Goal: Transaction & Acquisition: Purchase product/service

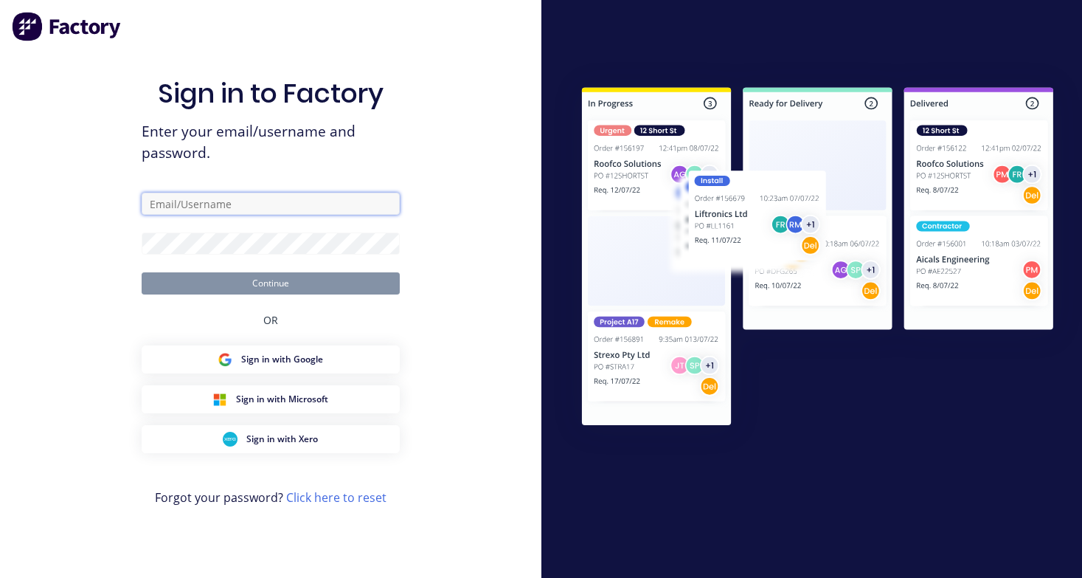
type input "[PERSON_NAME][EMAIL_ADDRESS][DOMAIN_NAME]"
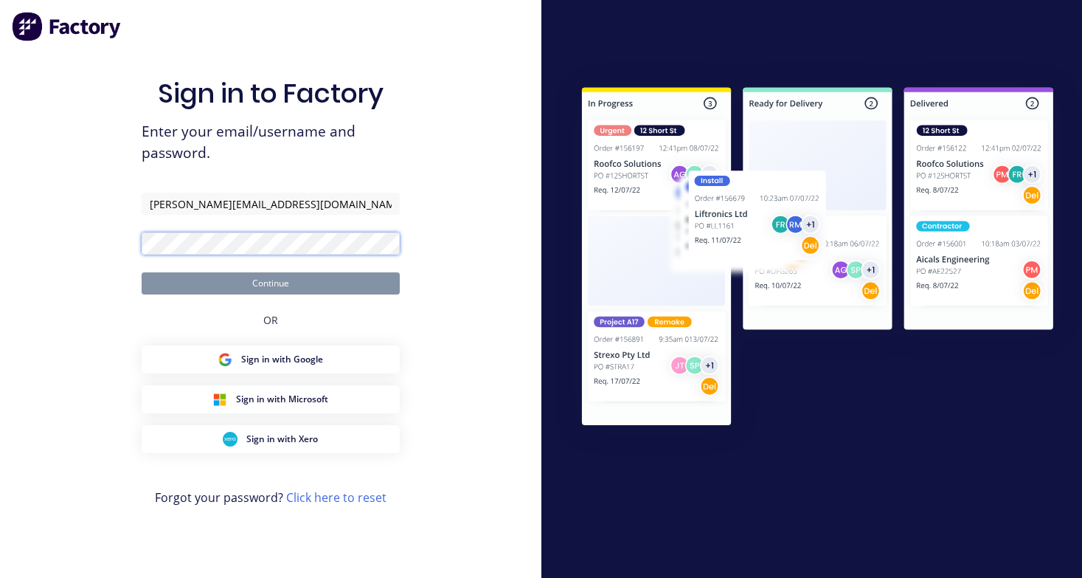
click at [270, 282] on button "Continue" at bounding box center [271, 283] width 258 height 22
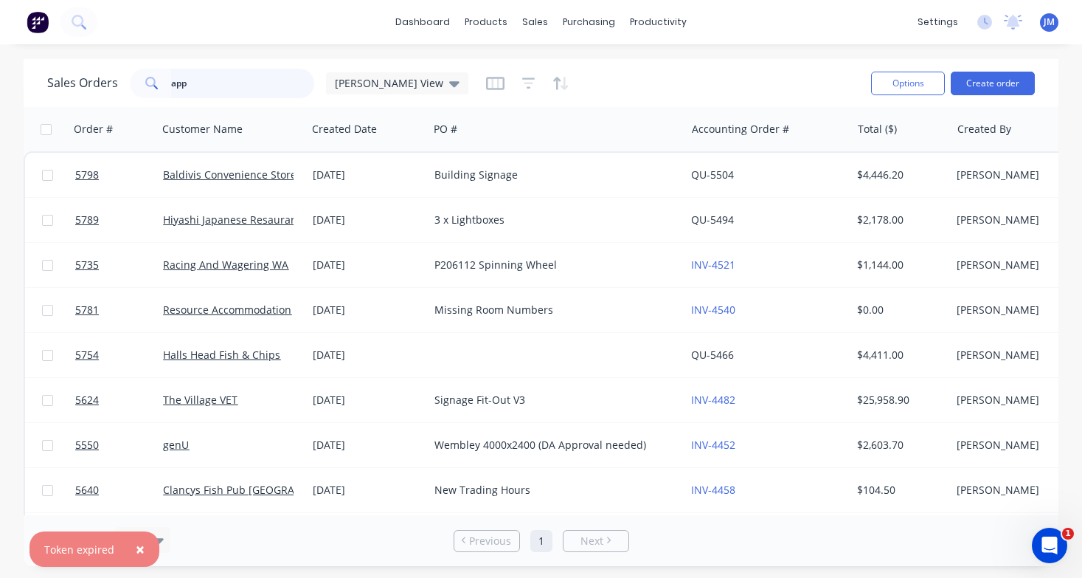
click at [253, 94] on input "app" at bounding box center [243, 84] width 144 height 30
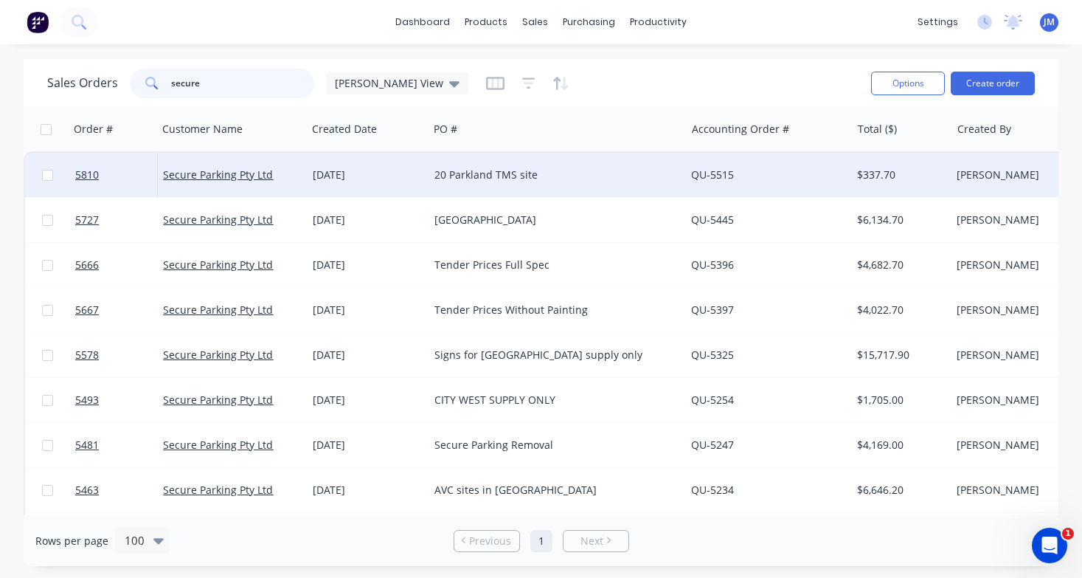
type input "secure"
click at [378, 171] on div "[DATE]" at bounding box center [368, 174] width 110 height 15
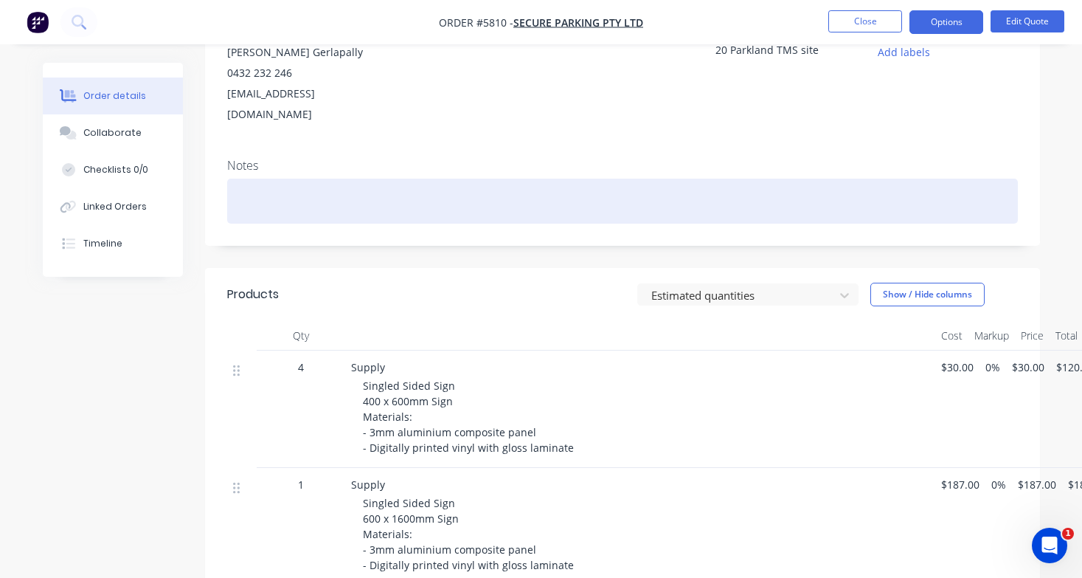
scroll to position [182, 0]
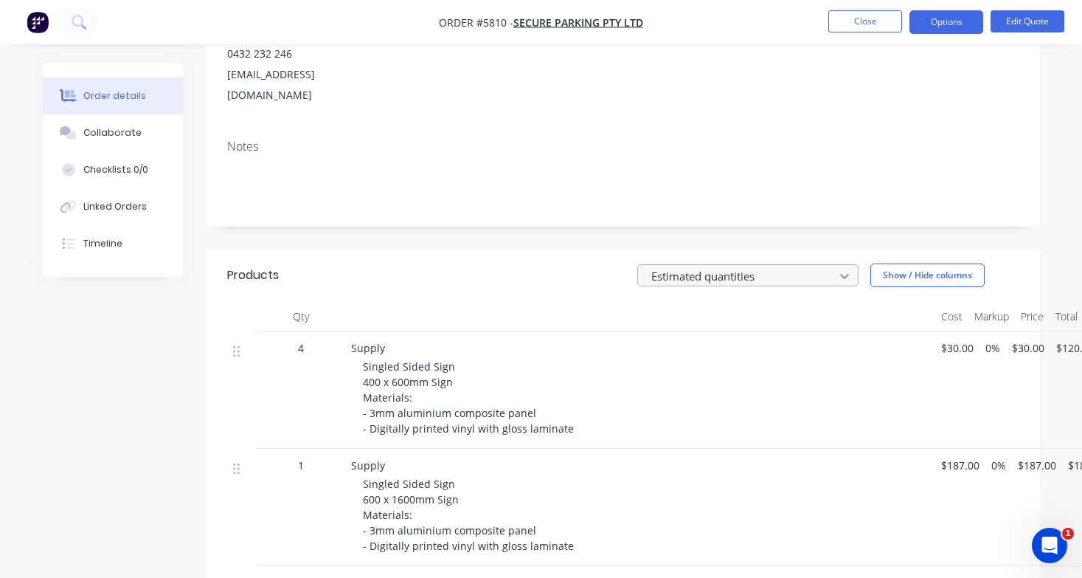
click at [837, 268] on icon at bounding box center [844, 275] width 15 height 15
click at [511, 249] on header "Products Estimated quantities Show / Hide columns" at bounding box center [622, 275] width 835 height 53
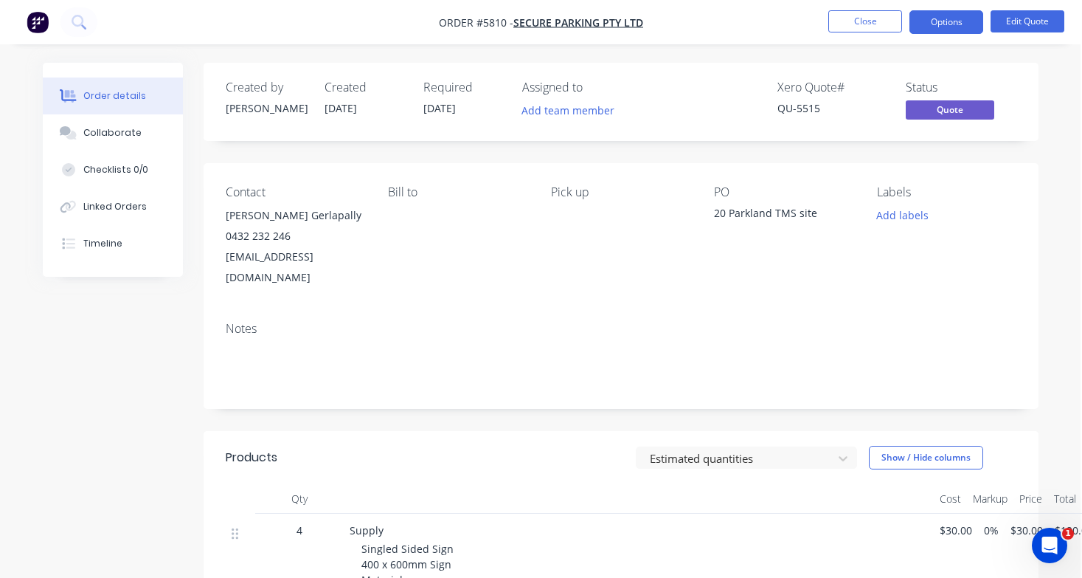
scroll to position [0, 1]
click at [1046, 32] on button "Edit Quote" at bounding box center [1028, 21] width 74 height 22
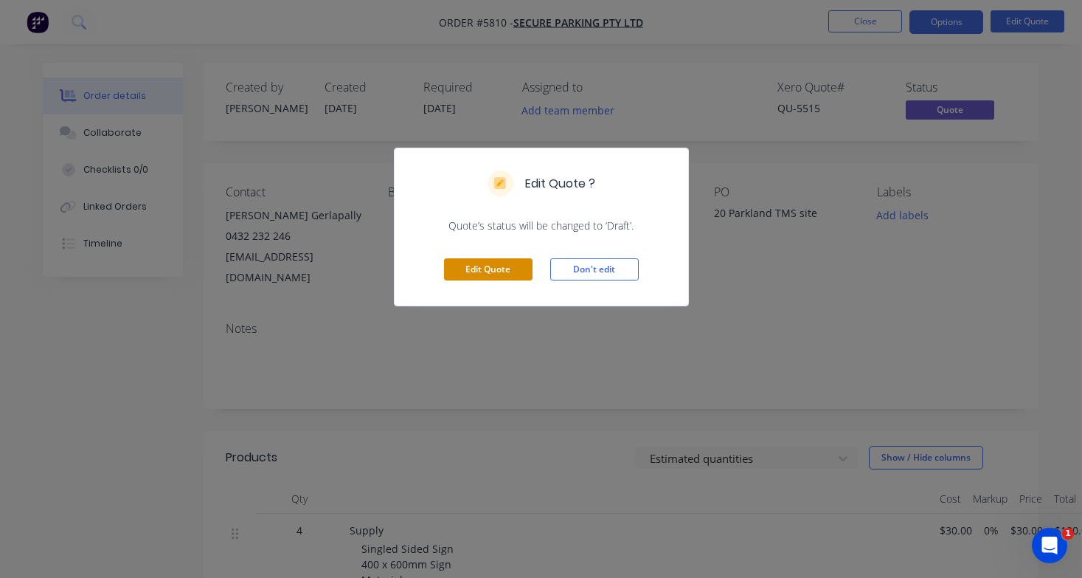
click at [500, 263] on button "Edit Quote" at bounding box center [488, 269] width 89 height 22
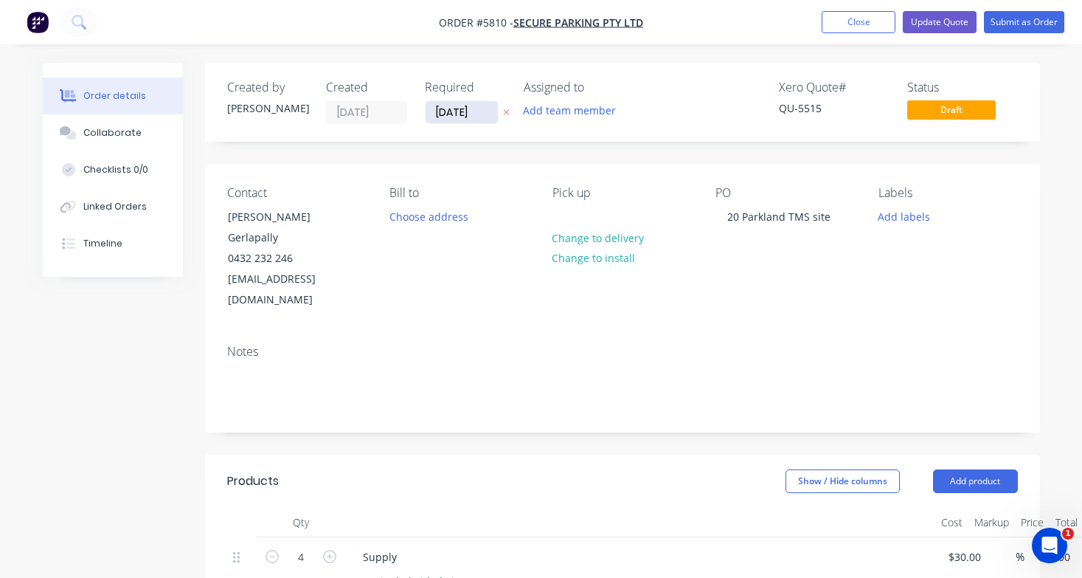
click at [466, 104] on input "[DATE]" at bounding box center [462, 112] width 72 height 22
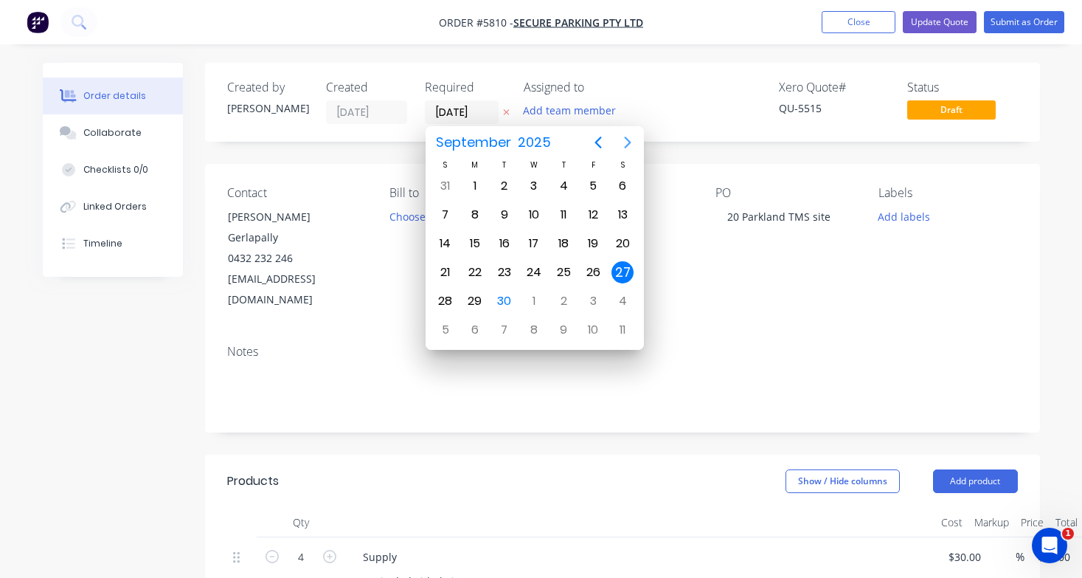
click at [625, 142] on icon "Next page" at bounding box center [628, 142] width 18 height 18
click at [507, 240] on div "14" at bounding box center [504, 243] width 22 height 22
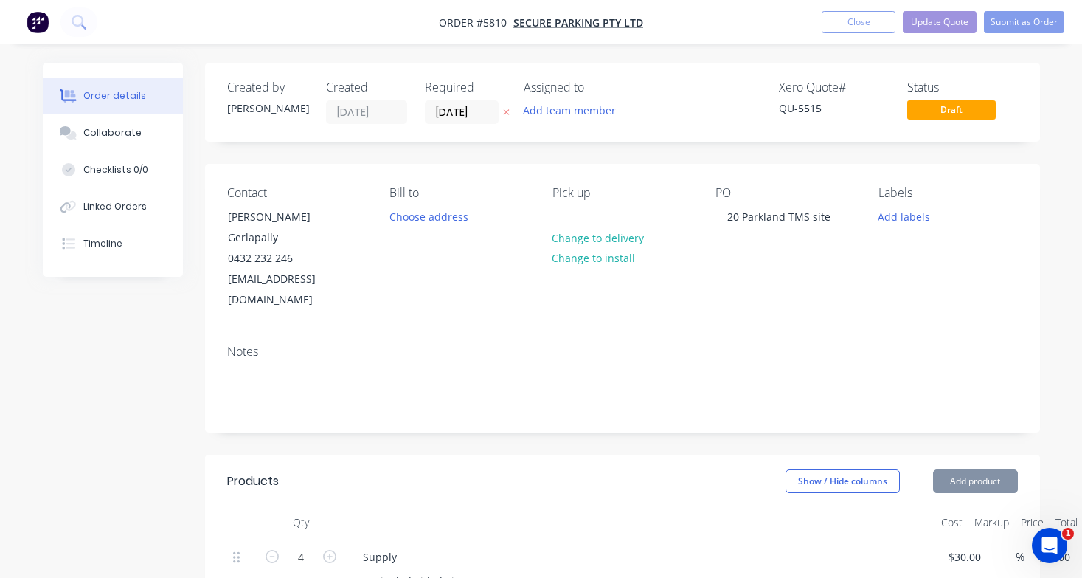
type input "[DATE]"
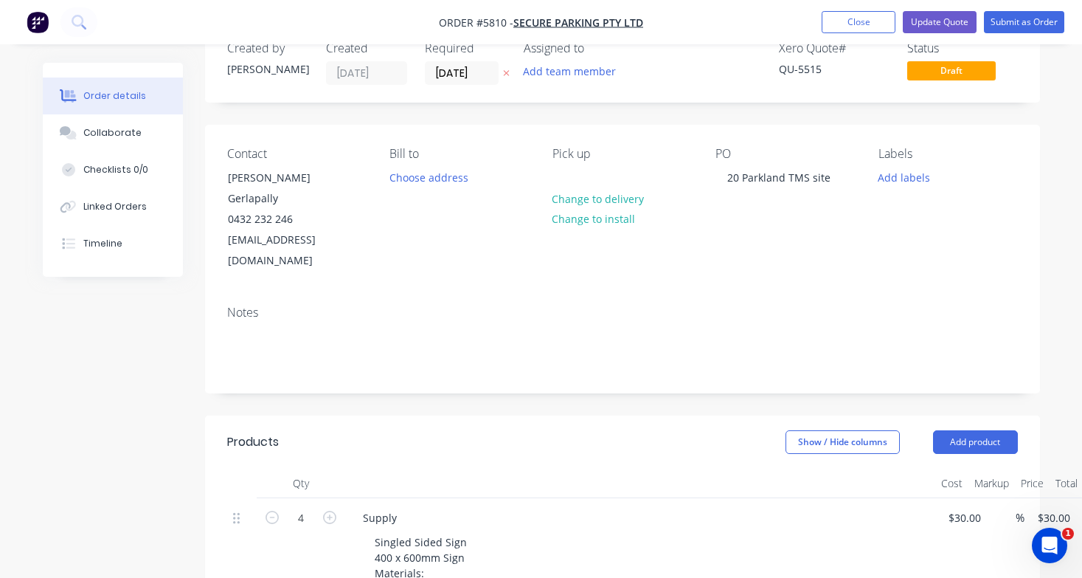
scroll to position [24, 0]
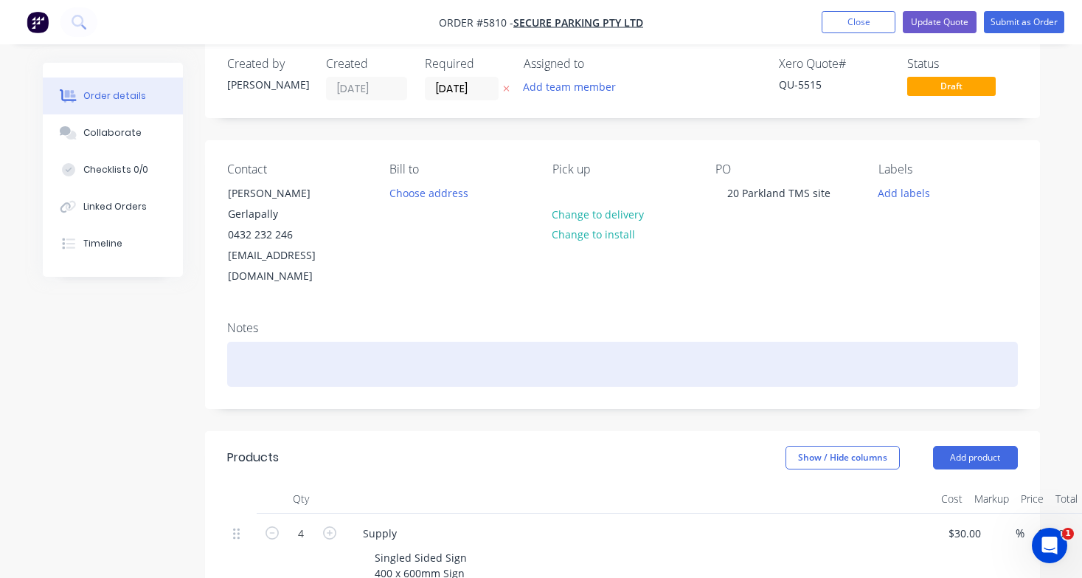
click at [290, 341] on div at bounding box center [622, 363] width 791 height 45
paste div
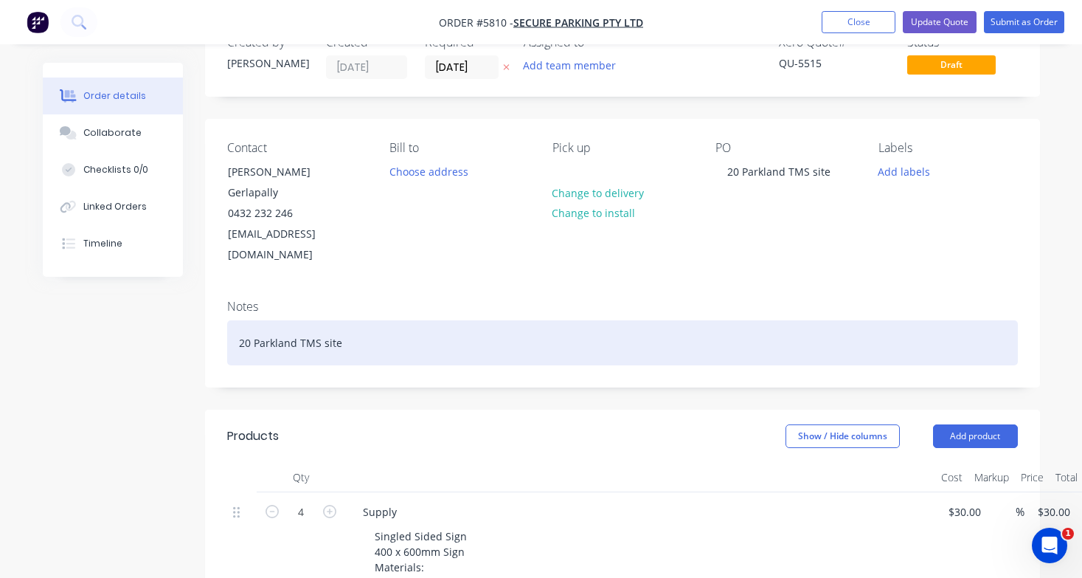
scroll to position [10, 0]
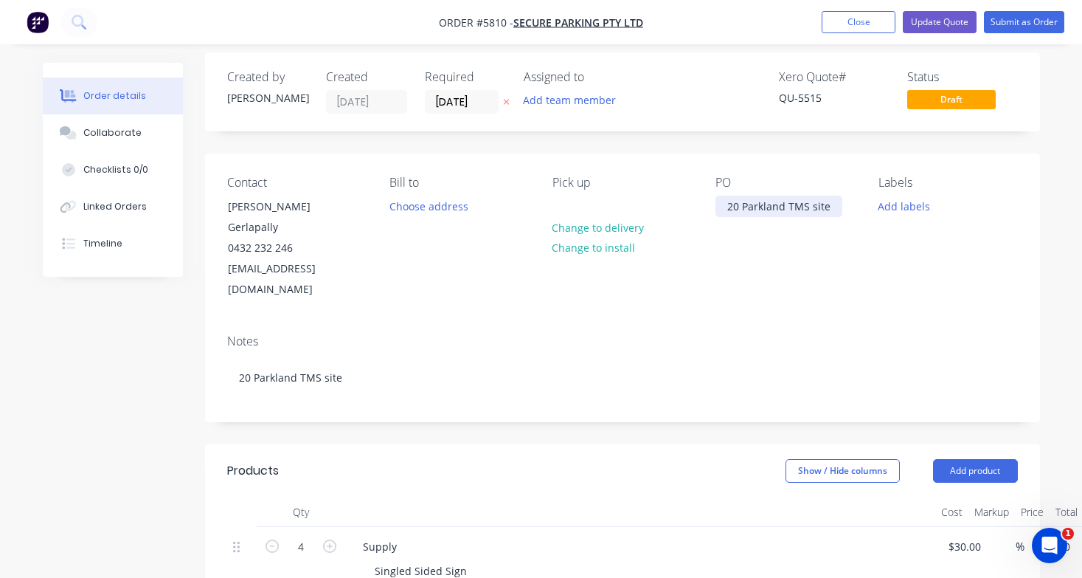
click at [724, 208] on div "20 Parkland TMS site" at bounding box center [778, 205] width 127 height 21
paste div
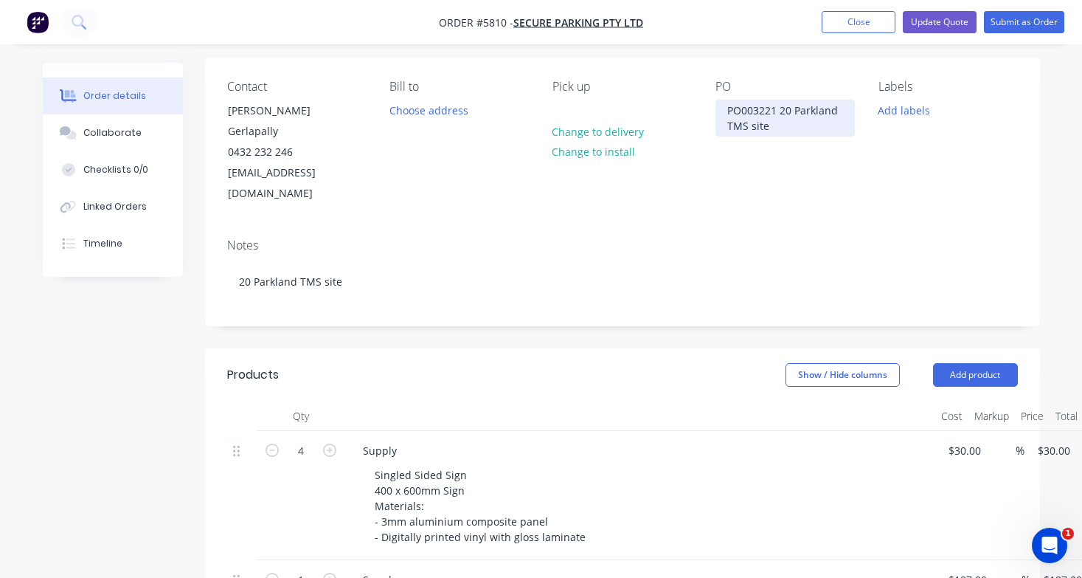
scroll to position [92, 0]
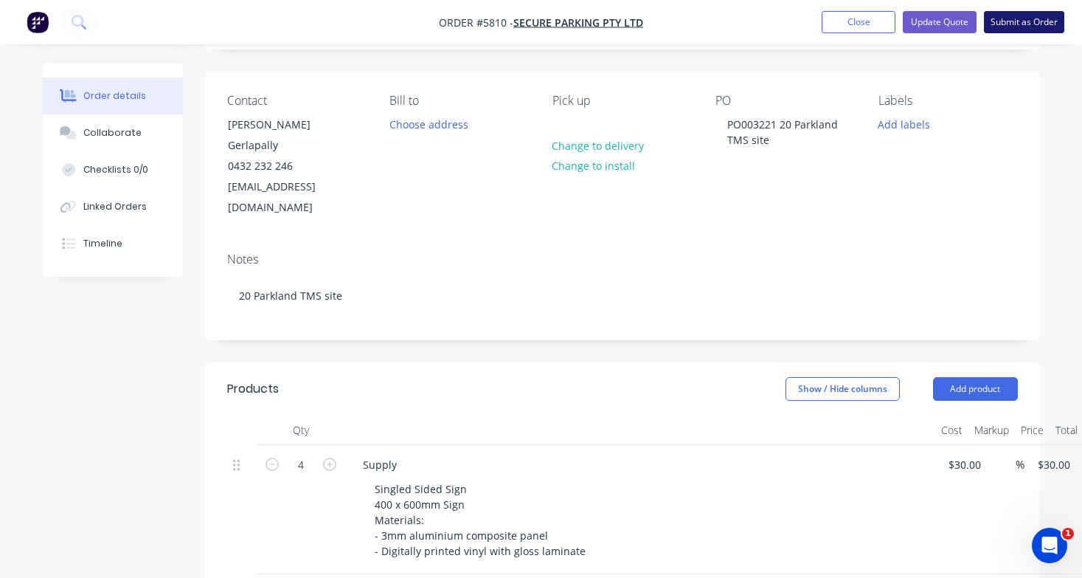
click at [1030, 27] on button "Submit as Order" at bounding box center [1024, 22] width 80 height 22
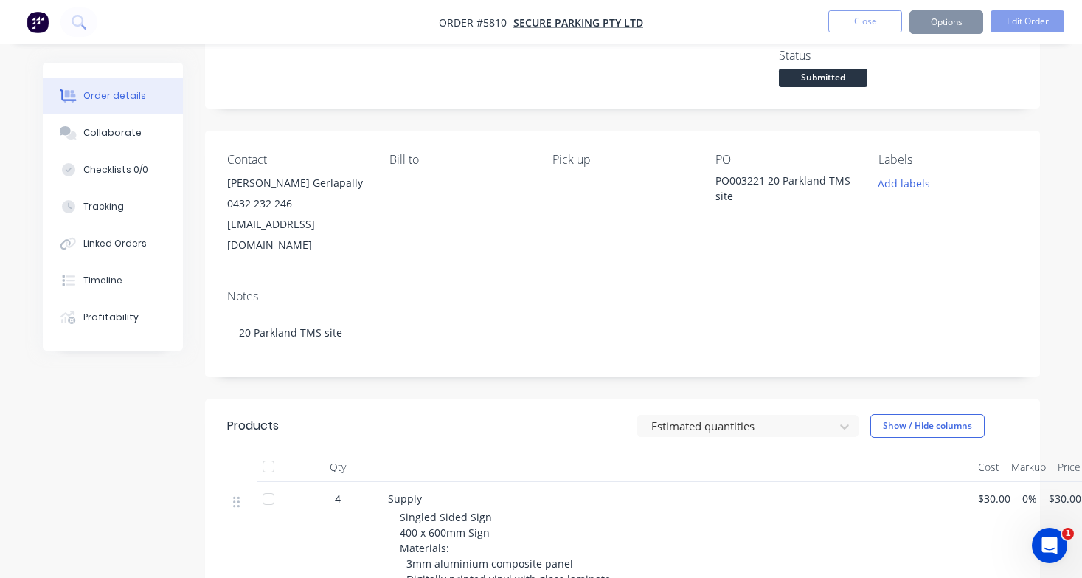
scroll to position [0, 0]
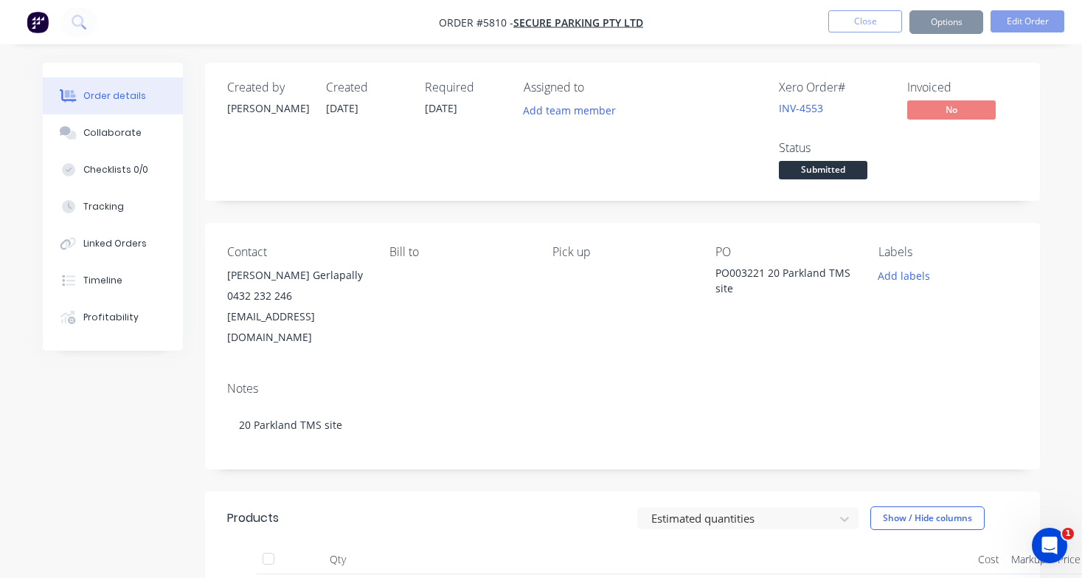
click at [830, 173] on span "Submitted" at bounding box center [823, 170] width 89 height 18
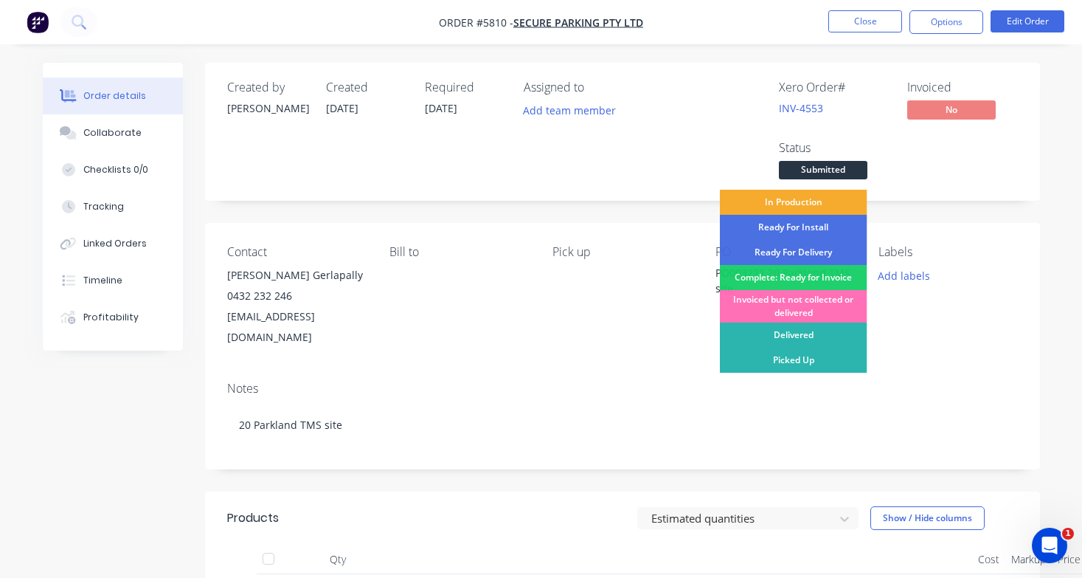
click at [828, 198] on div "In Production" at bounding box center [794, 202] width 148 height 25
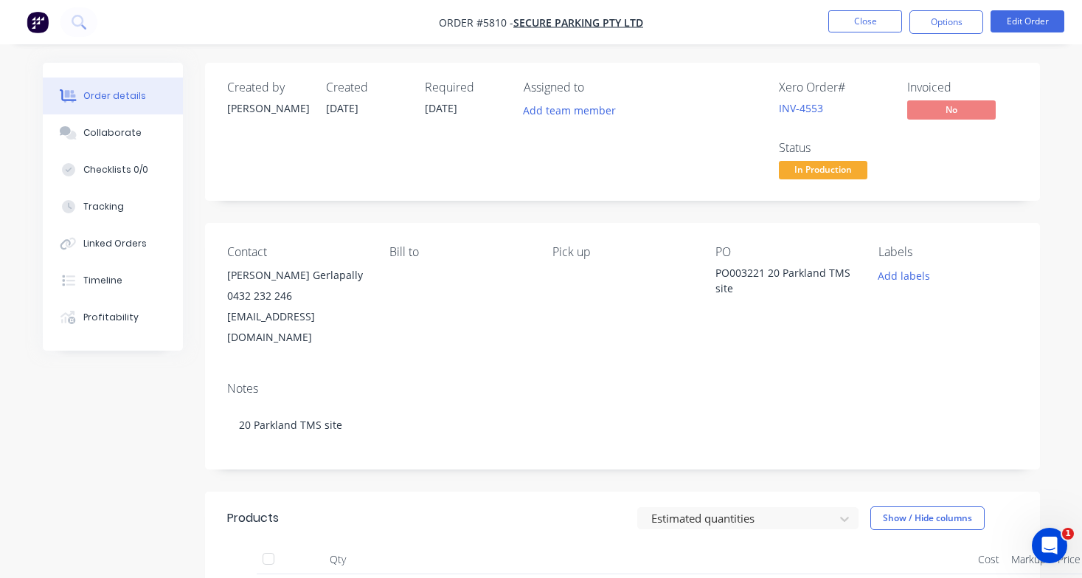
click at [859, 35] on nav "Order #5810 - Secure Parking Pty Ltd Close Options Edit Order" at bounding box center [541, 22] width 1082 height 44
click at [860, 25] on button "Close" at bounding box center [865, 21] width 74 height 22
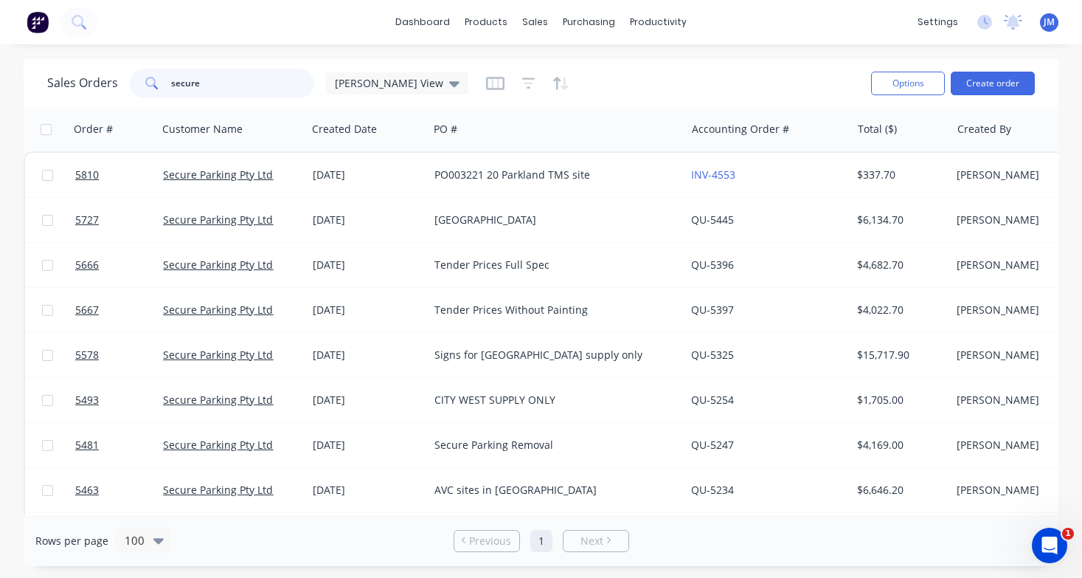
click at [234, 82] on input "secure" at bounding box center [243, 84] width 144 height 30
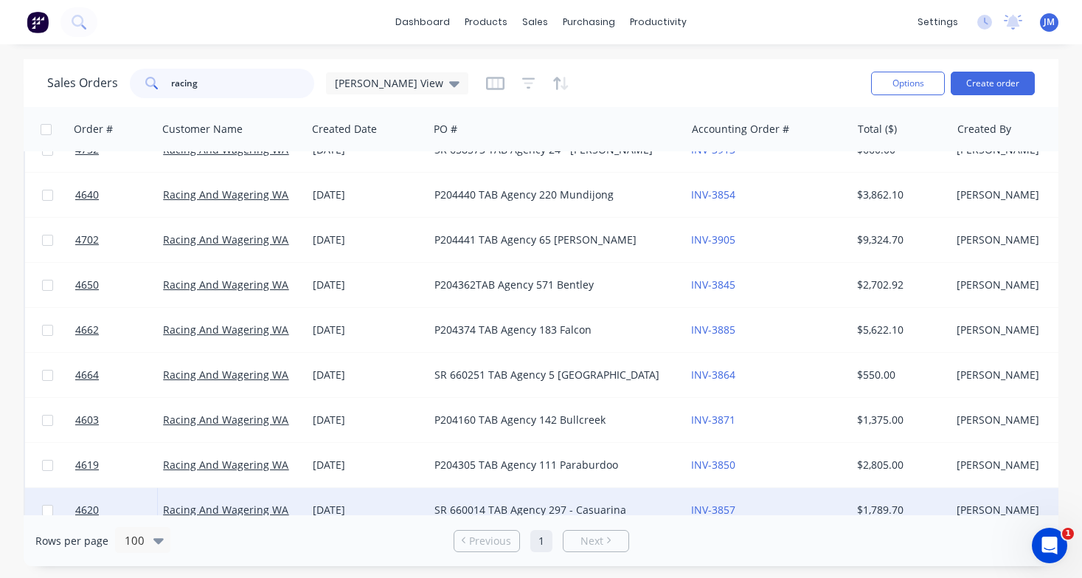
scroll to position [2432, 0]
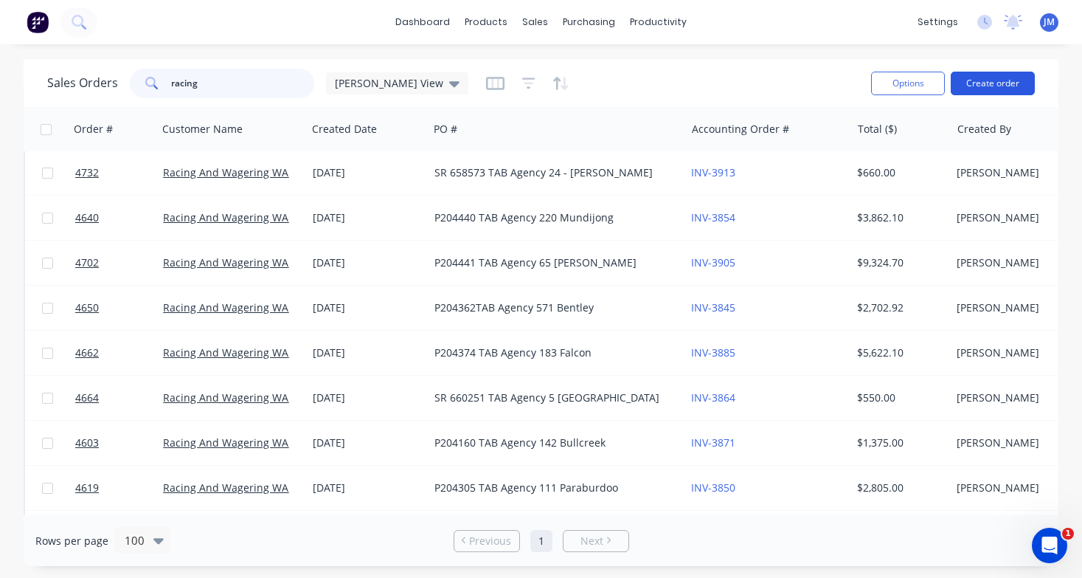
type input "racing"
click at [1002, 80] on button "Create order" at bounding box center [993, 84] width 84 height 24
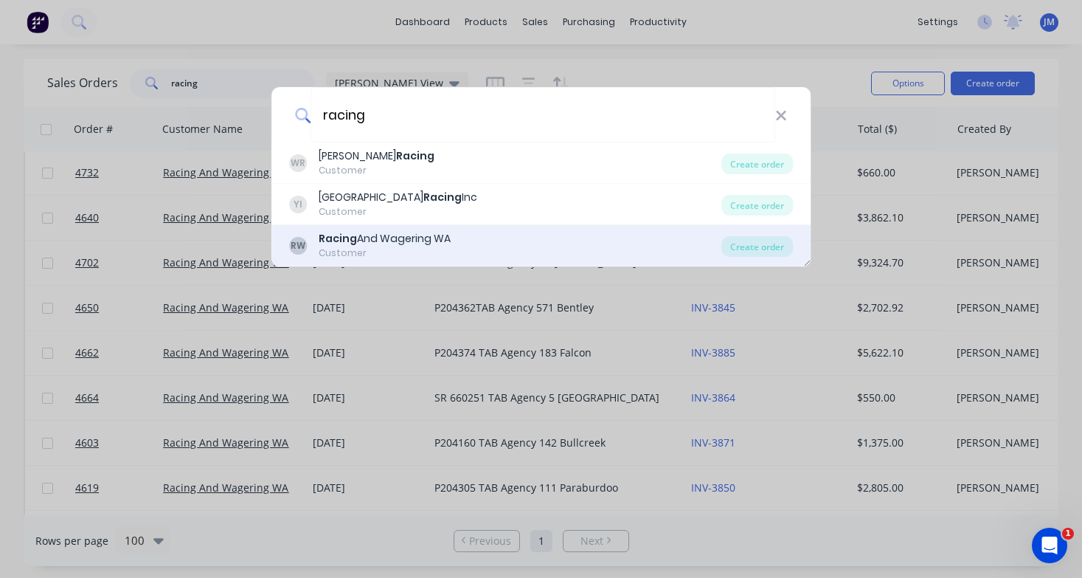
type input "racing"
click at [405, 240] on div "Racing And Wagering WA" at bounding box center [385, 238] width 132 height 15
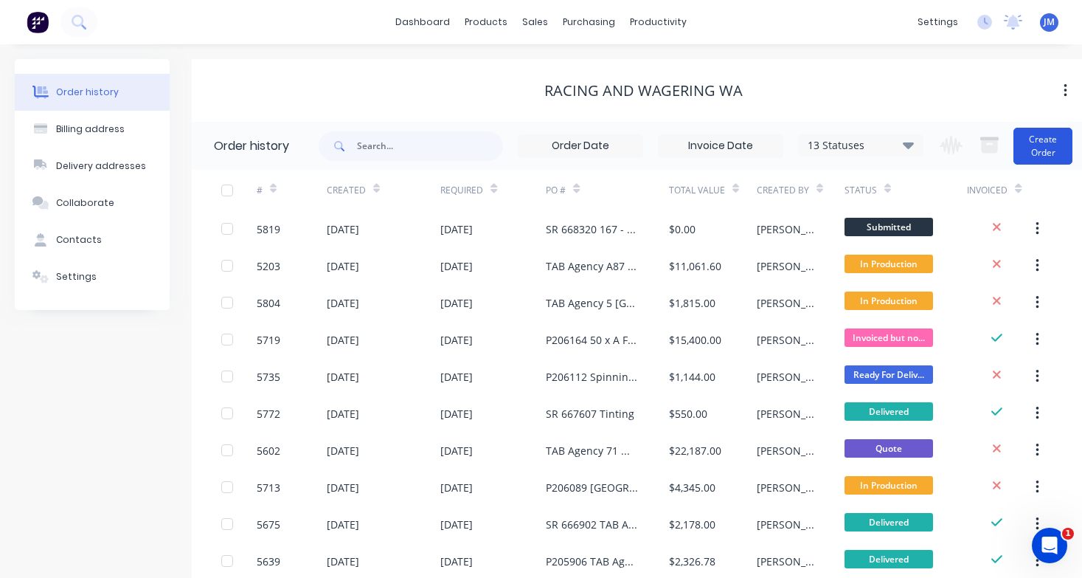
click at [1032, 150] on button "Create Order" at bounding box center [1042, 146] width 59 height 37
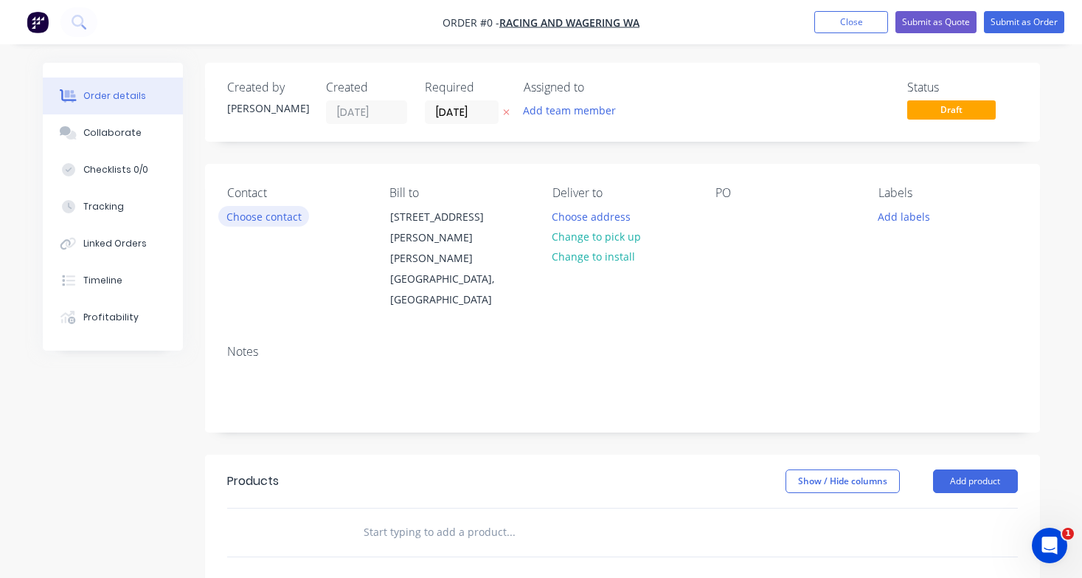
click at [278, 222] on button "Choose contact" at bounding box center [263, 216] width 91 height 20
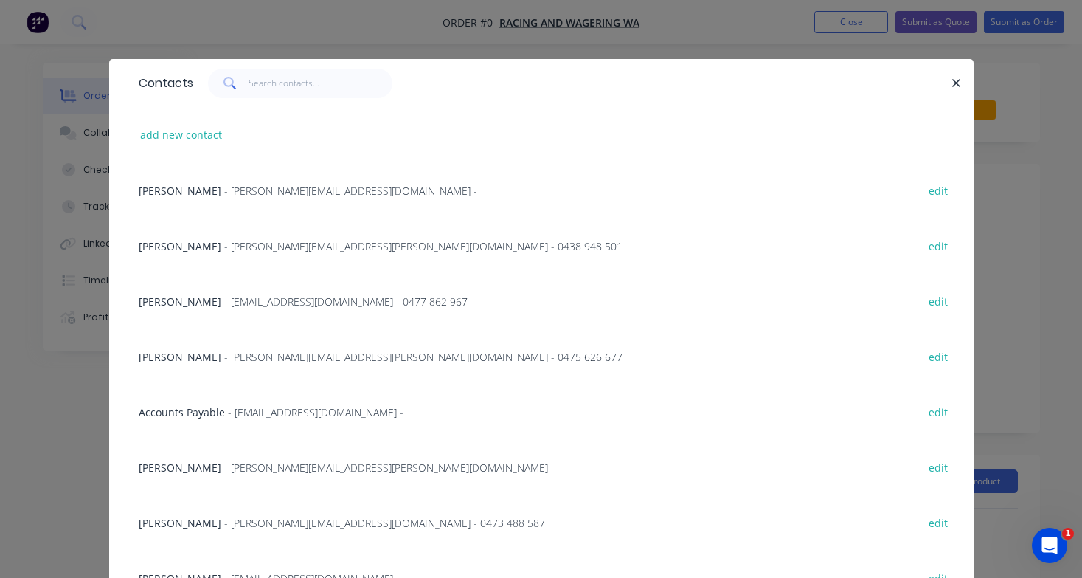
click at [245, 246] on span "- [PERSON_NAME][EMAIL_ADDRESS][PERSON_NAME][DOMAIN_NAME] - 0438 948 501" at bounding box center [423, 246] width 398 height 14
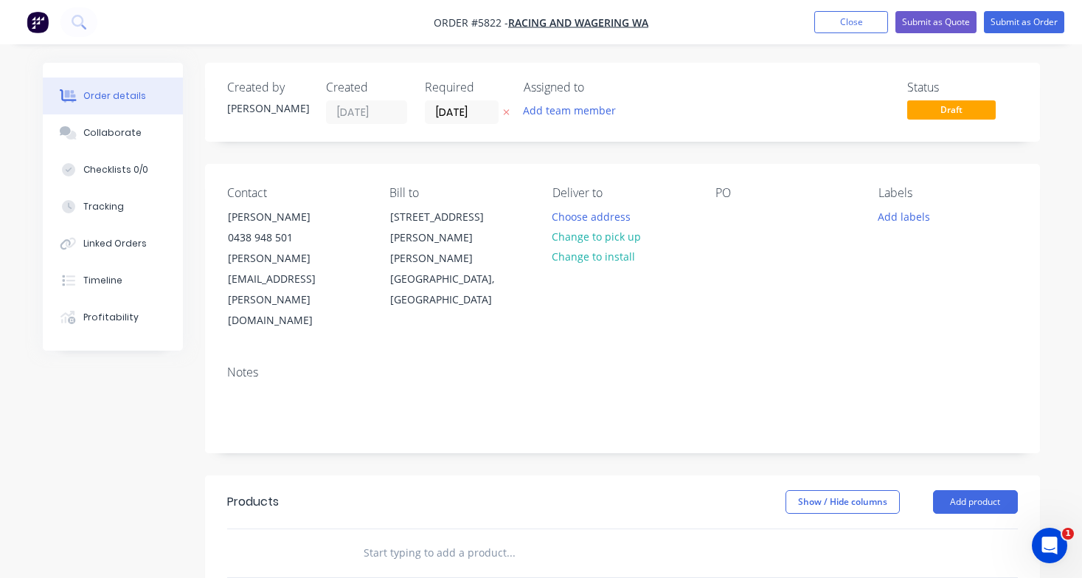
click at [387, 538] on input "text" at bounding box center [510, 553] width 295 height 30
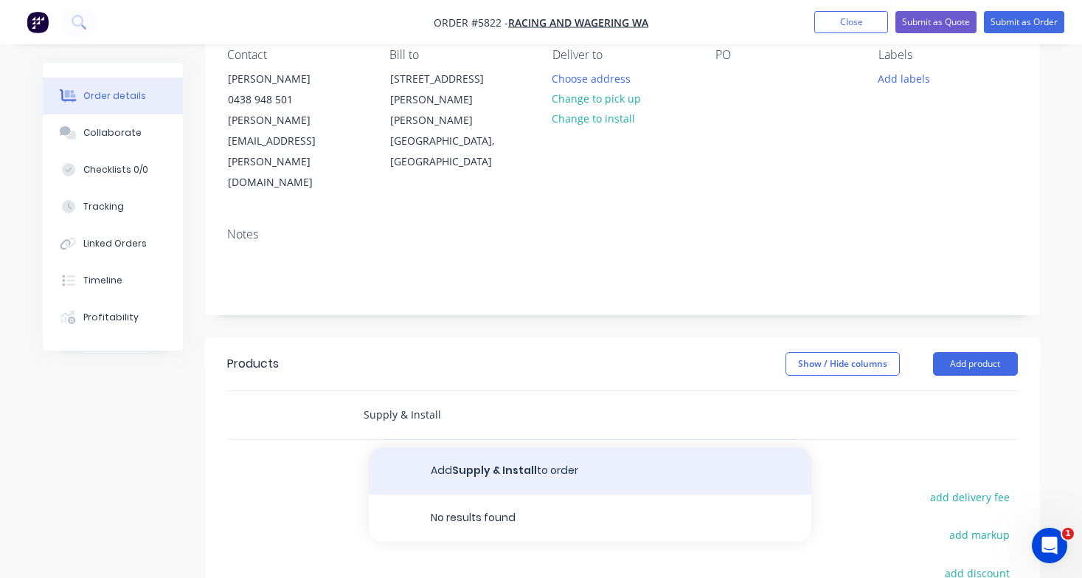
scroll to position [139, 0]
type input "Supply & Install"
click at [439, 446] on button "Add Supply & Install to order" at bounding box center [590, 469] width 443 height 47
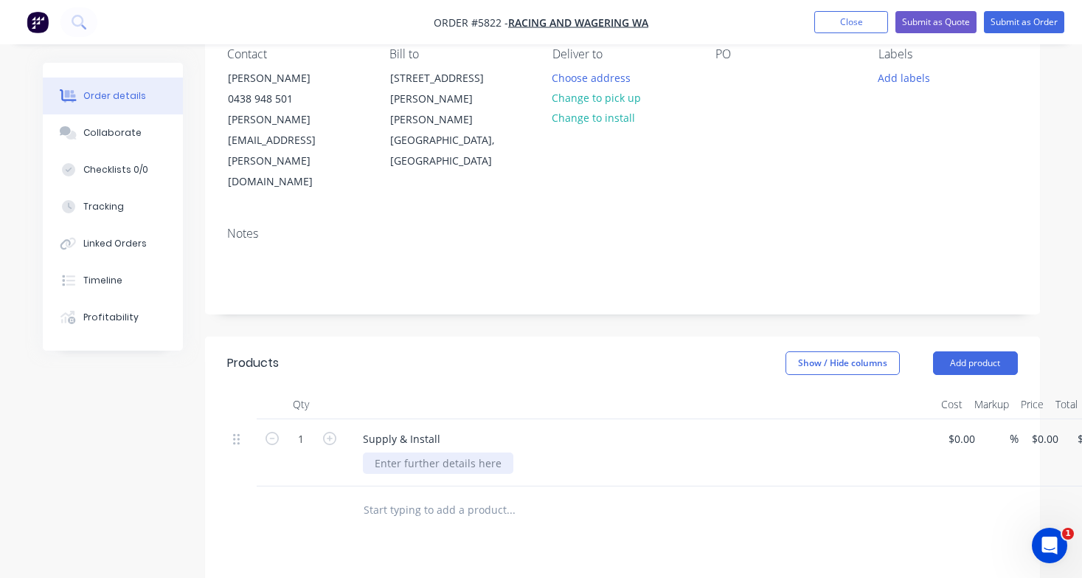
click at [415, 452] on div at bounding box center [438, 462] width 150 height 21
paste div
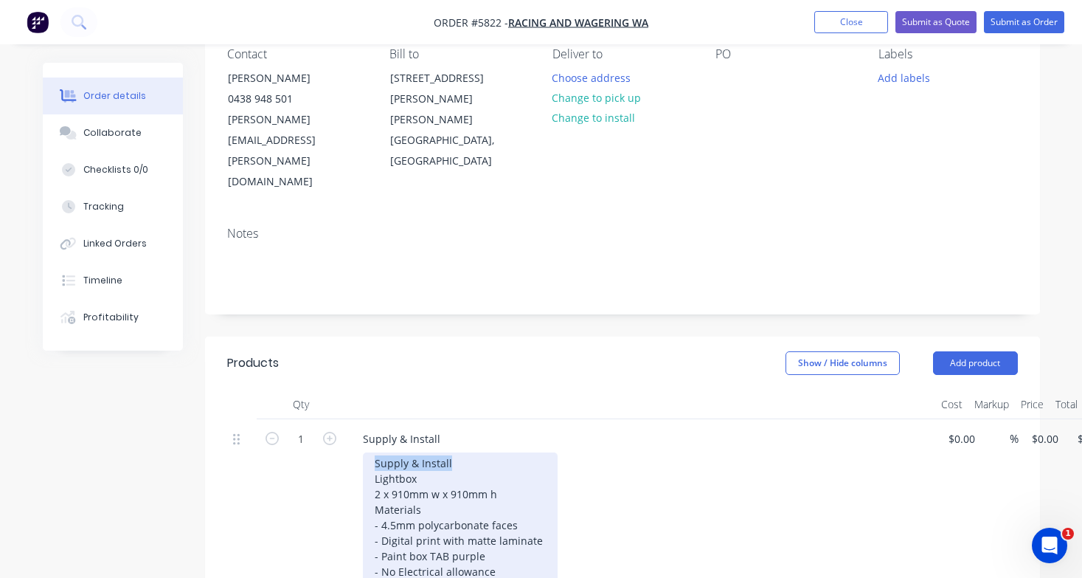
drag, startPoint x: 479, startPoint y: 399, endPoint x: 274, endPoint y: 399, distance: 205.8
click at [274, 419] on div "1 Supply & Install Supply & Install Lightbox 2 x 910mm w x 910mm h Materials - …" at bounding box center [622, 507] width 791 height 176
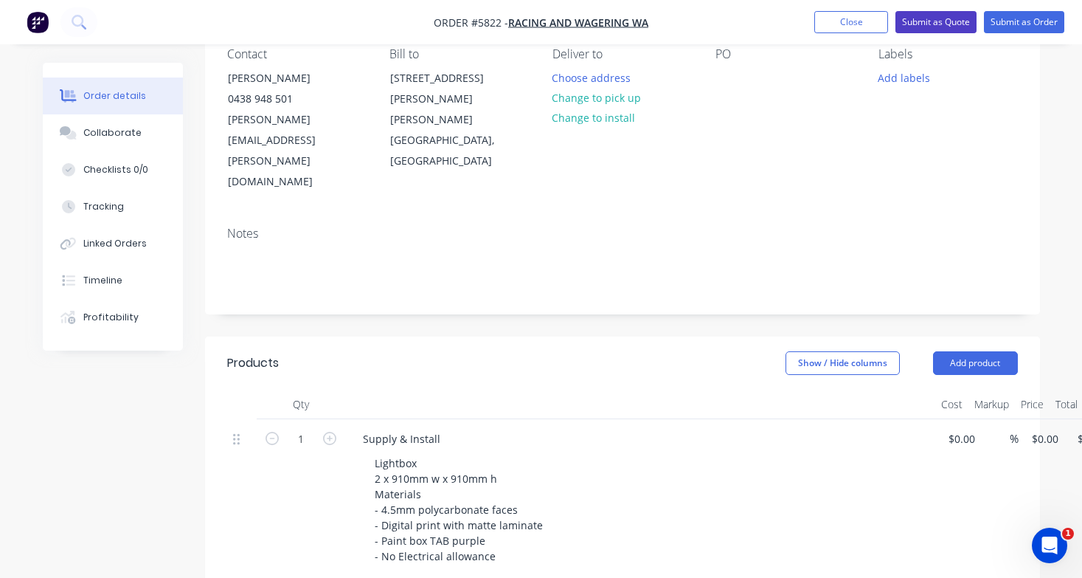
click at [955, 22] on button "Submit as Quote" at bounding box center [935, 22] width 81 height 22
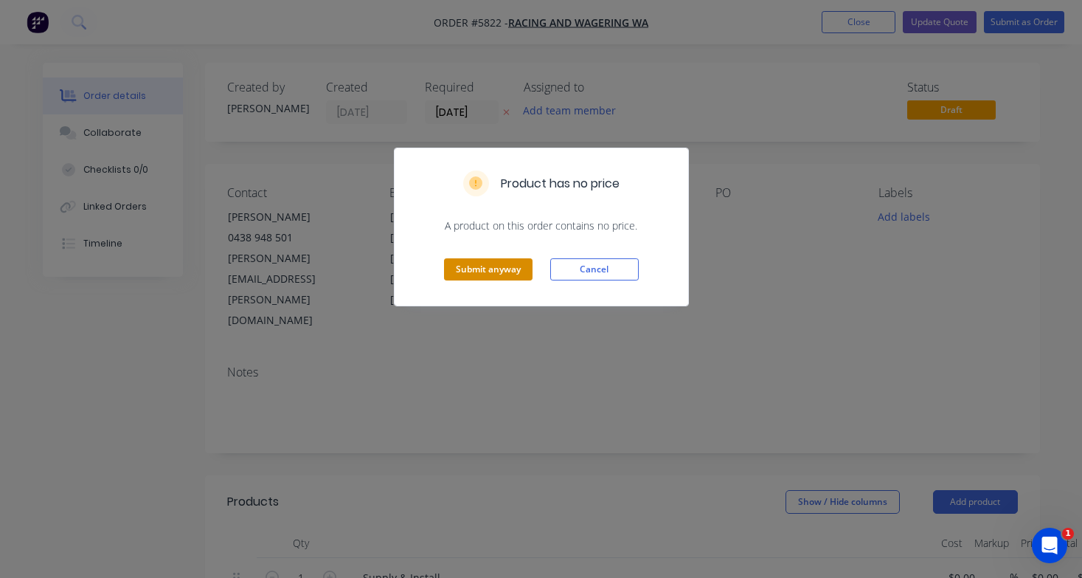
click at [475, 264] on button "Submit anyway" at bounding box center [488, 269] width 89 height 22
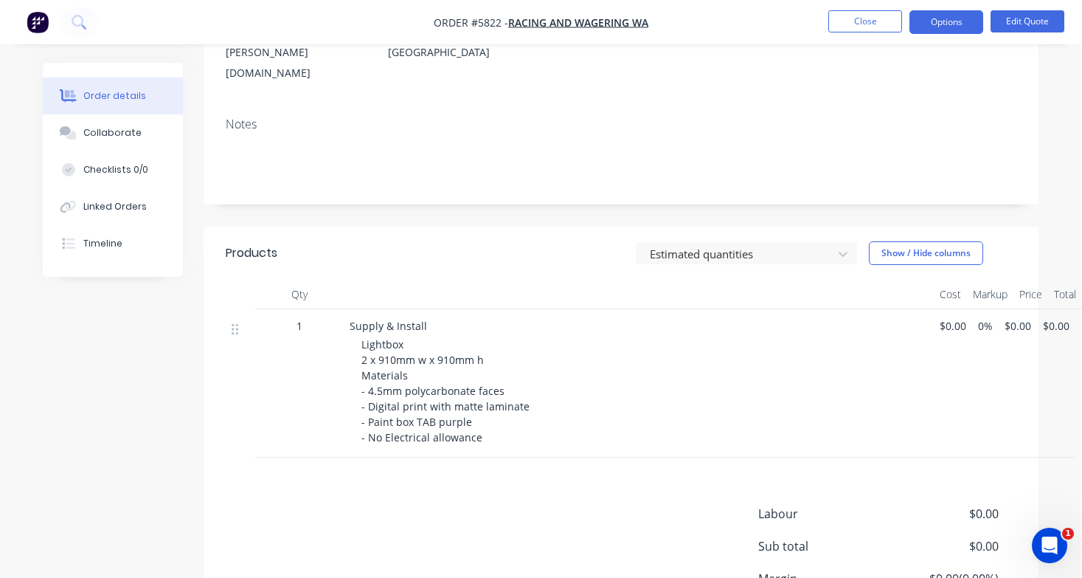
scroll to position [249, 1]
click at [458, 374] on span "Lightbox 2 x 910mm w x 910mm h Materials - 4.5mm polycarbonate faces - Digital …" at bounding box center [446, 387] width 171 height 107
click at [1013, 23] on button "Edit Quote" at bounding box center [1028, 21] width 74 height 22
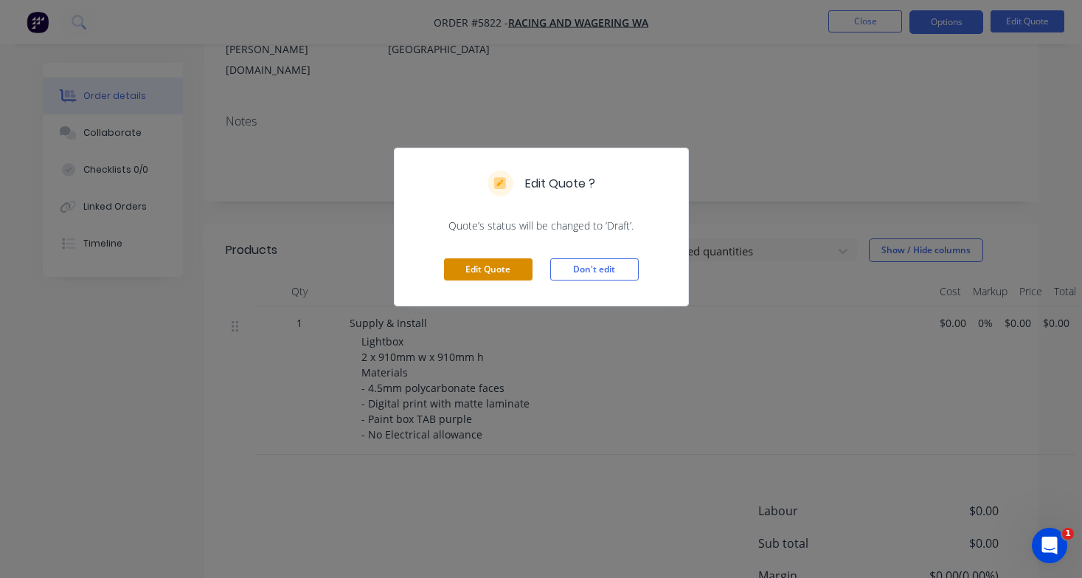
click at [508, 273] on button "Edit Quote" at bounding box center [488, 269] width 89 height 22
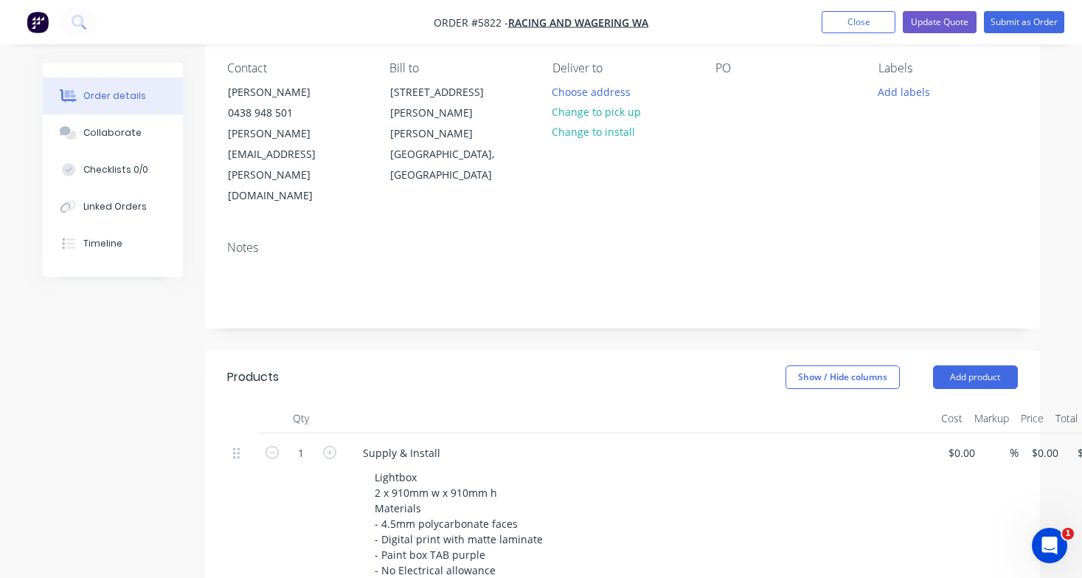
scroll to position [141, 0]
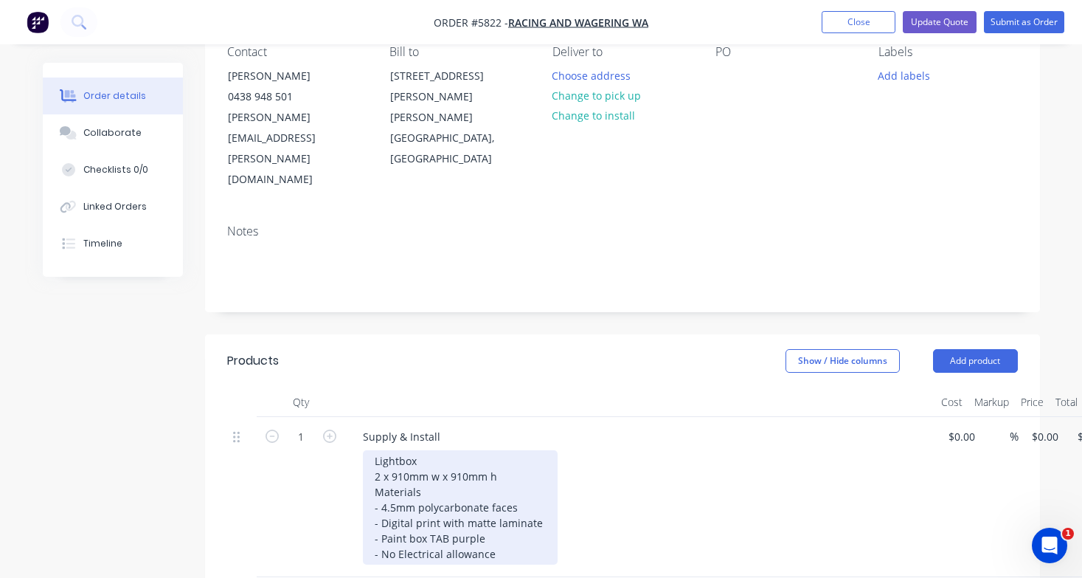
click at [493, 485] on div "Lightbox 2 x 910mm w x 910mm h Materials - 4.5mm polycarbonate faces - Digital …" at bounding box center [460, 507] width 195 height 114
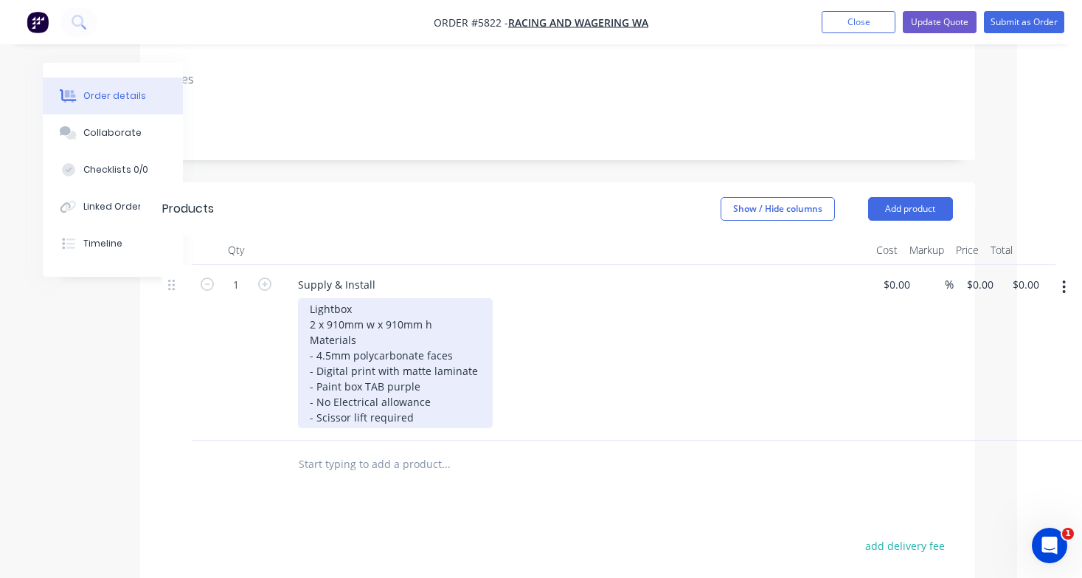
scroll to position [294, 65]
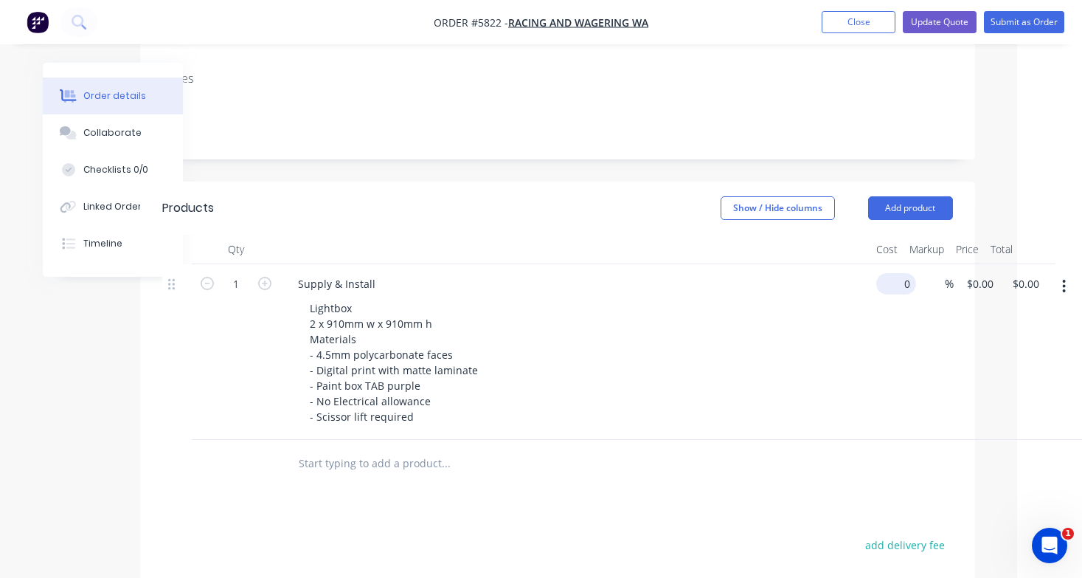
click at [897, 273] on div "0 $0.00" at bounding box center [896, 283] width 40 height 21
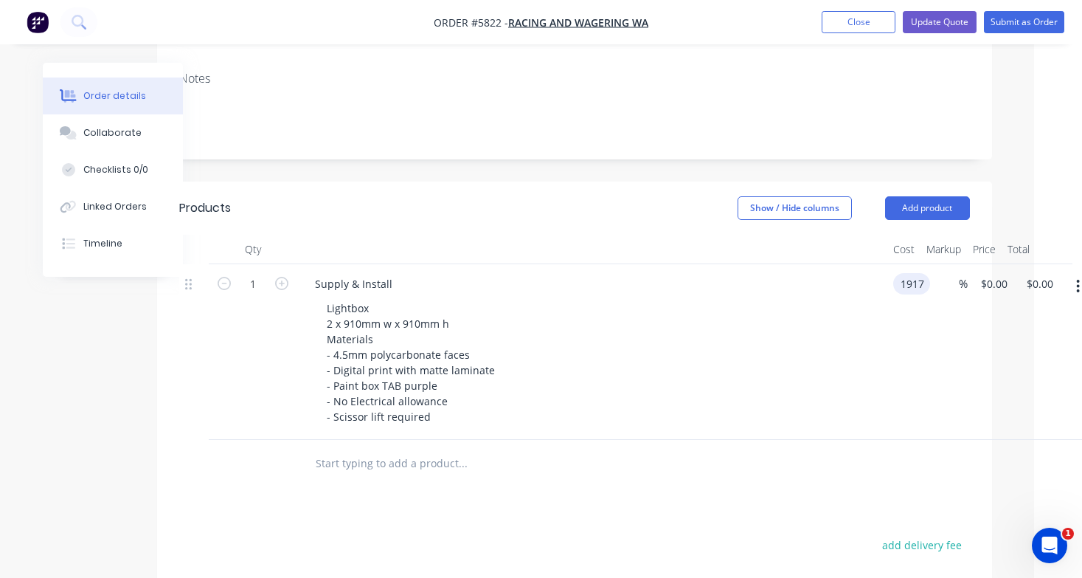
type input "$1,917.00"
click at [825, 297] on div "Lightbox 2 x 910mm w x 910mm h Materials - 4.5mm polycarbonate faces - Digital …" at bounding box center [598, 362] width 566 height 130
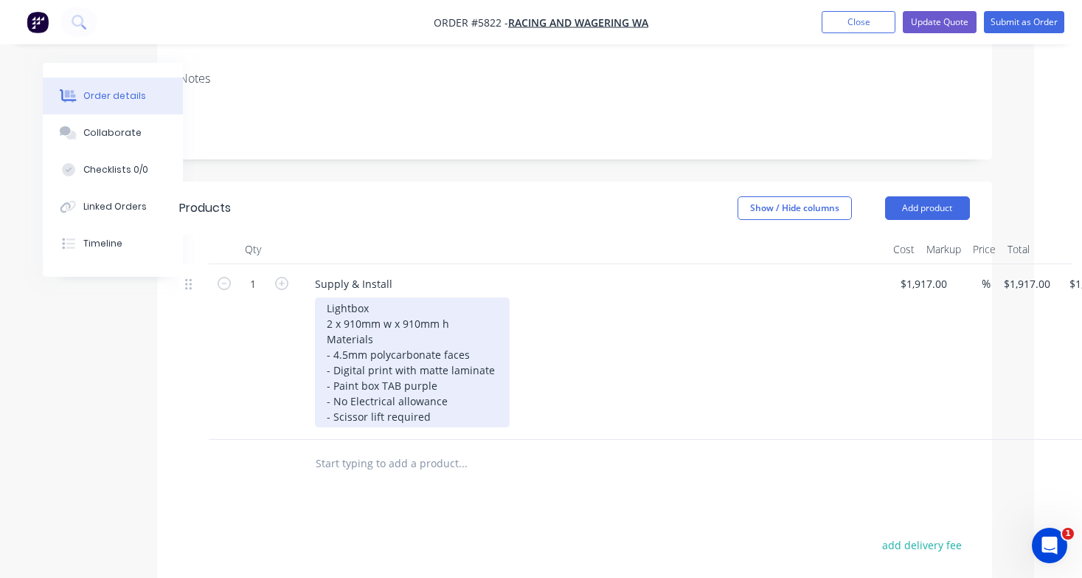
click at [448, 340] on div "Lightbox 2 x 910mm w x 910mm h Materials - 4.5mm polycarbonate faces - Digital …" at bounding box center [412, 362] width 195 height 130
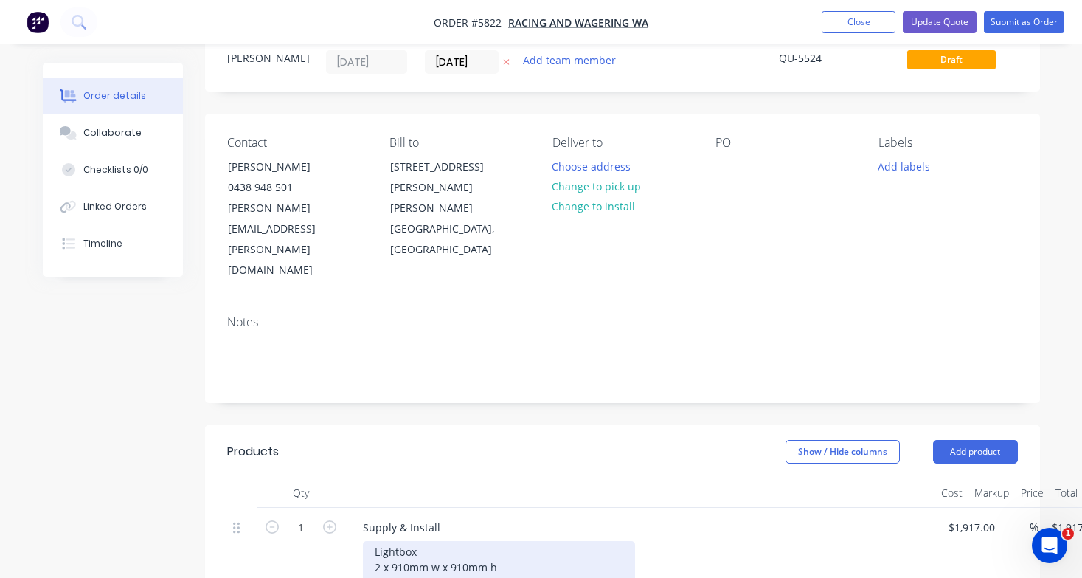
scroll to position [34, 0]
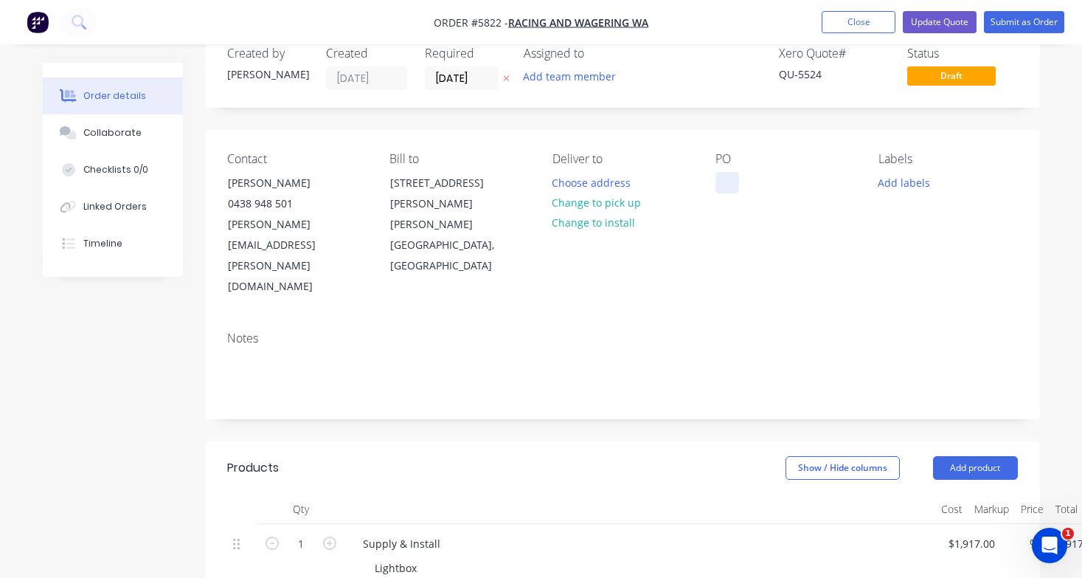
click at [718, 184] on div at bounding box center [727, 182] width 24 height 21
paste div
click at [728, 184] on div "A261 OBH Cottesloe" at bounding box center [776, 182] width 122 height 21
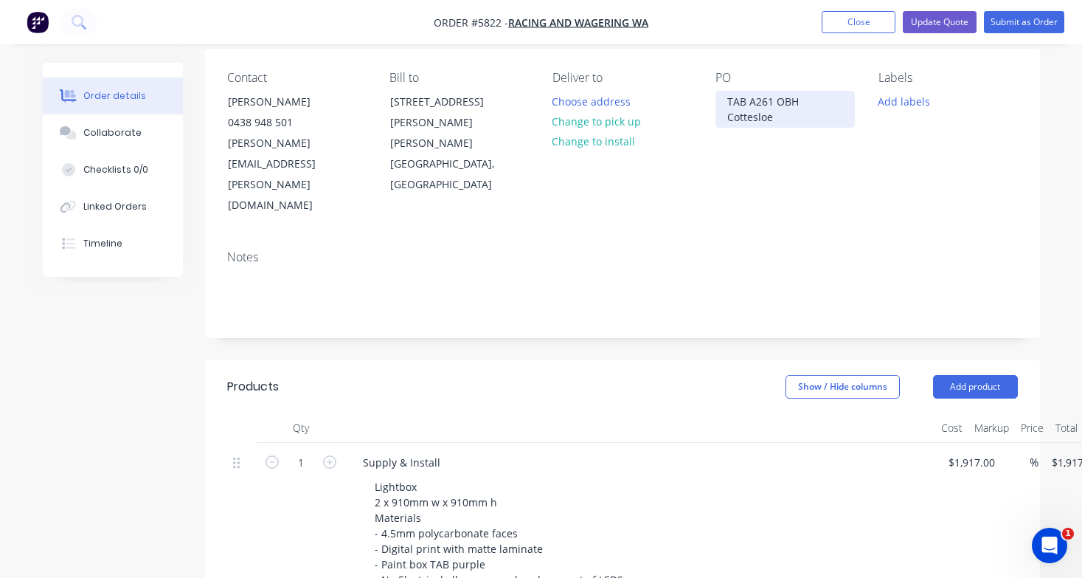
scroll to position [78, 0]
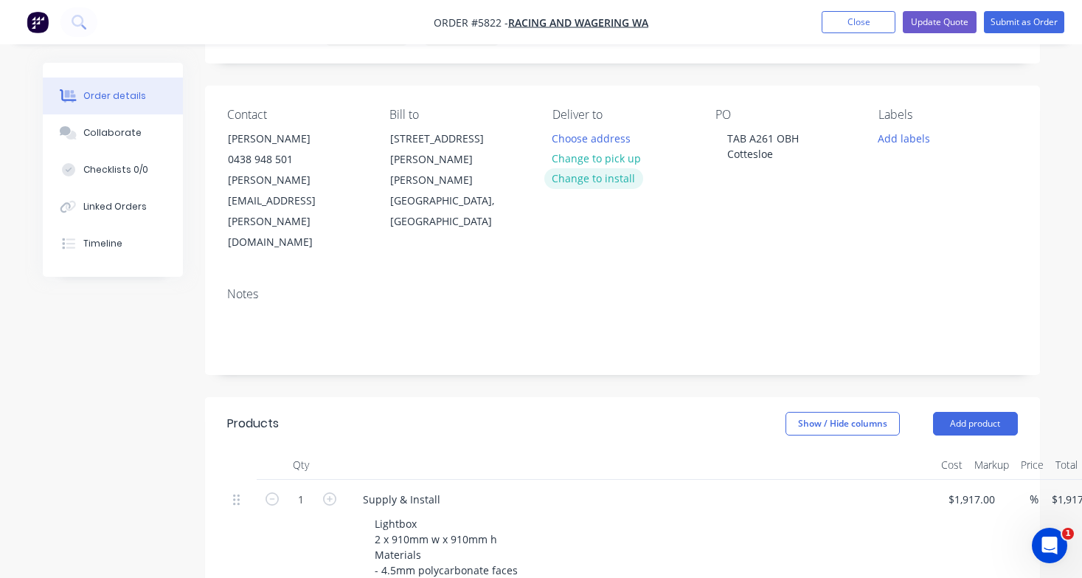
click at [597, 180] on button "Change to install" at bounding box center [593, 178] width 99 height 20
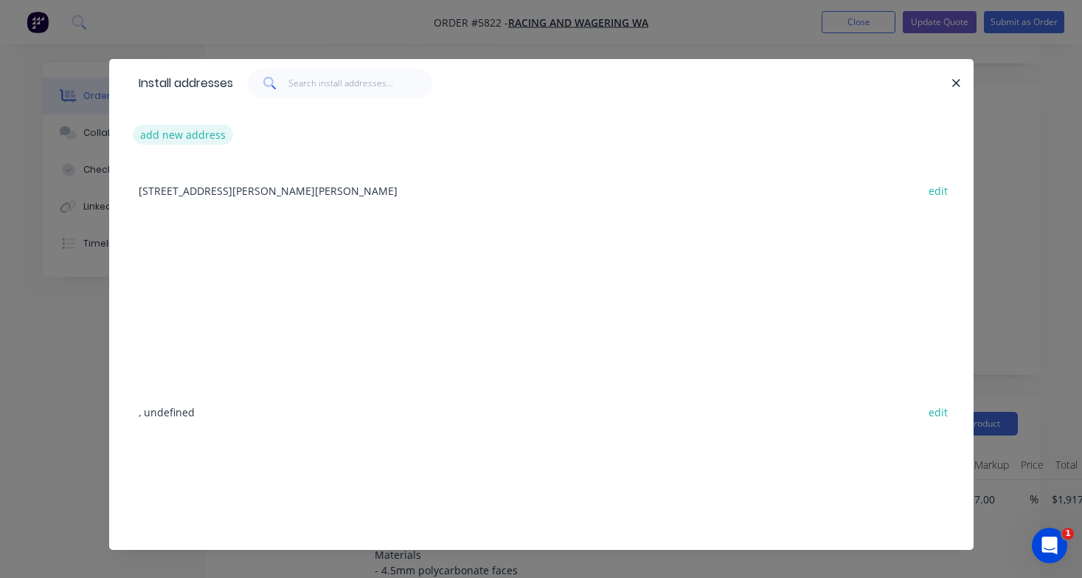
click at [192, 132] on button "add new address" at bounding box center [183, 135] width 101 height 20
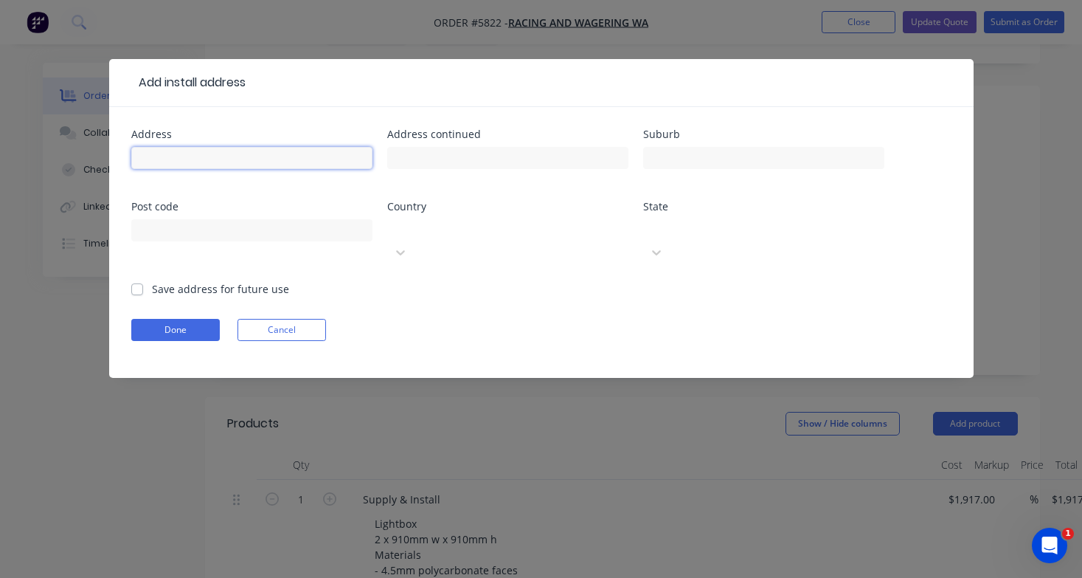
paste input "[STREET_ADDRESS]"
type input "[STREET_ADDRESS]"
click at [187, 319] on button "Done" at bounding box center [175, 330] width 89 height 22
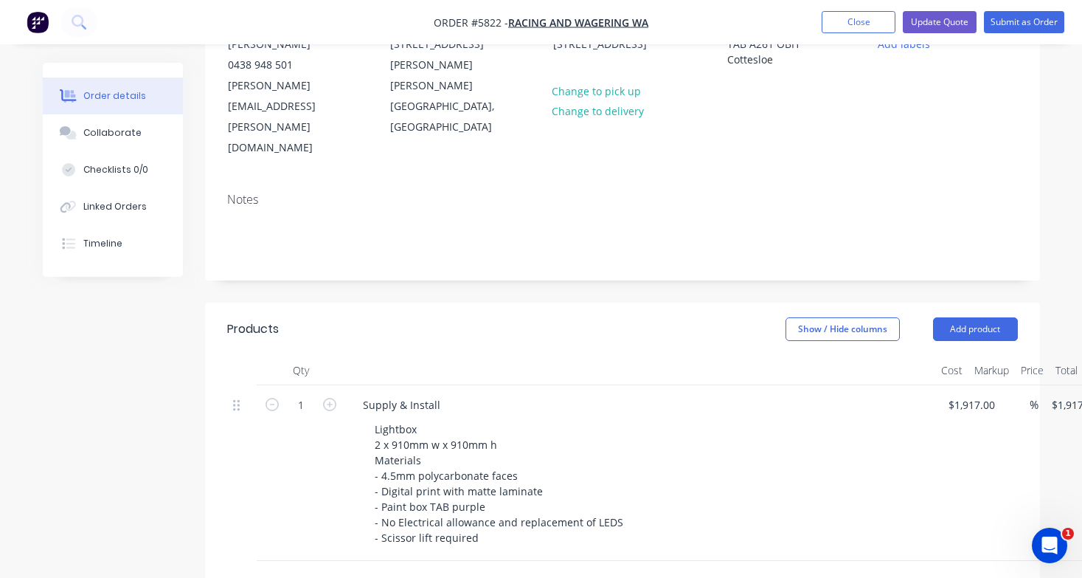
scroll to position [164, 0]
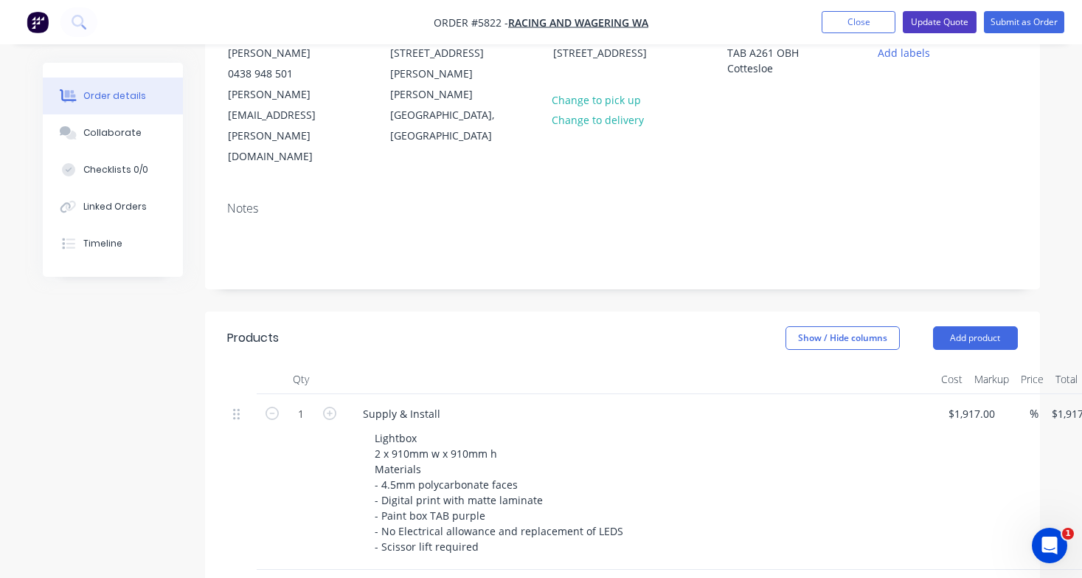
click at [948, 31] on button "Update Quote" at bounding box center [940, 22] width 74 height 22
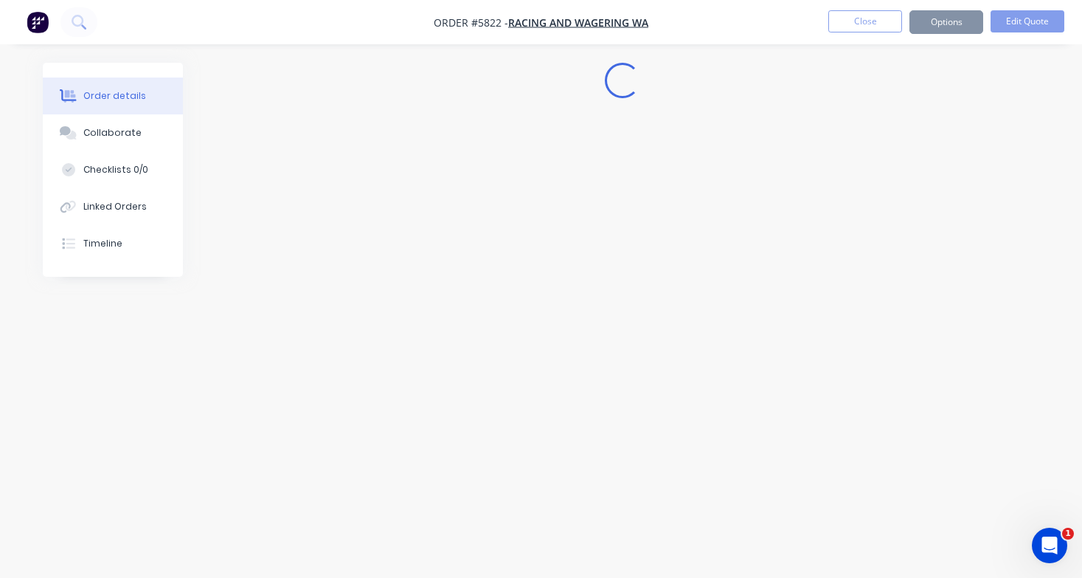
scroll to position [0, 0]
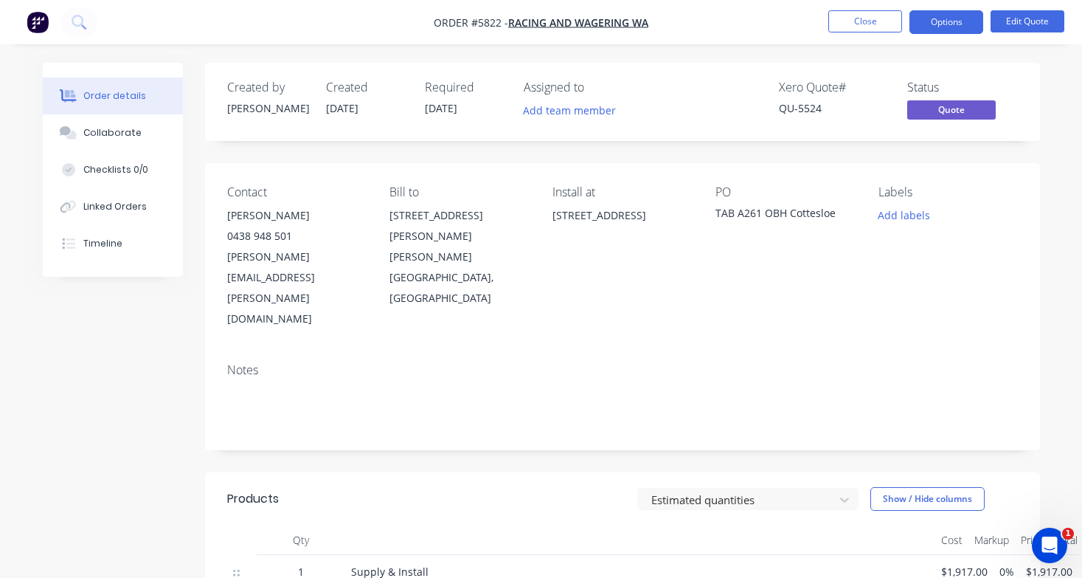
click at [951, 27] on button "Options" at bounding box center [946, 22] width 74 height 24
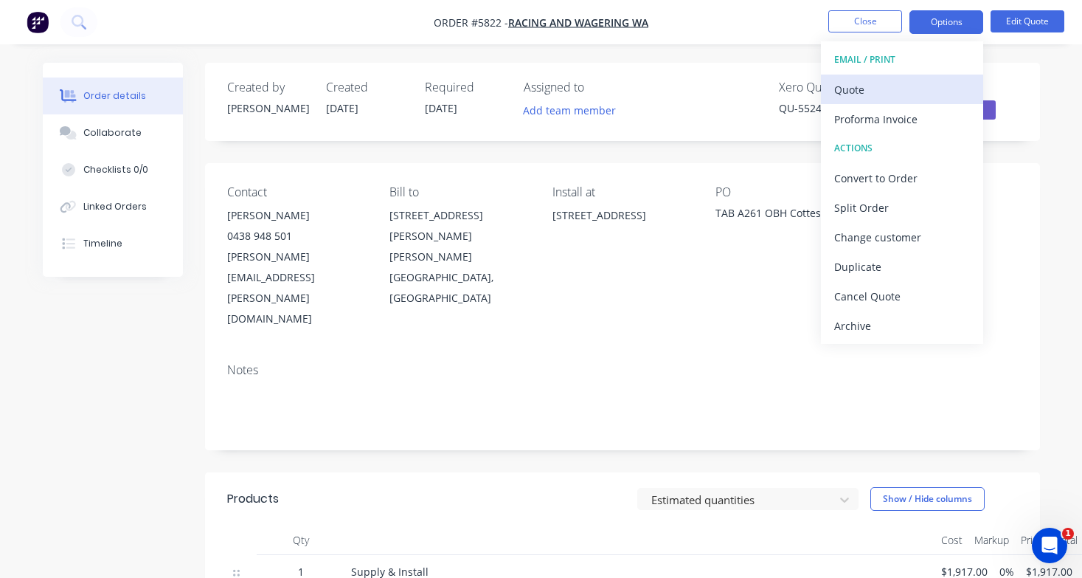
click at [931, 86] on div "Quote" at bounding box center [902, 89] width 136 height 21
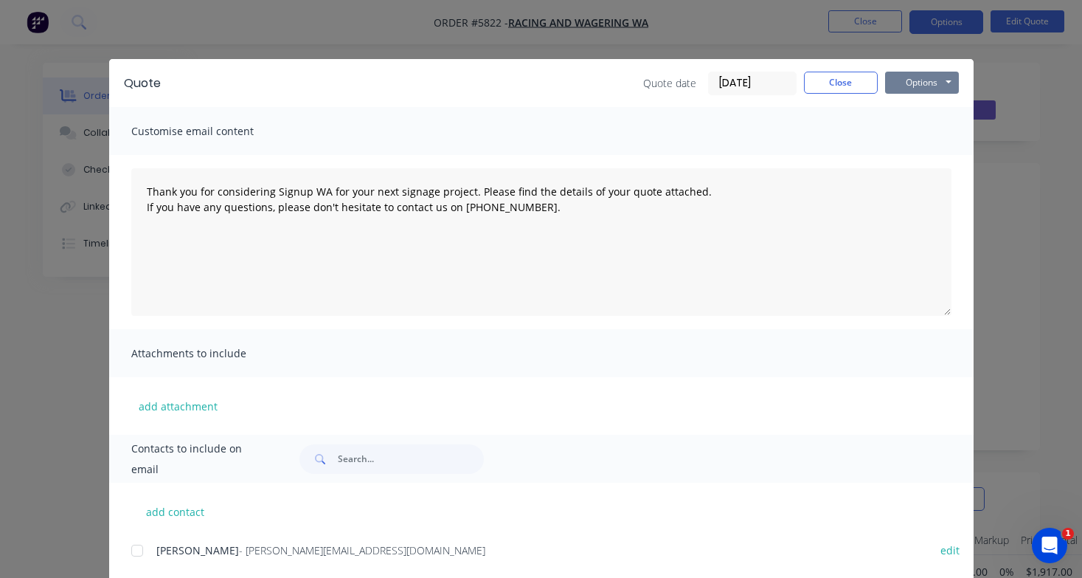
click at [941, 78] on button "Options" at bounding box center [922, 83] width 74 height 22
click at [934, 131] on button "Print" at bounding box center [932, 133] width 94 height 24
click at [842, 80] on button "Close" at bounding box center [841, 83] width 74 height 22
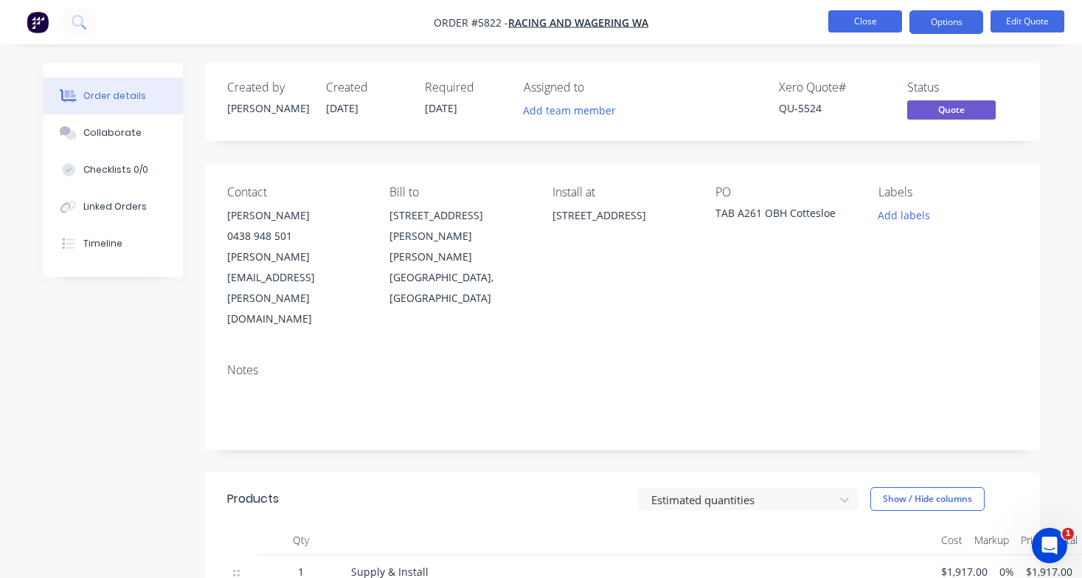
click at [856, 20] on button "Close" at bounding box center [865, 21] width 74 height 22
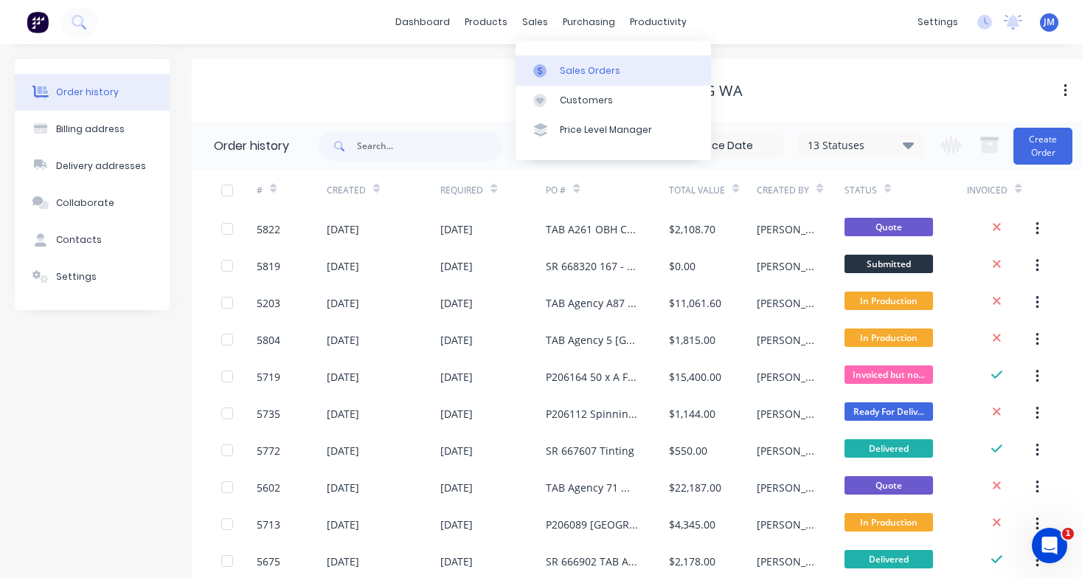
click at [572, 66] on div "Sales Orders" at bounding box center [590, 70] width 60 height 13
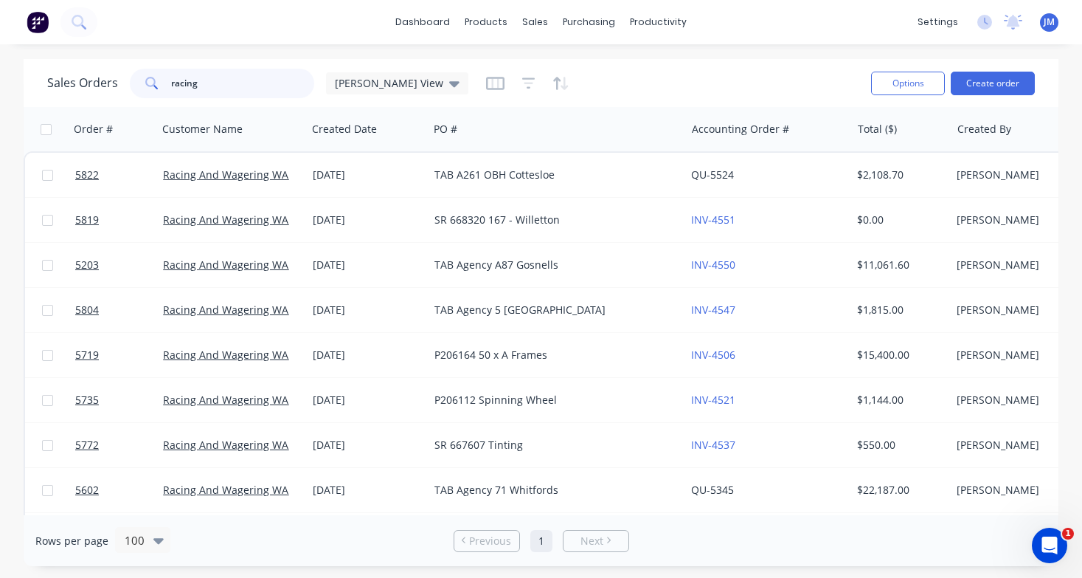
click at [204, 82] on input "racing" at bounding box center [243, 84] width 144 height 30
click at [983, 86] on button "Create order" at bounding box center [993, 84] width 84 height 24
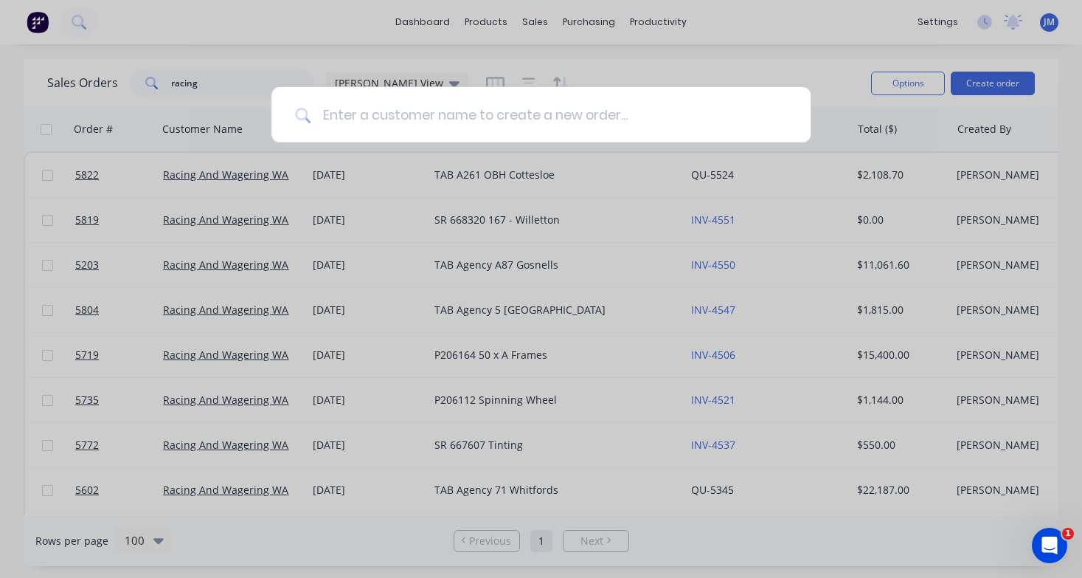
click at [480, 121] on input at bounding box center [549, 114] width 476 height 55
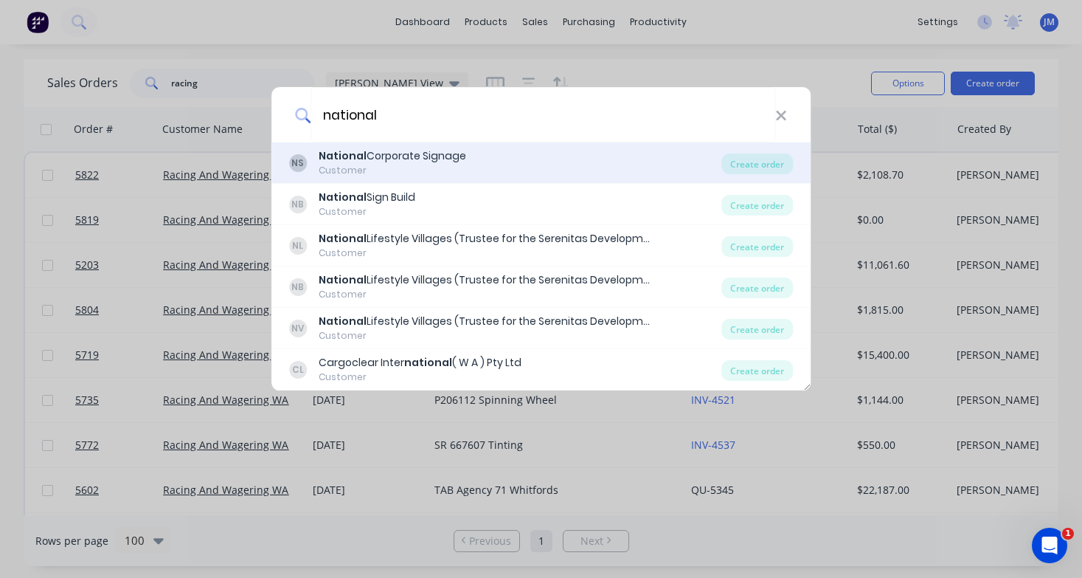
type input "national"
click at [459, 166] on div "Customer" at bounding box center [393, 170] width 148 height 13
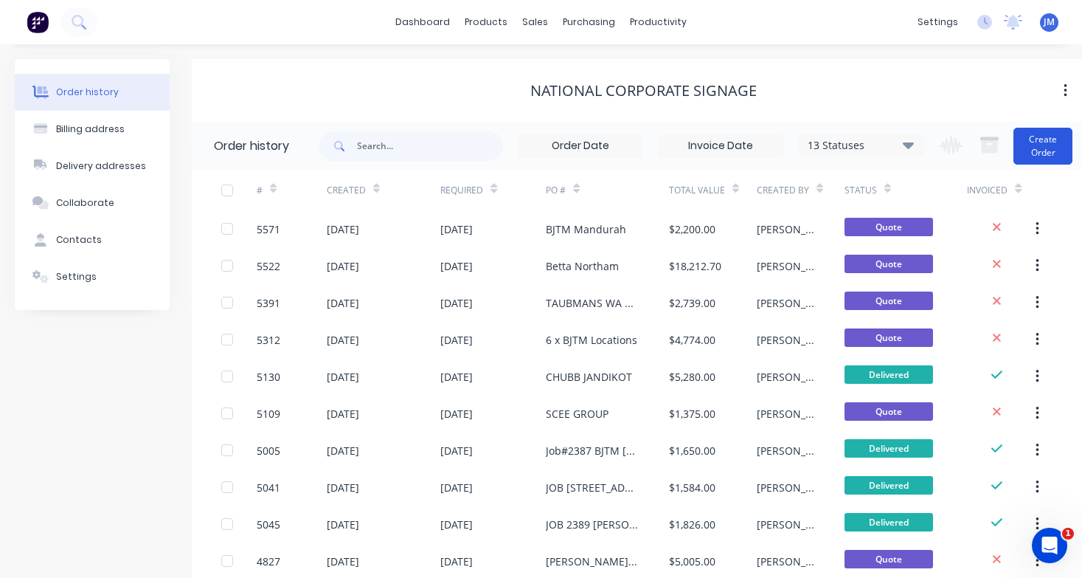
click at [1047, 142] on button "Create Order" at bounding box center [1042, 146] width 59 height 37
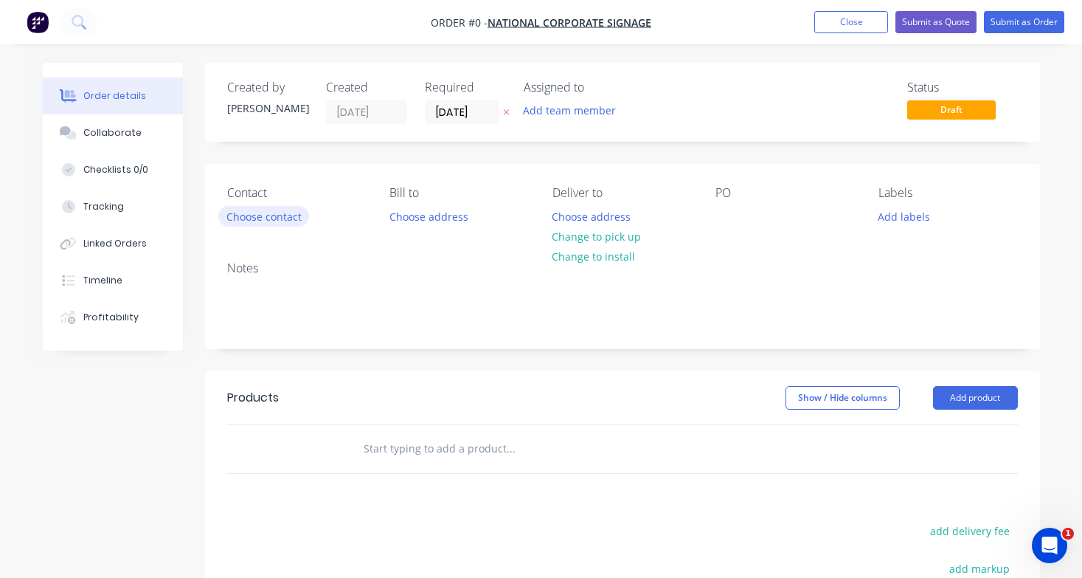
click at [268, 218] on button "Choose contact" at bounding box center [263, 216] width 91 height 20
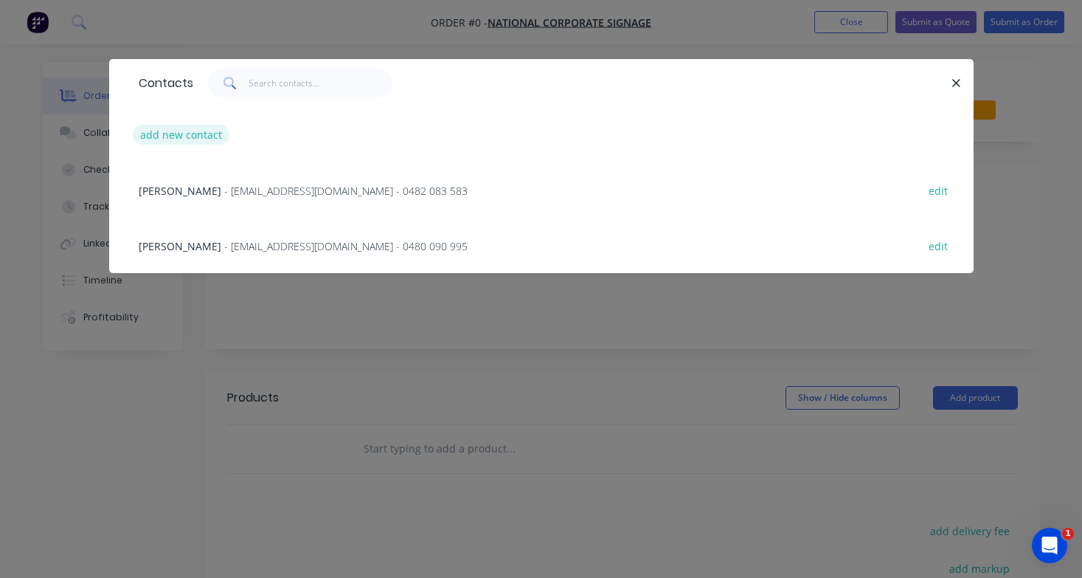
click at [171, 134] on button "add new contact" at bounding box center [181, 135] width 97 height 20
select select "AU"
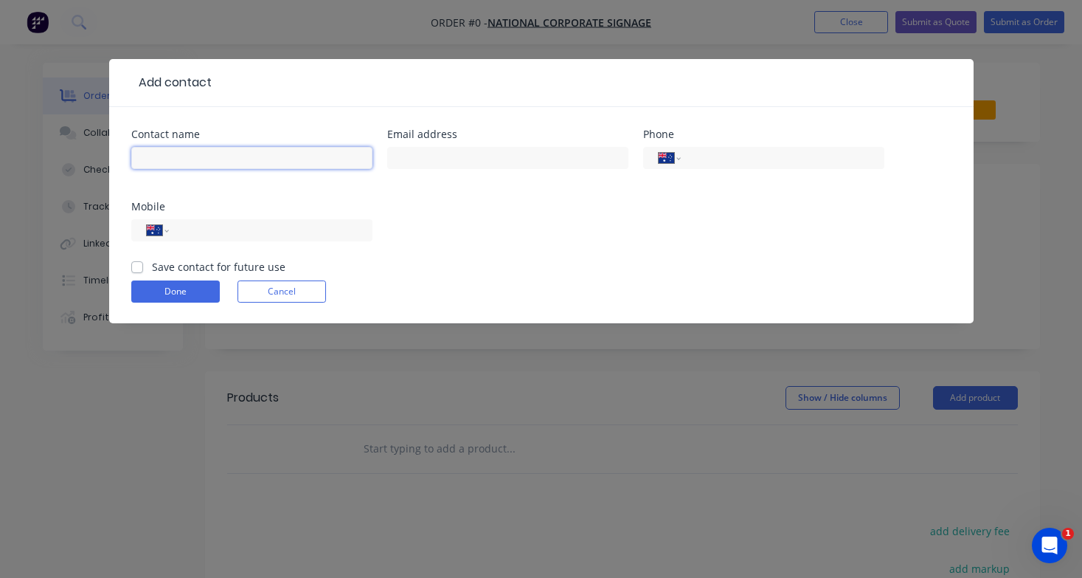
paste input "[PERSON_NAME]"
type input "[PERSON_NAME]"
click at [152, 263] on label "Save contact for future use" at bounding box center [218, 266] width 133 height 15
click at [136, 263] on input "Save contact for future use" at bounding box center [137, 266] width 12 height 14
checkbox input "true"
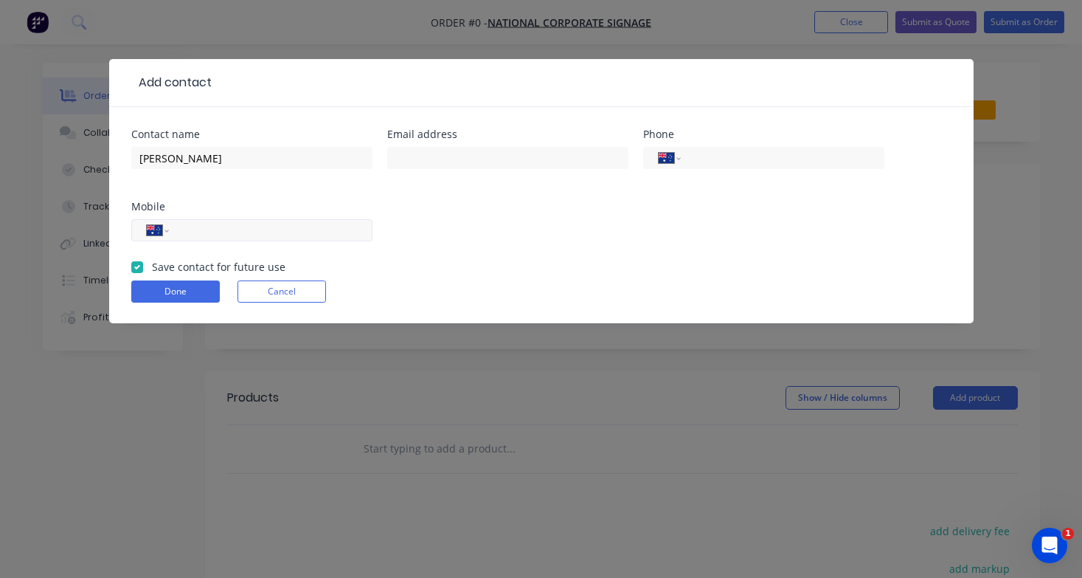
click at [276, 239] on div "International [GEOGRAPHIC_DATA] [GEOGRAPHIC_DATA] [GEOGRAPHIC_DATA] [GEOGRAPHIC…" at bounding box center [251, 230] width 241 height 22
click at [268, 232] on input "tel" at bounding box center [267, 230] width 177 height 17
paste input "0480 090 995"
type input "0480 090 995"
paste input "[EMAIL_ADDRESS][DOMAIN_NAME]"
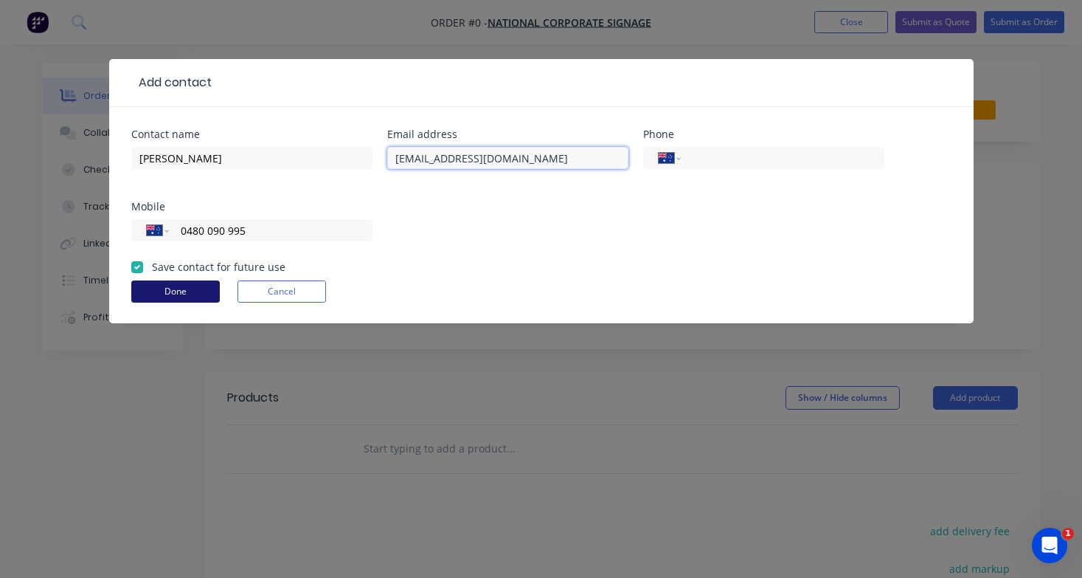
type input "[EMAIL_ADDRESS][DOMAIN_NAME]"
click at [174, 288] on button "Done" at bounding box center [175, 291] width 89 height 22
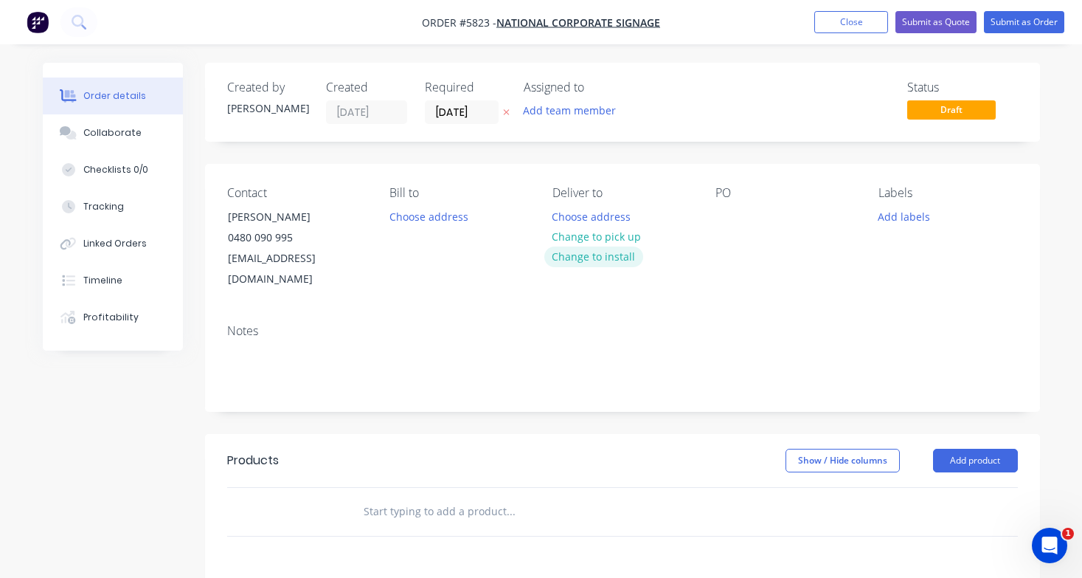
click at [596, 258] on button "Change to install" at bounding box center [593, 256] width 99 height 20
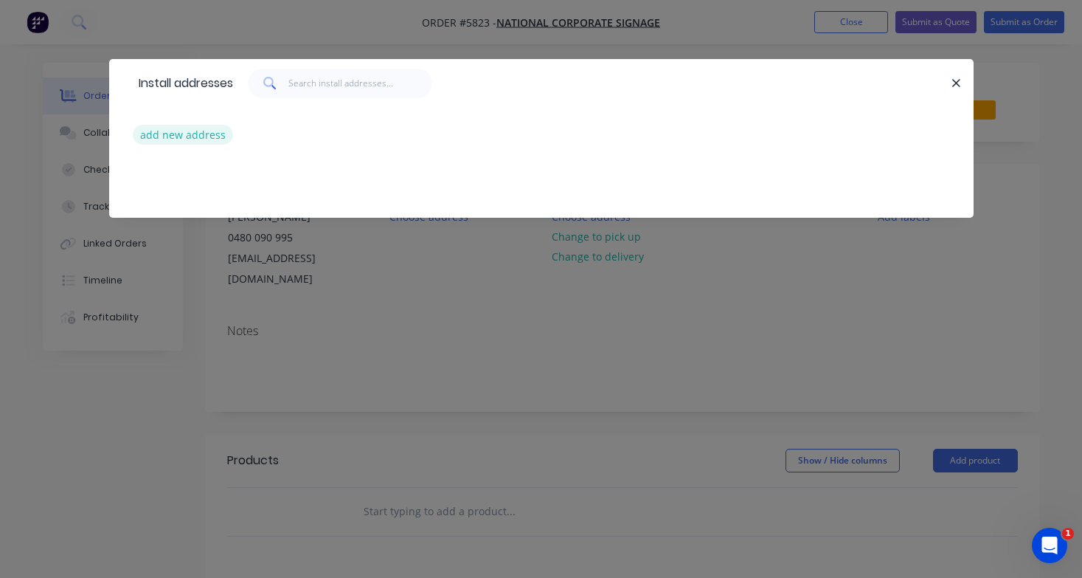
click at [181, 137] on button "add new address" at bounding box center [183, 135] width 101 height 20
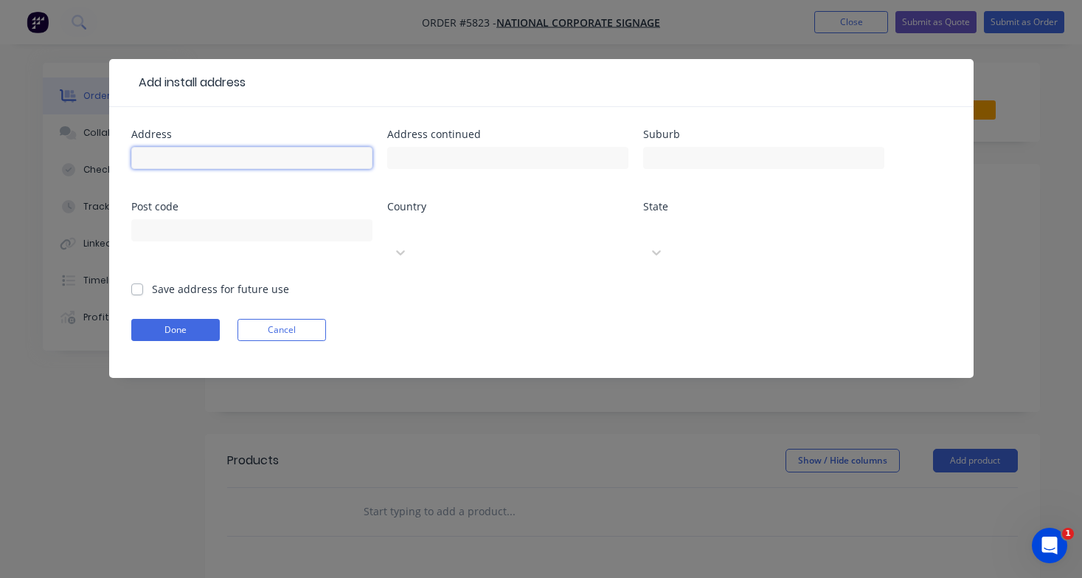
paste input "[STREET_ADDRESS][PERSON_NAME][PERSON_NAME]"
type input "[STREET_ADDRESS][PERSON_NAME][PERSON_NAME]"
click at [196, 319] on button "Done" at bounding box center [175, 330] width 89 height 22
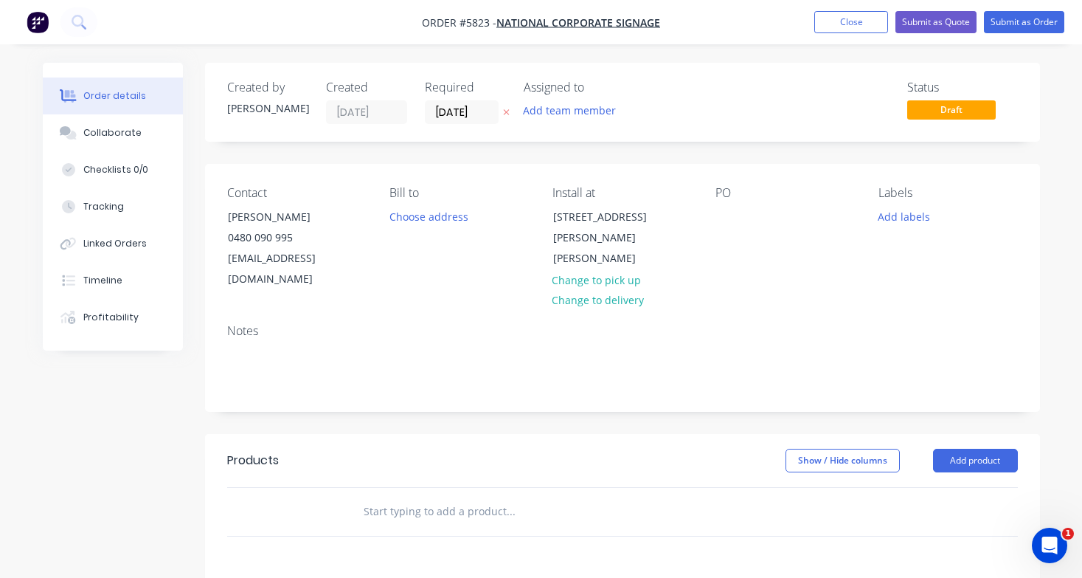
click at [427, 496] on input "text" at bounding box center [510, 511] width 295 height 30
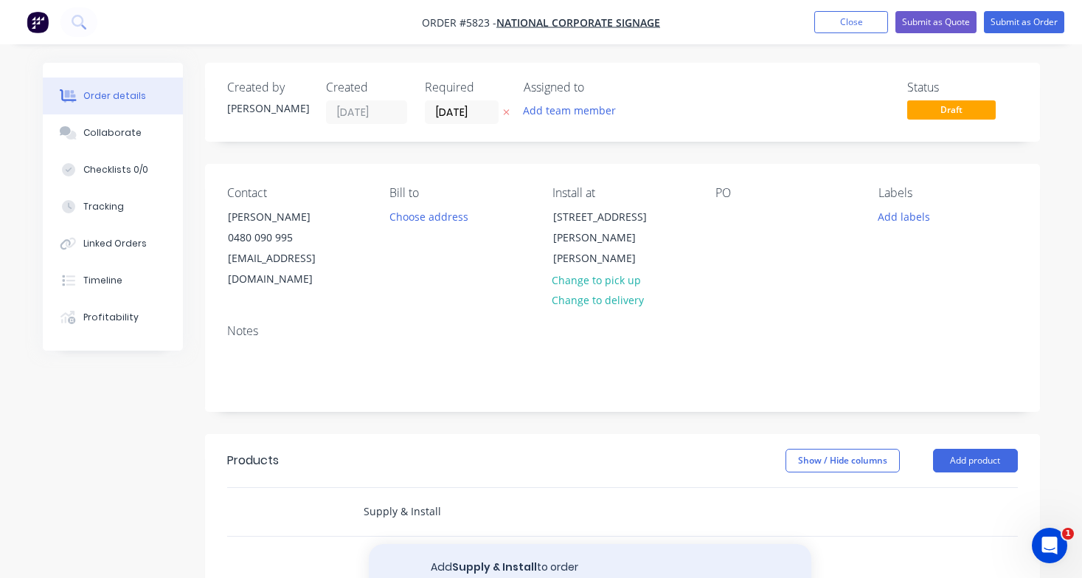
type input "Supply & Install"
click at [466, 544] on button "Add Supply & Install to order" at bounding box center [590, 567] width 443 height 47
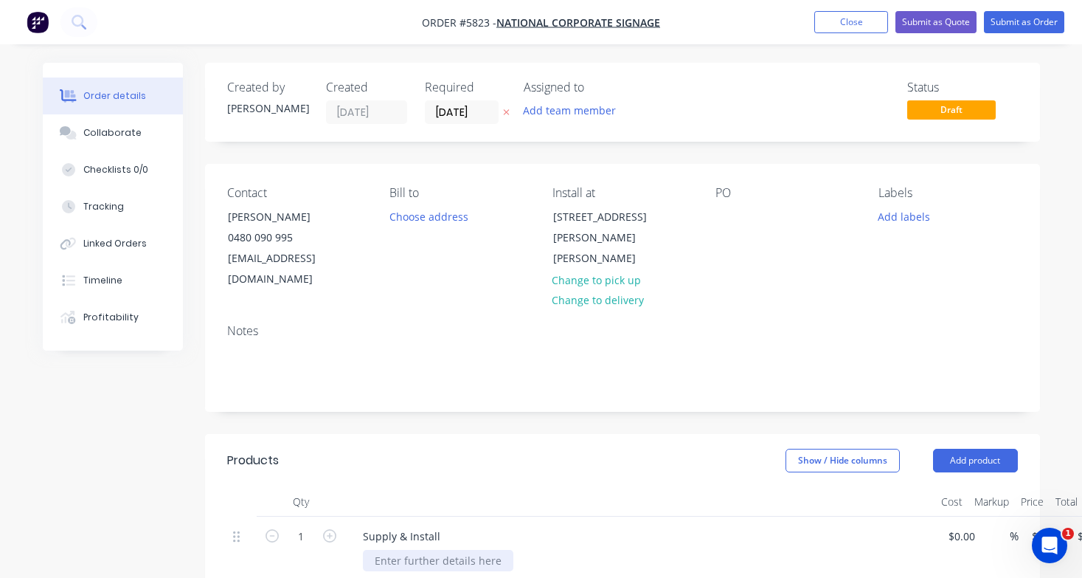
click at [462, 549] on div at bounding box center [438, 559] width 150 height 21
paste div
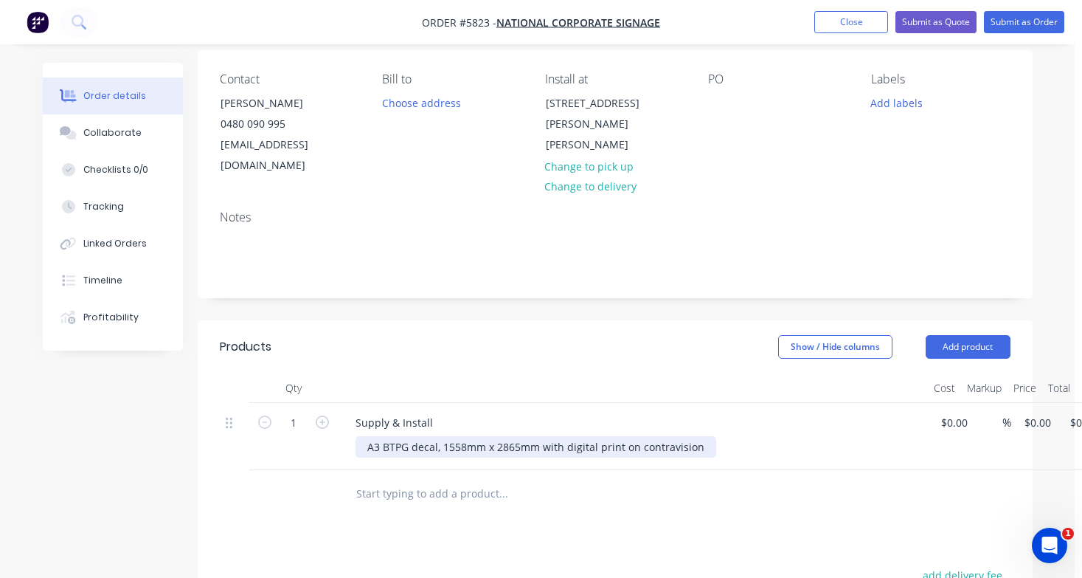
scroll to position [119, 9]
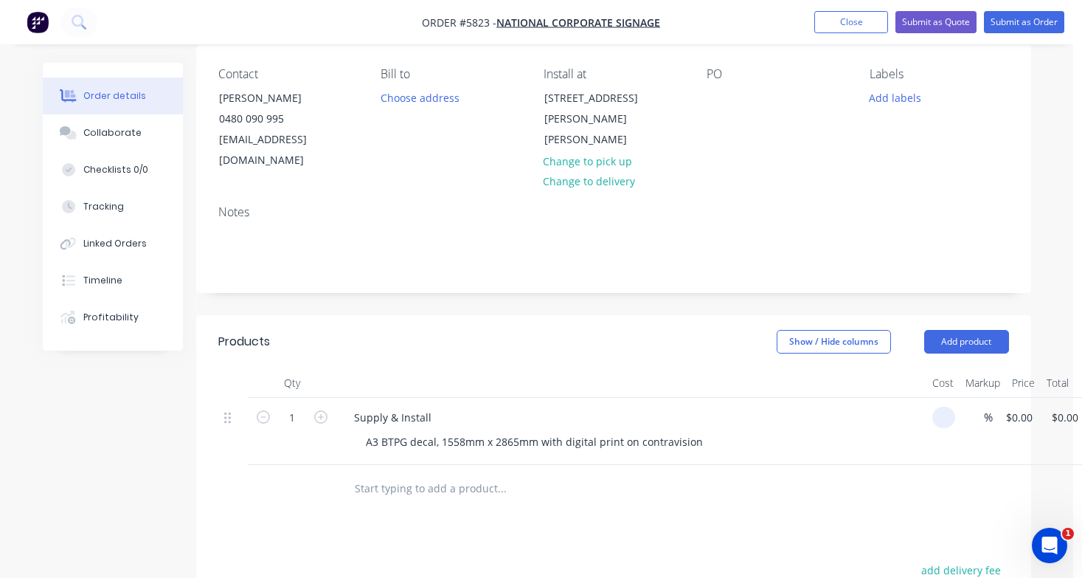
click at [948, 406] on input at bounding box center [946, 416] width 17 height 21
type input "$650.00"
click at [818, 474] on div at bounding box center [601, 489] width 519 height 30
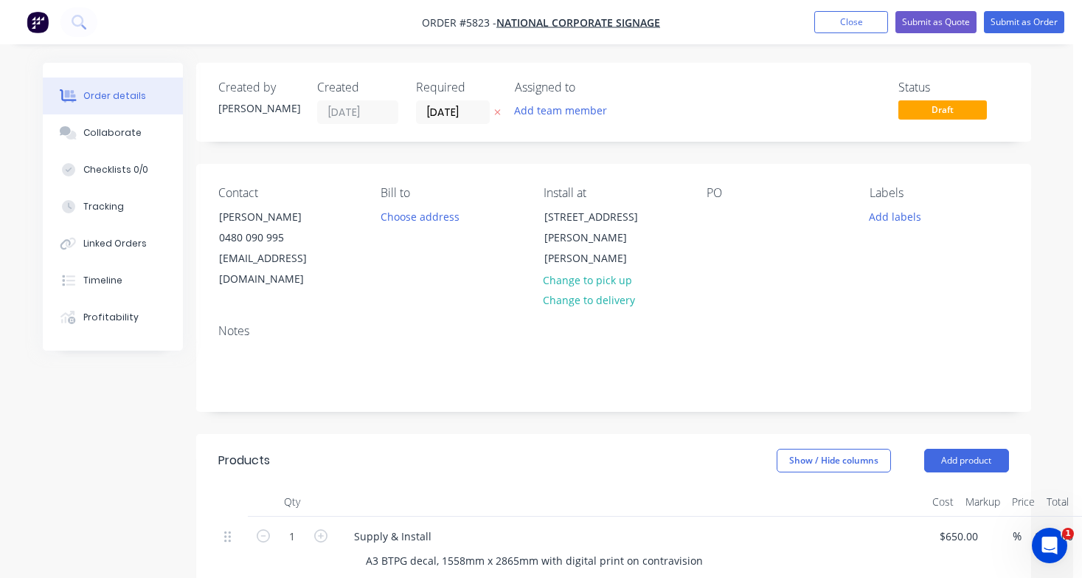
scroll to position [0, 9]
click at [718, 214] on div at bounding box center [719, 216] width 24 height 21
click at [941, 22] on button "Submit as Quote" at bounding box center [935, 22] width 81 height 22
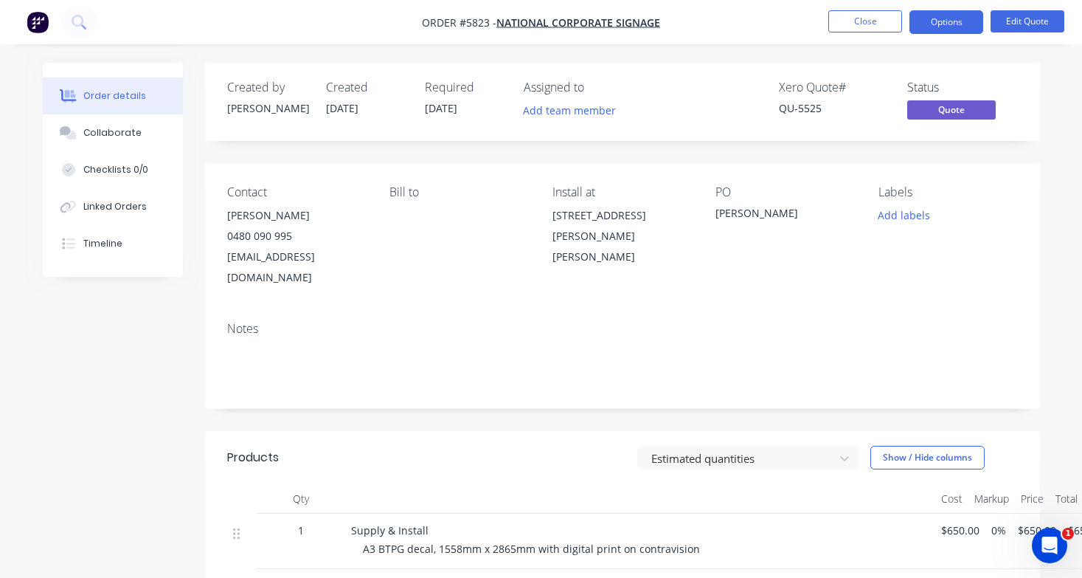
click at [960, 27] on button "Options" at bounding box center [946, 22] width 74 height 24
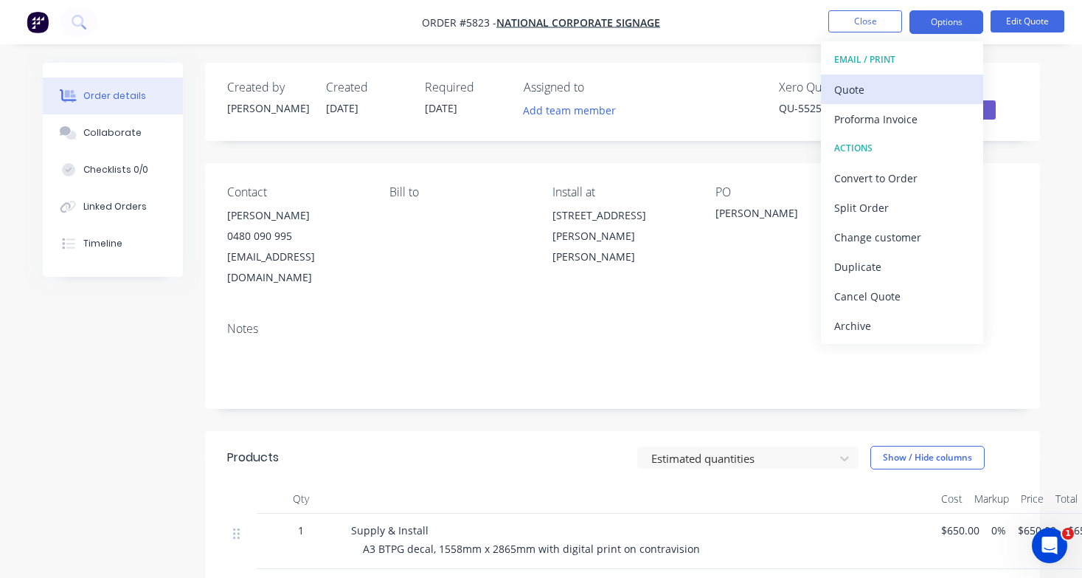
click at [932, 86] on div "Quote" at bounding box center [902, 89] width 136 height 21
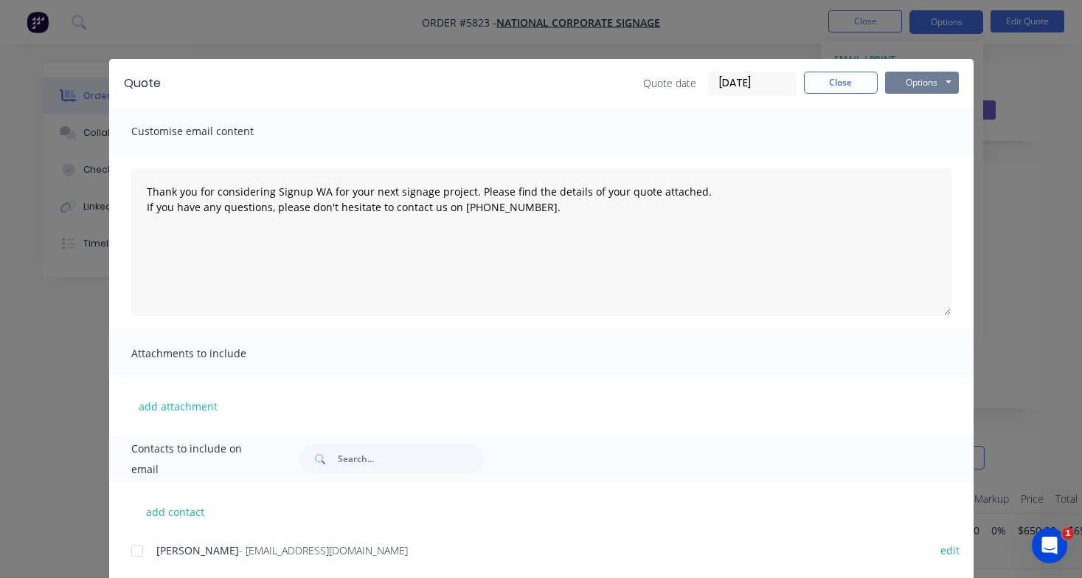
click at [934, 83] on button "Options" at bounding box center [922, 83] width 74 height 22
click at [927, 126] on button "Print" at bounding box center [932, 133] width 94 height 24
click at [842, 90] on button "Close" at bounding box center [841, 83] width 74 height 22
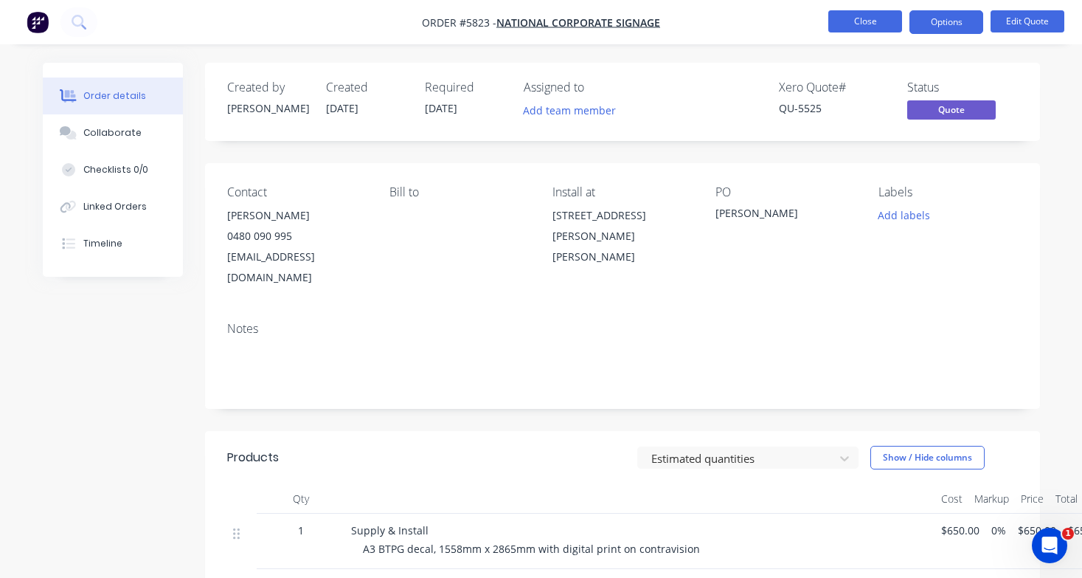
click at [859, 27] on button "Close" at bounding box center [865, 21] width 74 height 22
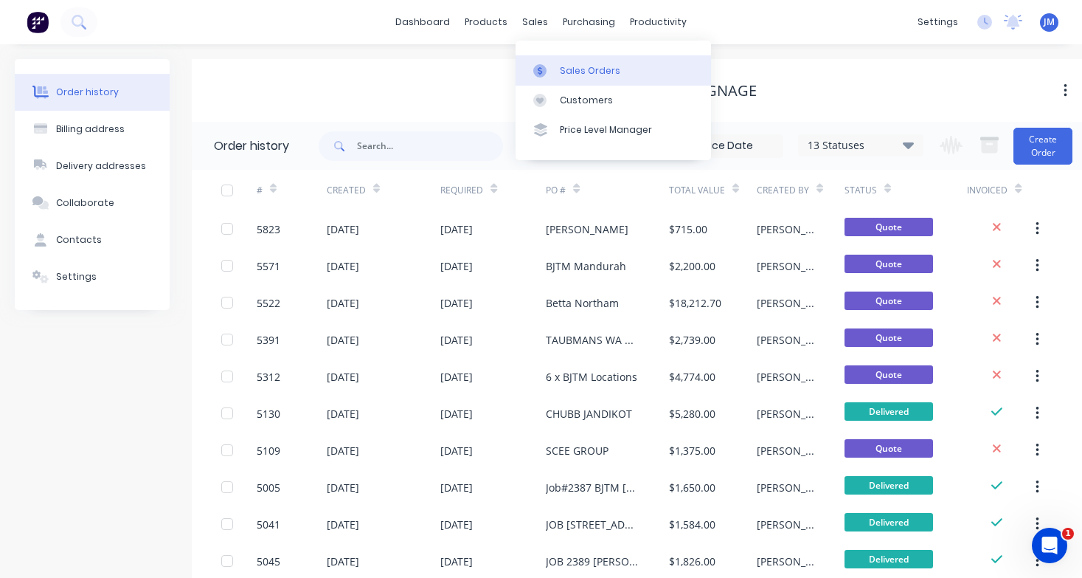
click at [563, 62] on link "Sales Orders" at bounding box center [613, 70] width 195 height 30
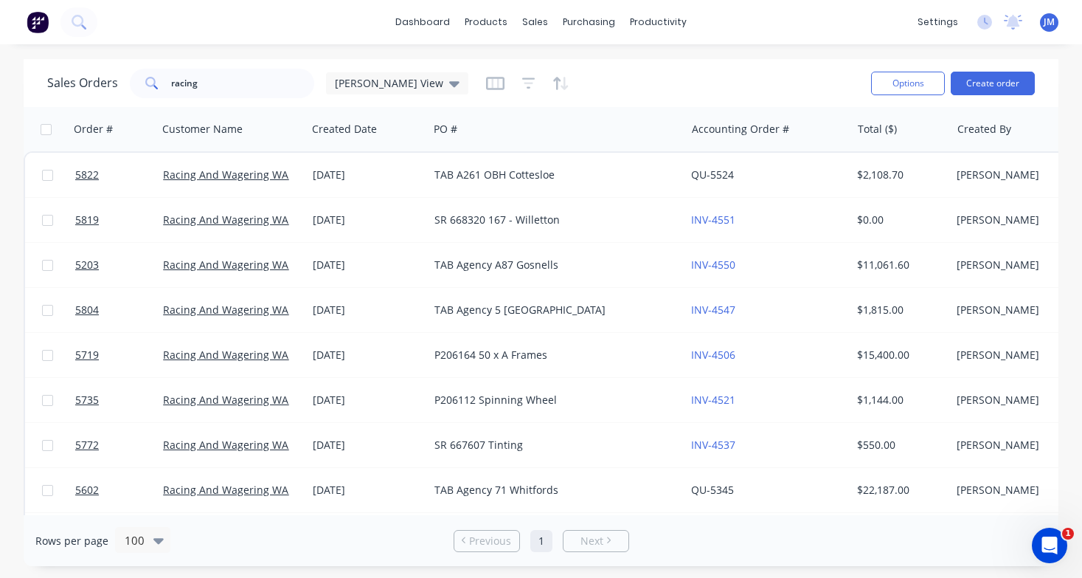
click at [1012, 70] on div "Options Create order" at bounding box center [950, 83] width 170 height 36
click at [1003, 81] on button "Create order" at bounding box center [993, 84] width 84 height 24
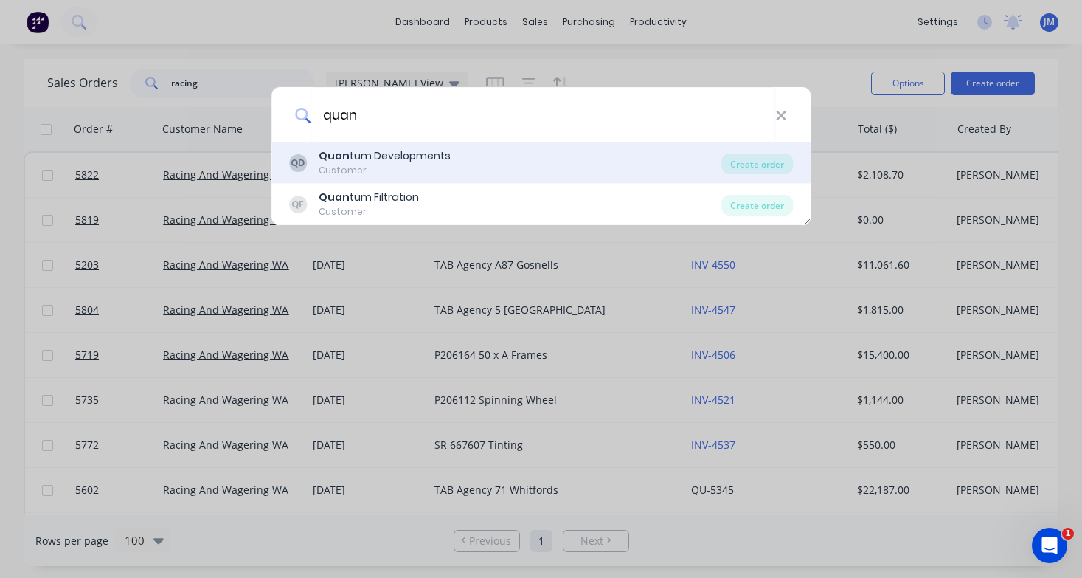
type input "quan"
click at [401, 158] on div "Quan tum Developments" at bounding box center [385, 155] width 132 height 15
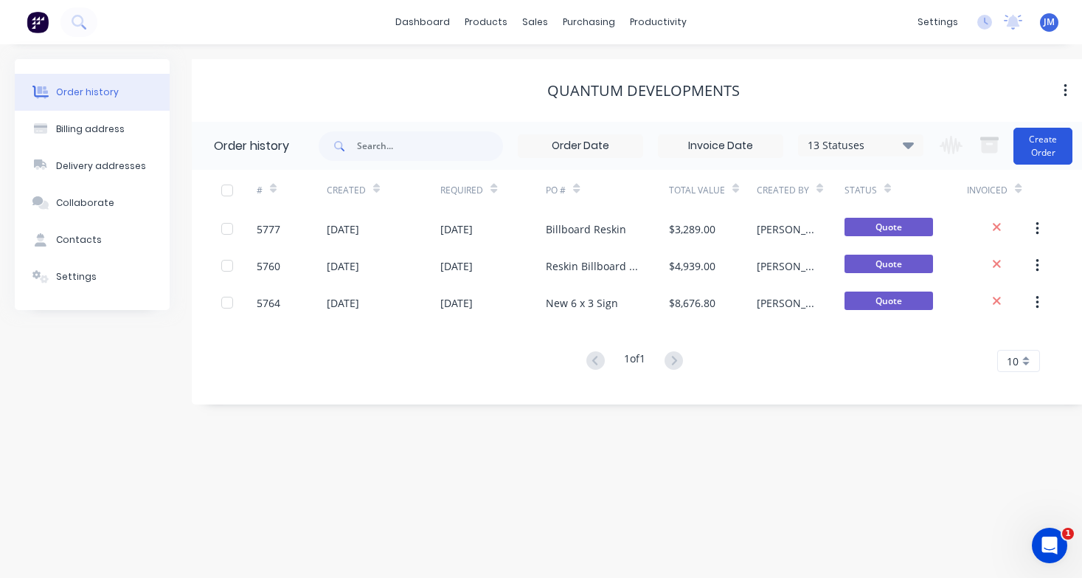
click at [1050, 147] on button "Create Order" at bounding box center [1042, 146] width 59 height 37
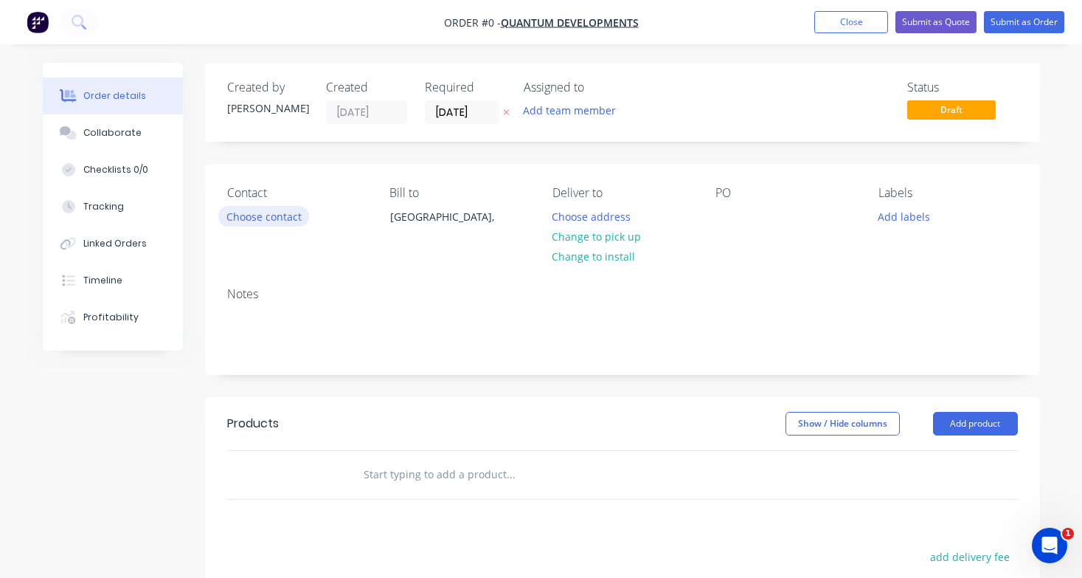
click at [272, 215] on button "Choose contact" at bounding box center [263, 216] width 91 height 20
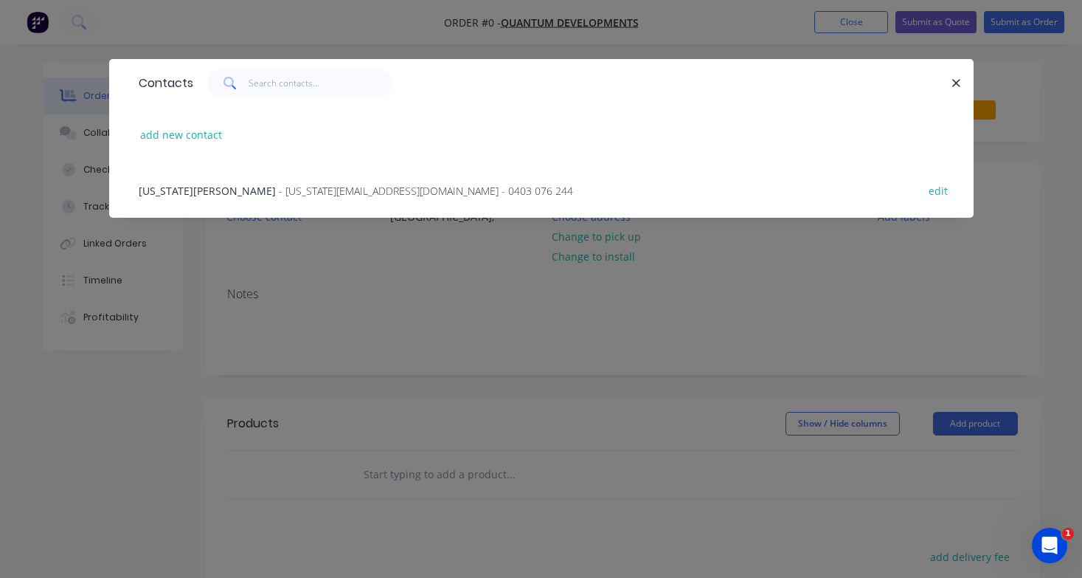
click at [208, 194] on div "[US_STATE][PERSON_NAME] - [US_STATE][EMAIL_ADDRESS][DOMAIN_NAME] - 0403 076 244" at bounding box center [356, 190] width 434 height 15
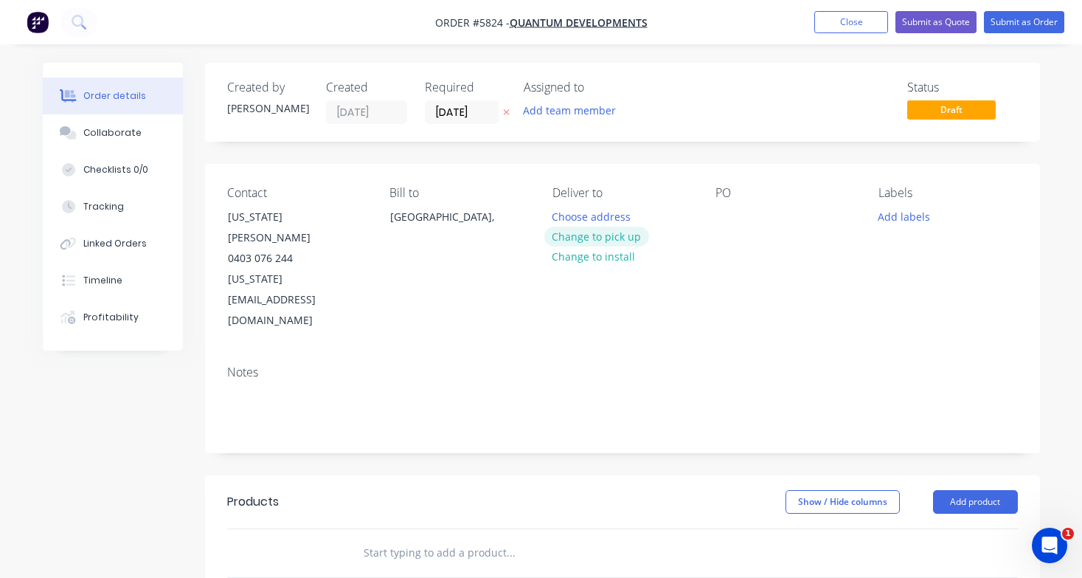
click at [583, 237] on button "Change to pick up" at bounding box center [596, 236] width 105 height 20
click at [726, 215] on div at bounding box center [727, 216] width 24 height 21
paste div
click at [451, 538] on input "text" at bounding box center [510, 553] width 295 height 30
type input "Supply ONLY"
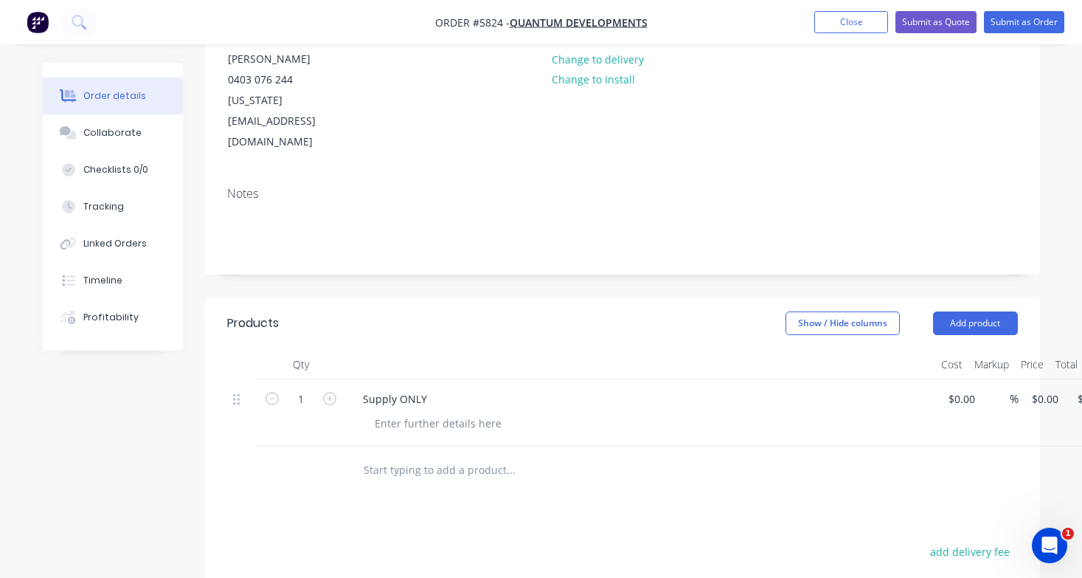
scroll to position [189, 0]
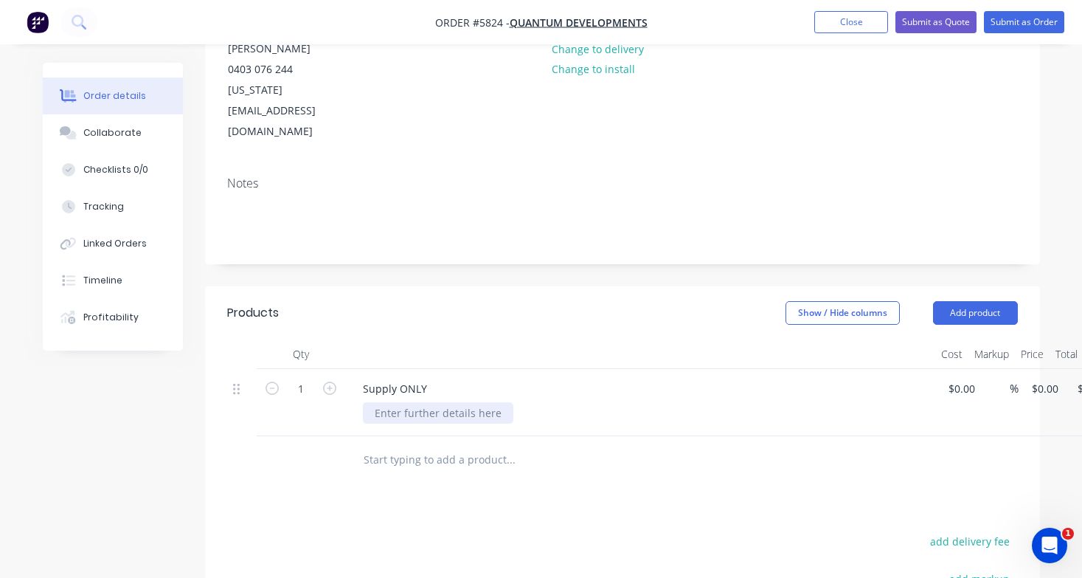
click at [403, 402] on div at bounding box center [438, 412] width 150 height 21
click at [452, 402] on div "1000mm w x 100mm h" at bounding box center [430, 412] width 135 height 21
click at [497, 402] on div "1000mm w x 1000mm h" at bounding box center [433, 412] width 141 height 21
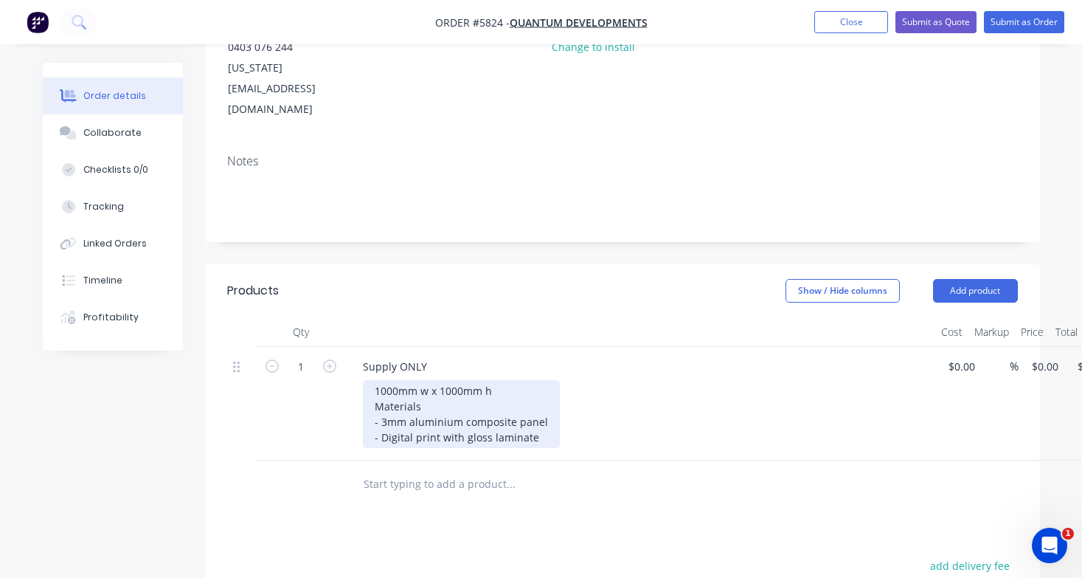
scroll to position [217, 0]
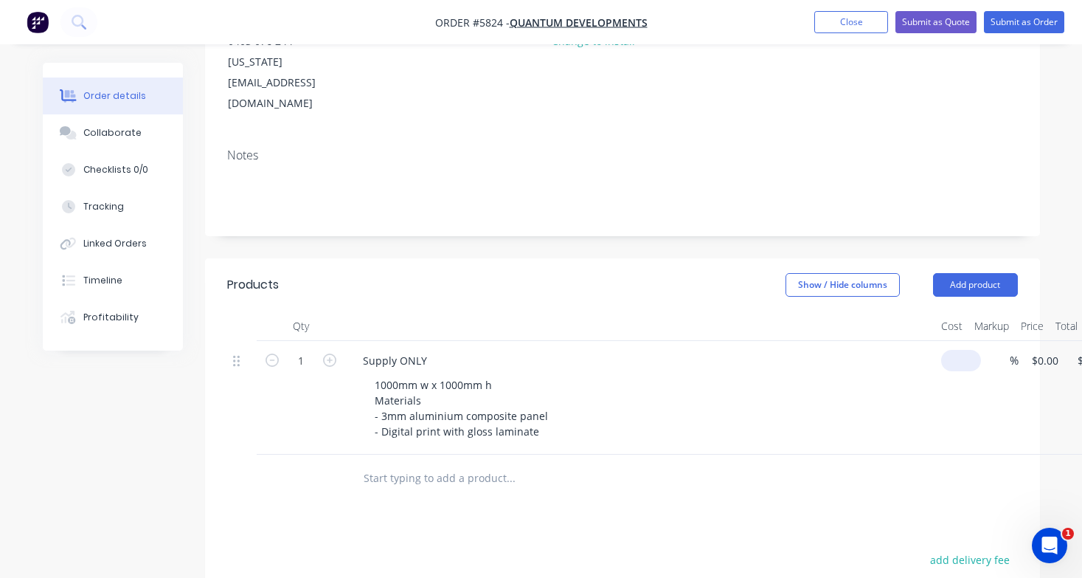
click at [965, 341] on div "1 Supply ONLY 1000mm w x 1000mm h Materials - 3mm aluminium composite panel - D…" at bounding box center [622, 398] width 791 height 114
type input "$100.00"
click at [802, 454] on div at bounding box center [610, 478] width 531 height 48
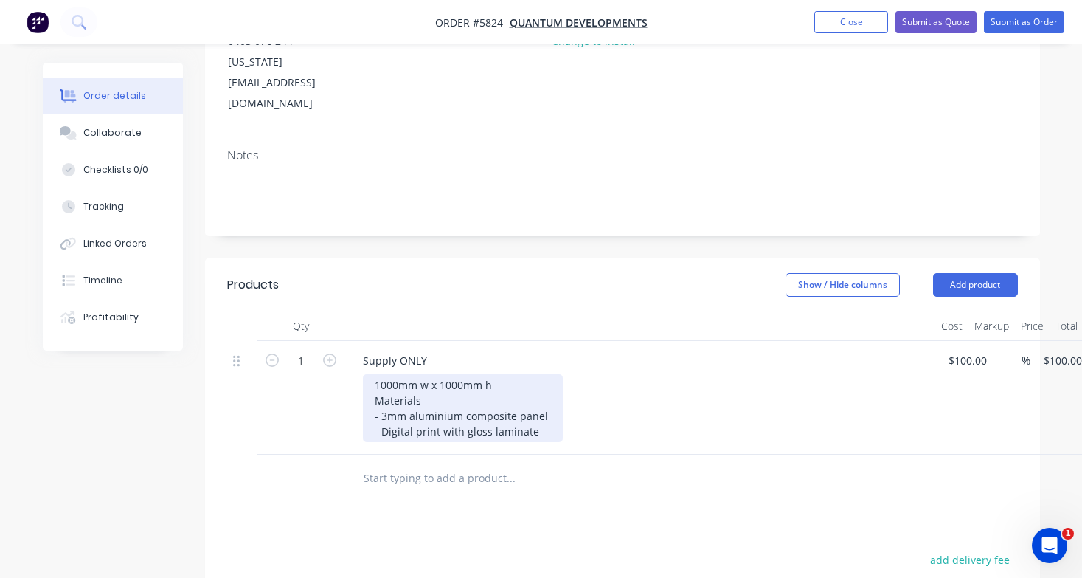
click at [532, 374] on div "1000mm w x 1000mm h Materials - 3mm aluminium composite panel - Digital print w…" at bounding box center [463, 408] width 200 height 68
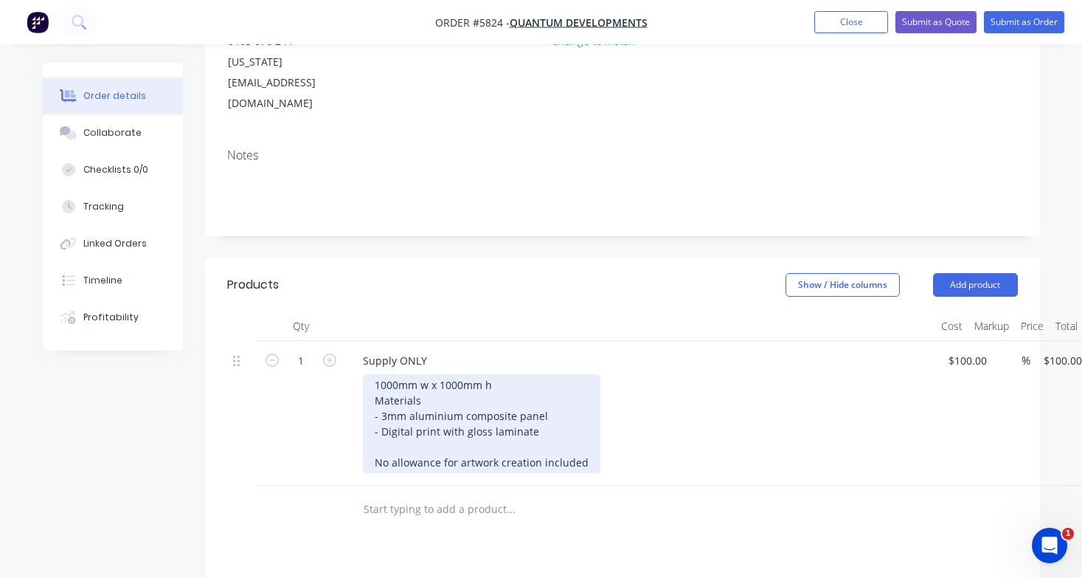
drag, startPoint x: 587, startPoint y: 401, endPoint x: 330, endPoint y: 327, distance: 267.1
click at [330, 341] on div "1 Supply ONLY 1000mm w x 1000mm h Materials - 3mm aluminium composite panel - D…" at bounding box center [622, 413] width 791 height 145
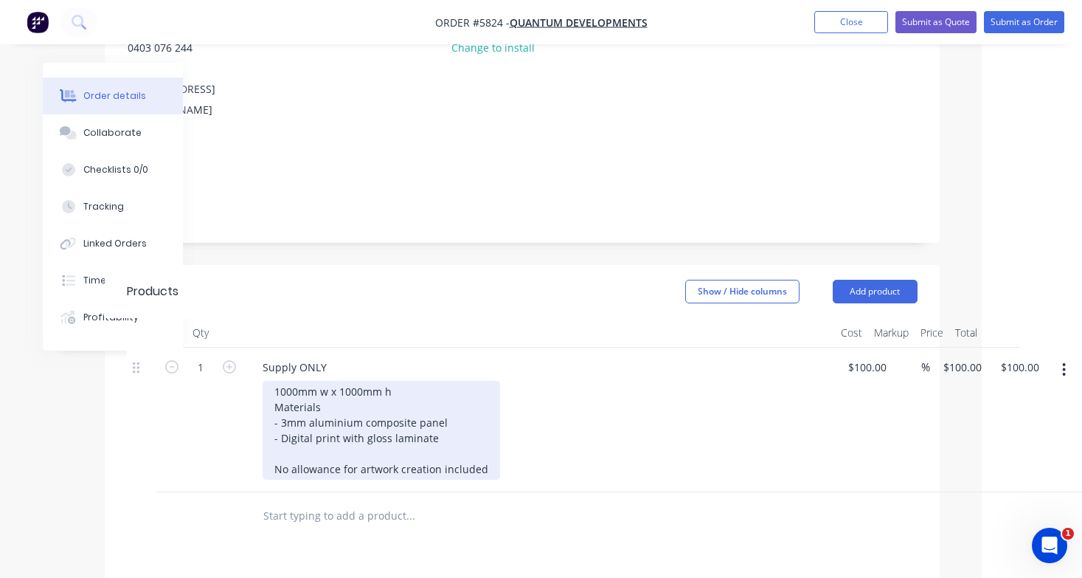
scroll to position [210, 100]
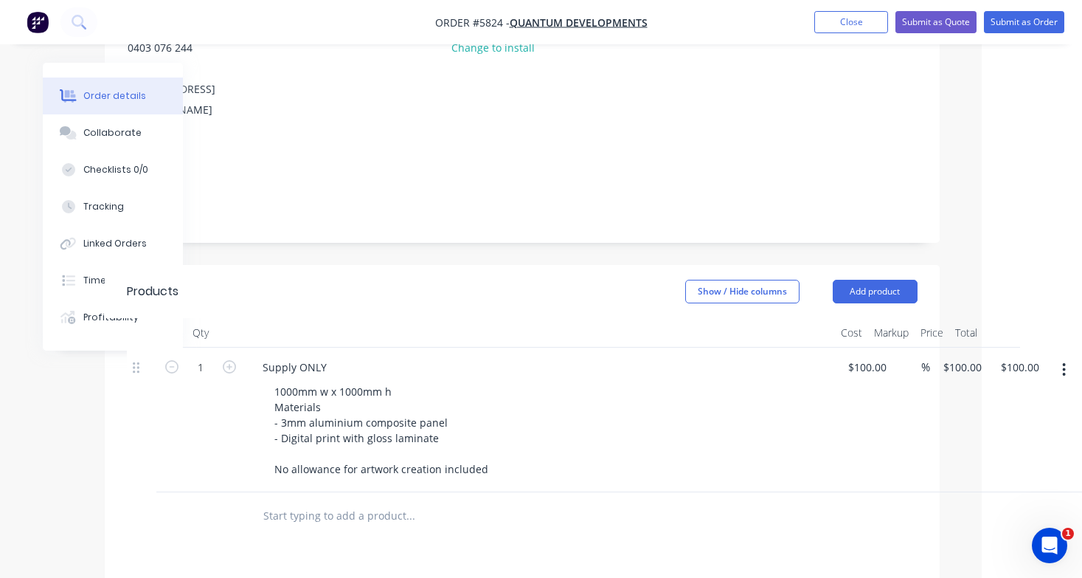
click at [1066, 361] on icon "button" at bounding box center [1064, 369] width 4 height 16
click at [1040, 427] on div "Duplicate" at bounding box center [1012, 437] width 114 height 21
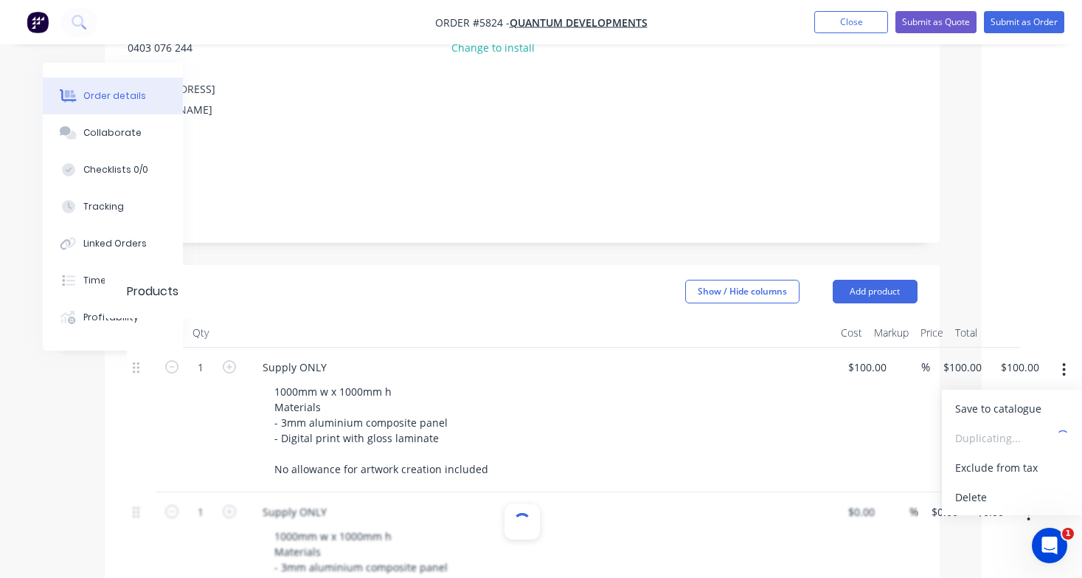
type input "$100.00"
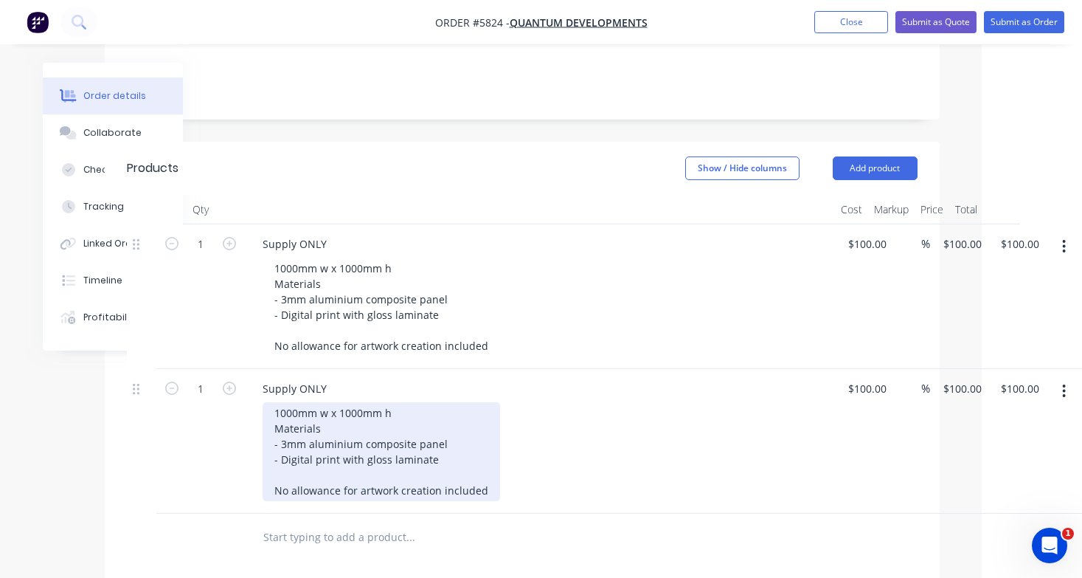
scroll to position [339, 100]
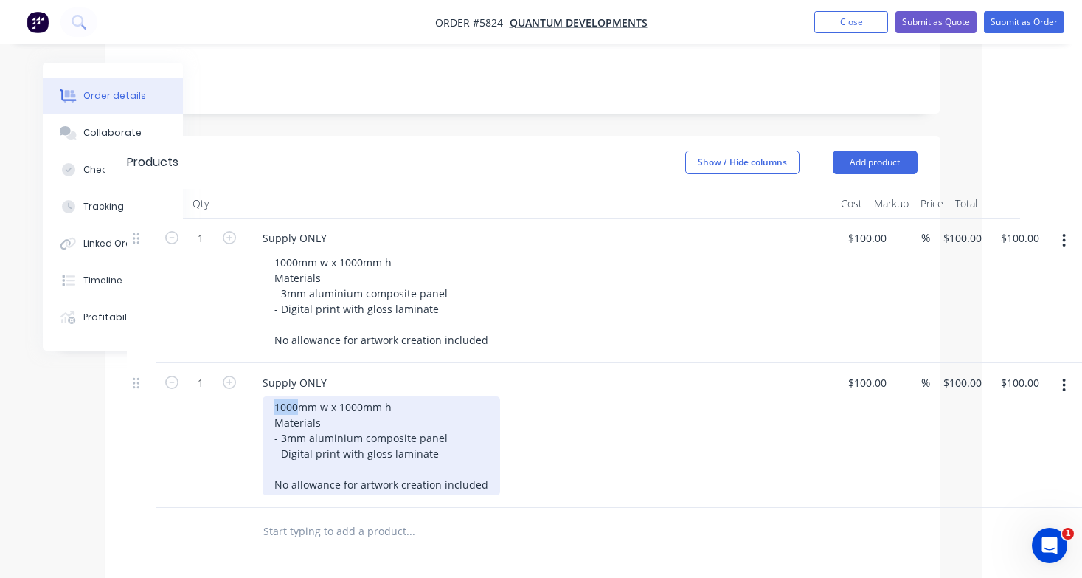
drag, startPoint x: 299, startPoint y: 344, endPoint x: 240, endPoint y: 344, distance: 59.0
click at [240, 363] on div "1 Supply ONLY 1000mm w x 1000mm h Materials - 3mm aluminium composite panel - D…" at bounding box center [522, 435] width 791 height 145
drag, startPoint x: 358, startPoint y: 344, endPoint x: 333, endPoint y: 341, distance: 25.2
click at [333, 396] on div "600mm w x 1000mm h Materials - 3mm aluminium composite panel - Digital print wi…" at bounding box center [381, 445] width 237 height 99
drag, startPoint x: 420, startPoint y: 371, endPoint x: 280, endPoint y: 372, distance: 139.4
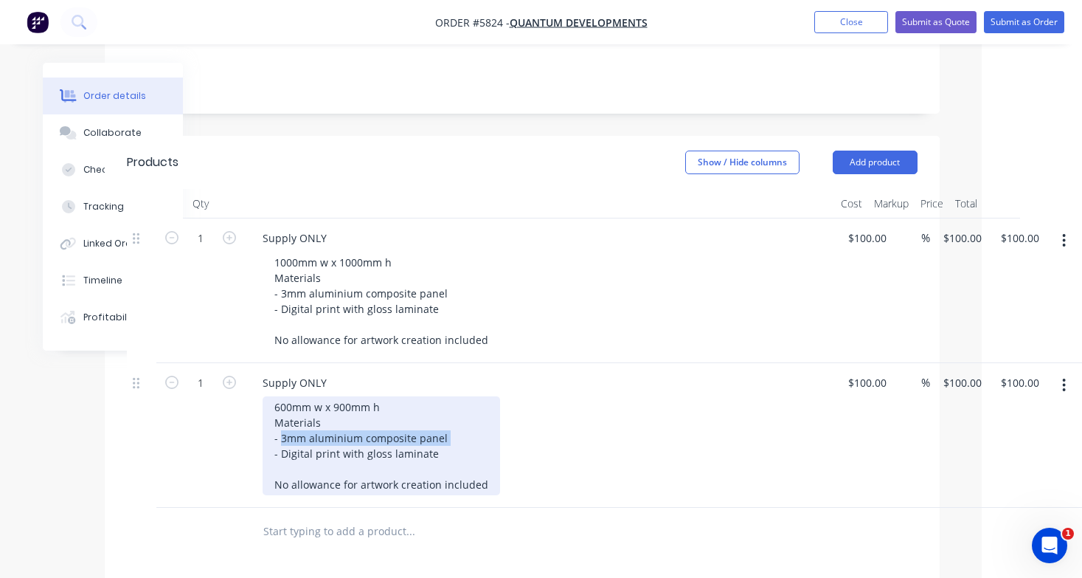
click at [280, 396] on div "600mm w x 900mm h Materials - 3mm aluminium composite panel - Digital print wit…" at bounding box center [381, 445] width 237 height 99
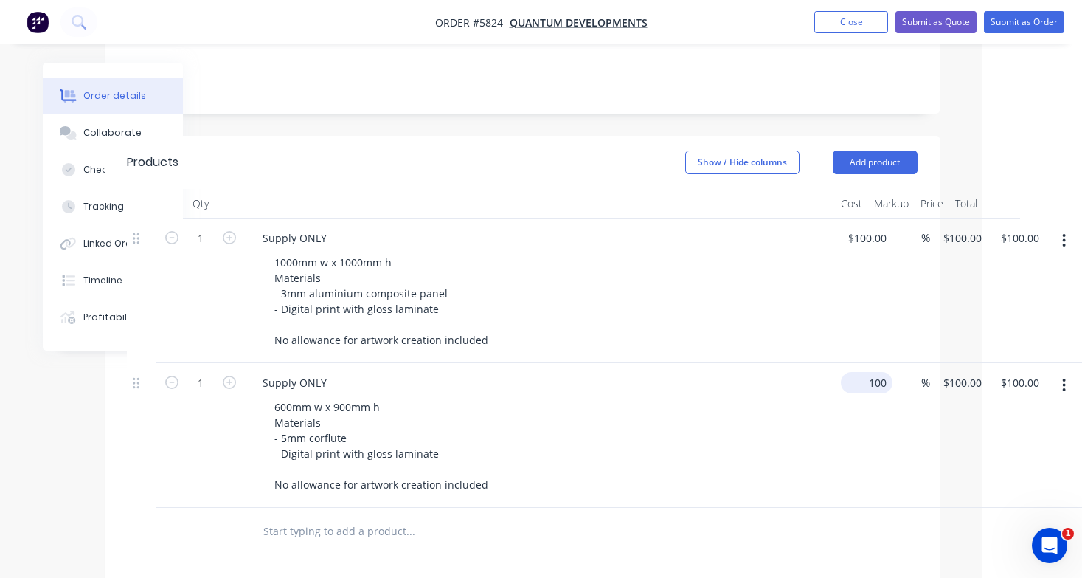
click at [870, 372] on div "100 $100.00" at bounding box center [870, 382] width 46 height 21
type input "$65.00"
click at [785, 396] on div "600mm w x 900mm h Materials - 5mm corflute - Digital print with gloss laminate …" at bounding box center [546, 445] width 566 height 99
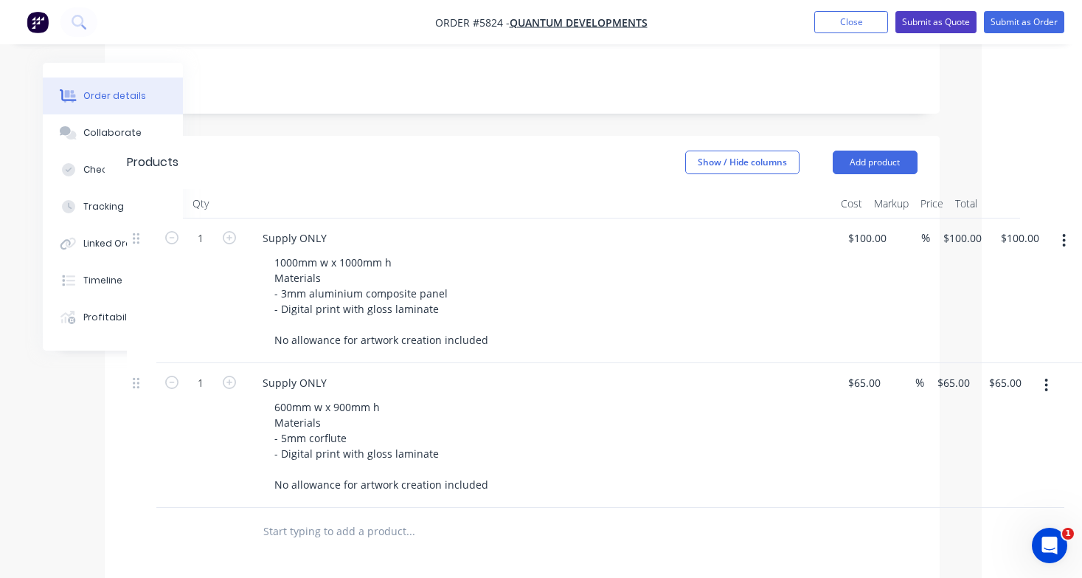
click at [945, 30] on button "Submit as Quote" at bounding box center [935, 22] width 81 height 22
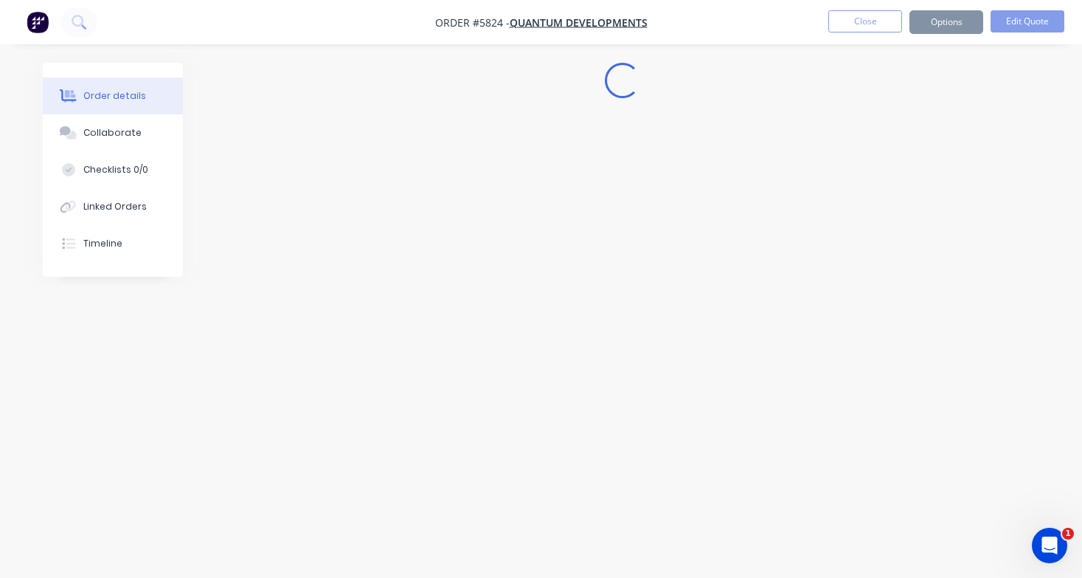
scroll to position [0, 0]
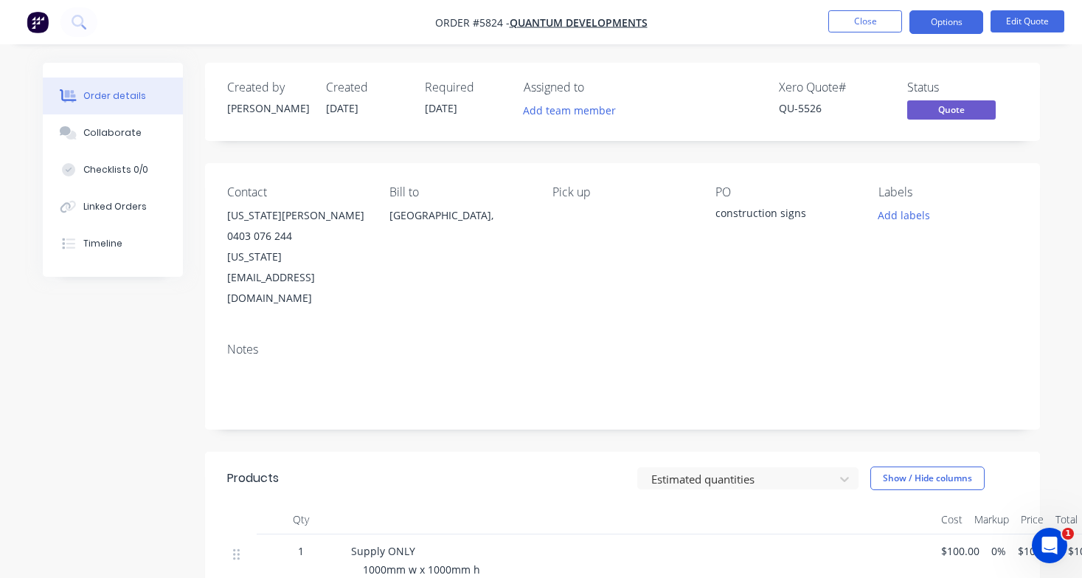
click at [945, 30] on button "Options" at bounding box center [946, 22] width 74 height 24
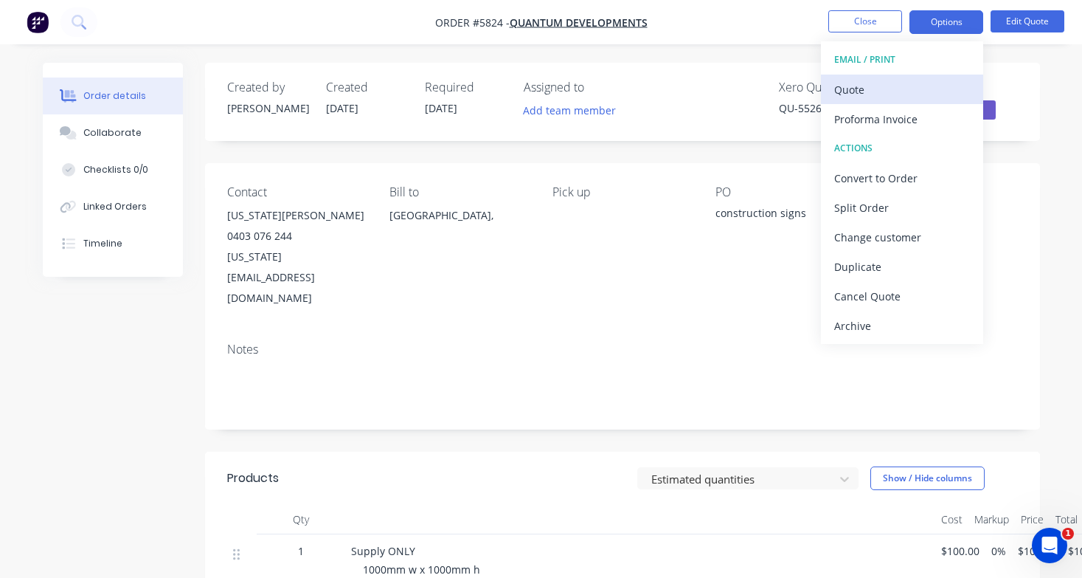
click at [932, 80] on div "Quote" at bounding box center [902, 89] width 136 height 21
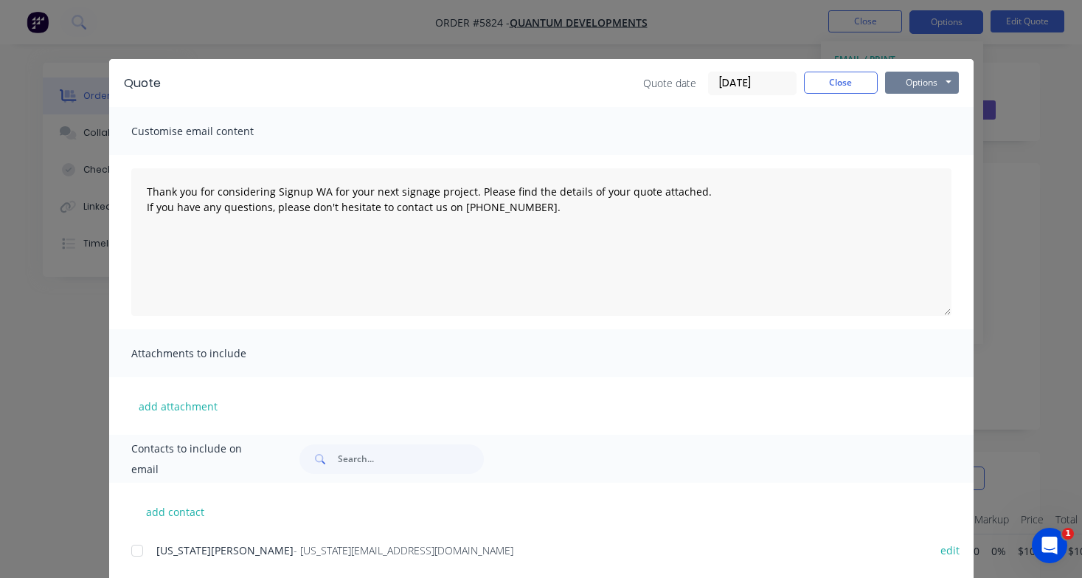
click at [940, 83] on button "Options" at bounding box center [922, 83] width 74 height 22
click at [940, 125] on button "Print" at bounding box center [932, 133] width 94 height 24
click at [841, 74] on button "Close" at bounding box center [841, 83] width 74 height 22
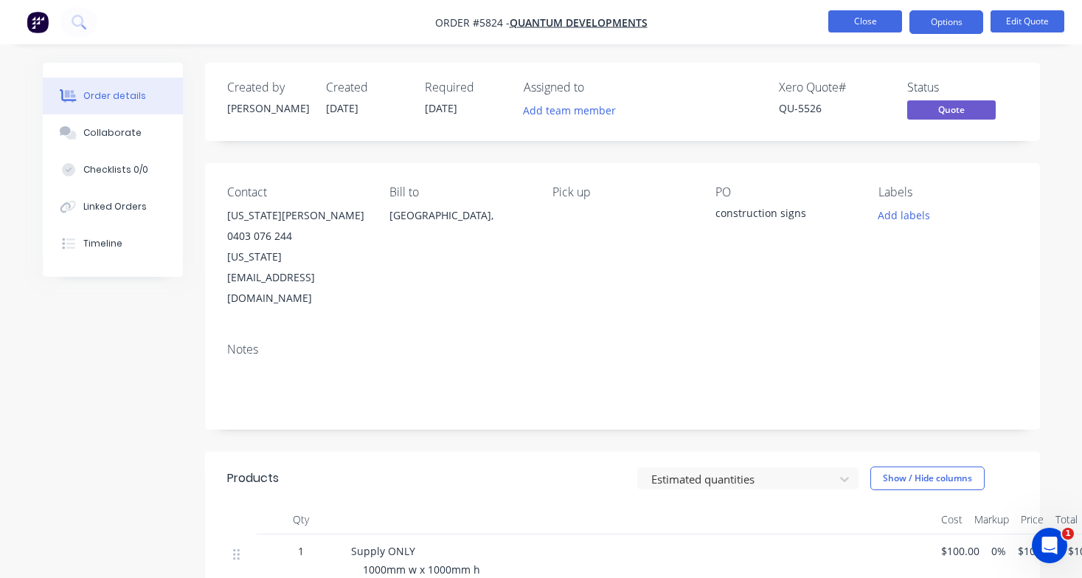
click at [860, 30] on button "Close" at bounding box center [865, 21] width 74 height 22
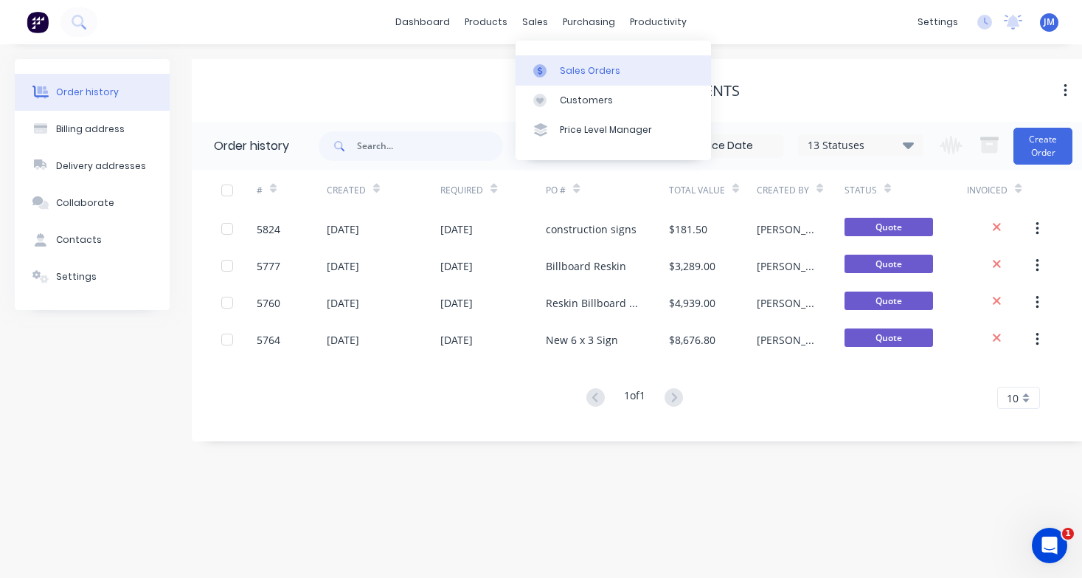
click at [571, 69] on div "Sales Orders" at bounding box center [590, 70] width 60 height 13
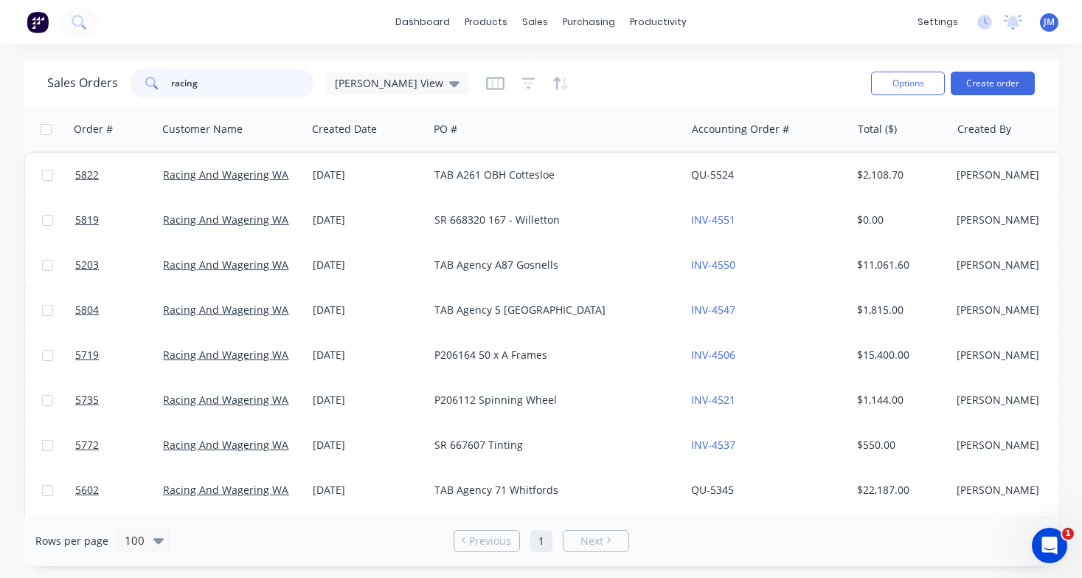
click at [257, 80] on input "racing" at bounding box center [243, 84] width 144 height 30
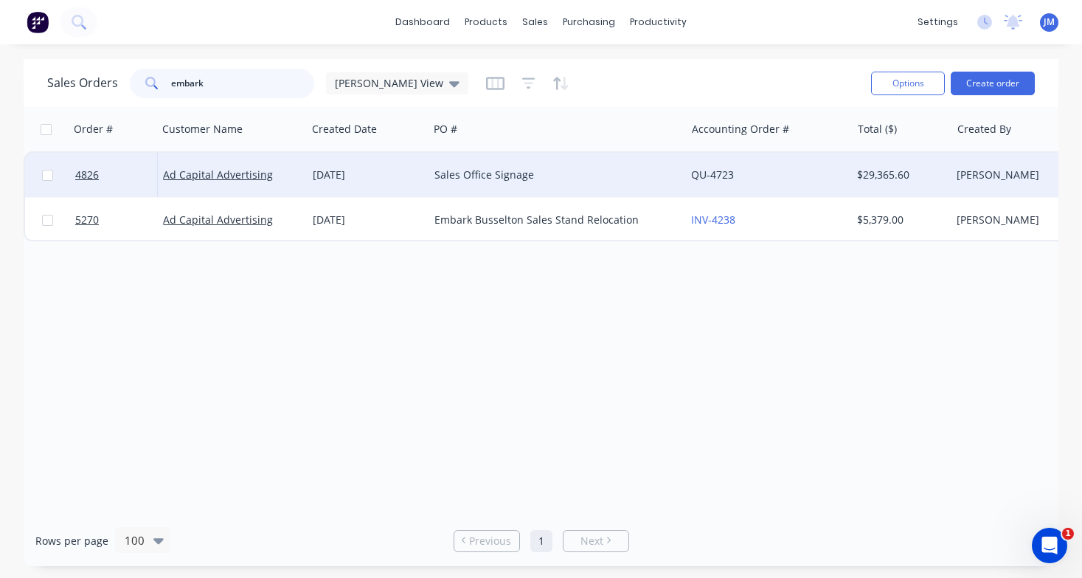
type input "embark"
click at [417, 178] on div "[DATE]" at bounding box center [368, 174] width 110 height 15
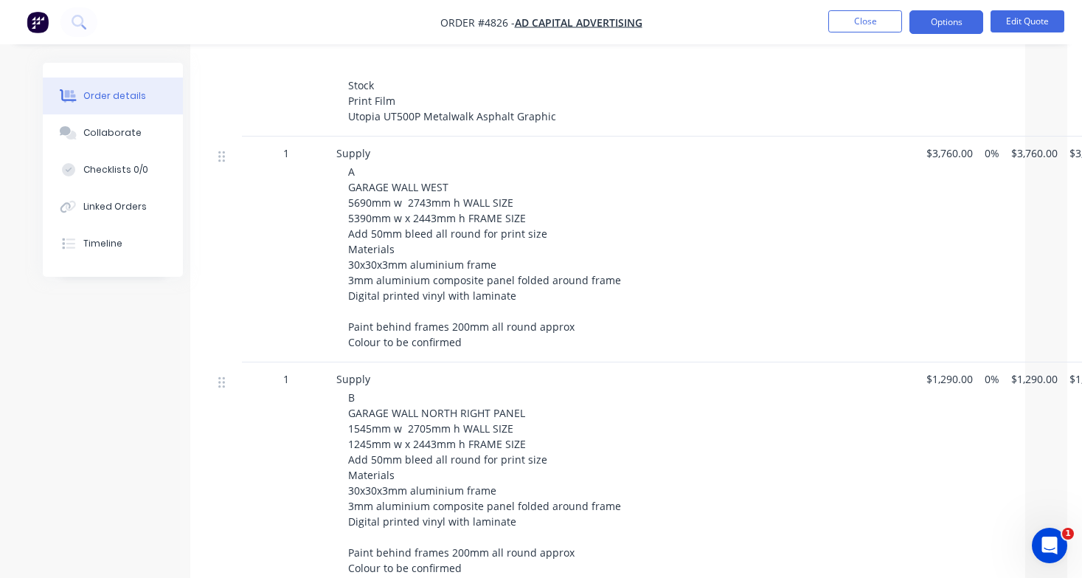
scroll to position [616, 15]
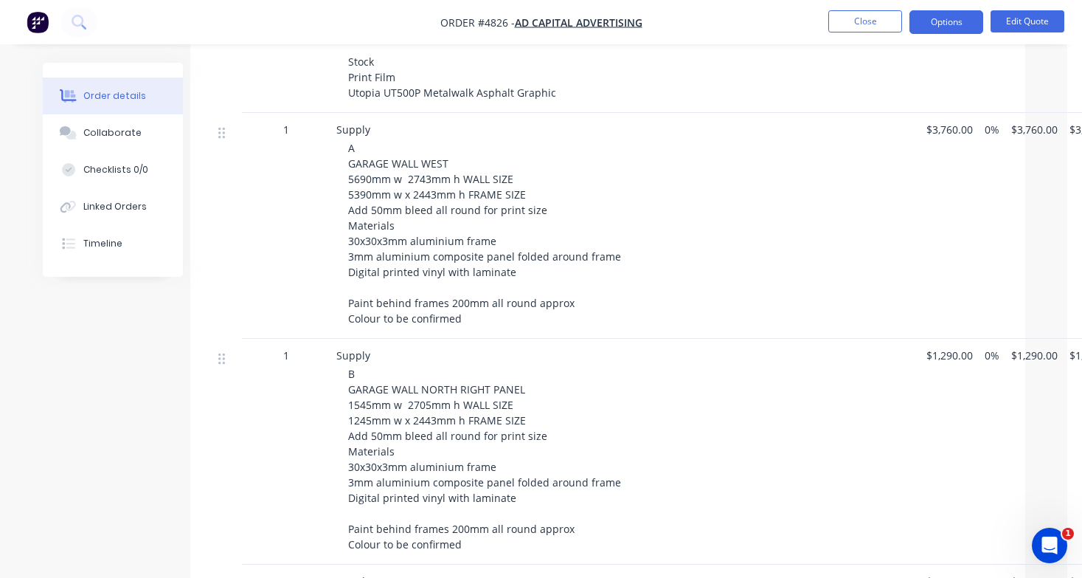
click at [251, 266] on div "1" at bounding box center [286, 226] width 89 height 226
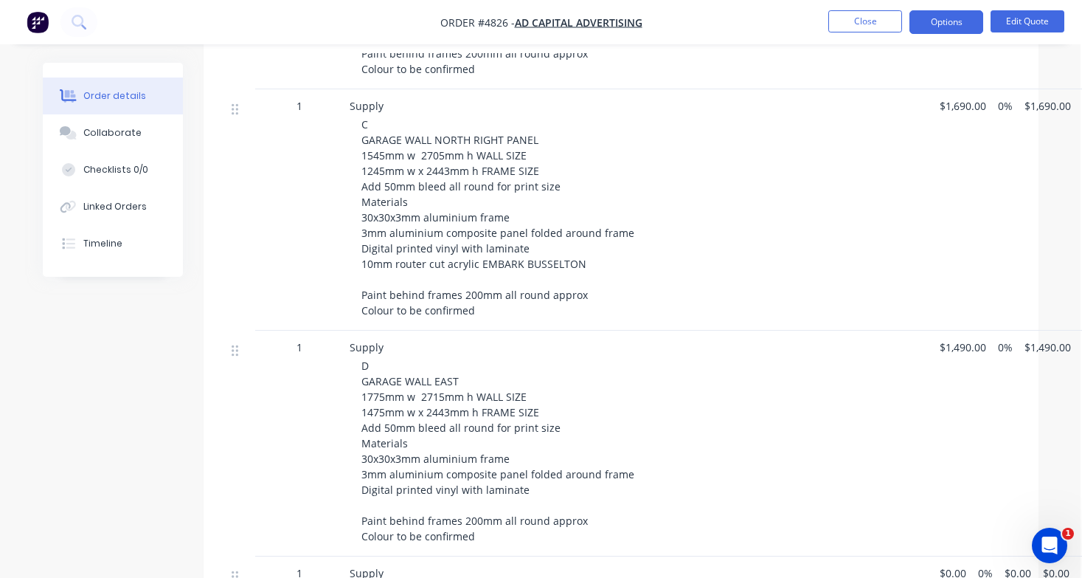
scroll to position [1094, 1]
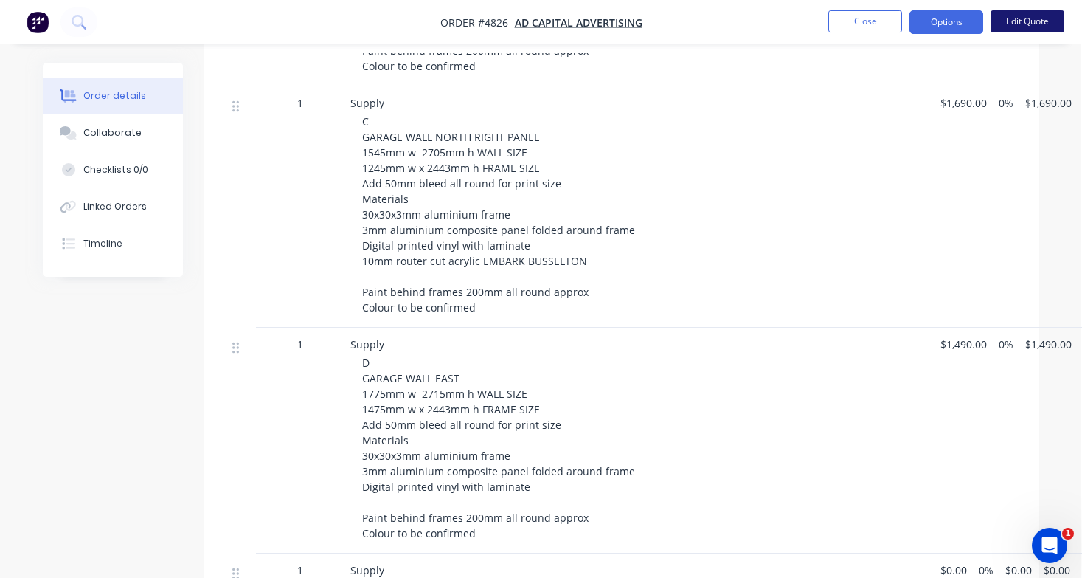
click at [1045, 15] on button "Edit Quote" at bounding box center [1028, 21] width 74 height 22
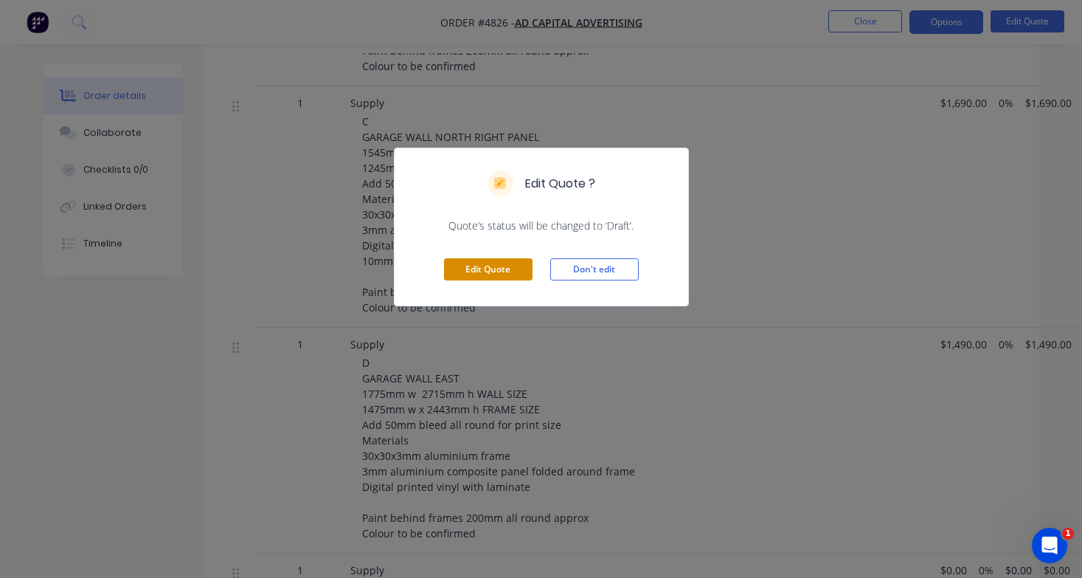
click at [498, 269] on button "Edit Quote" at bounding box center [488, 269] width 89 height 22
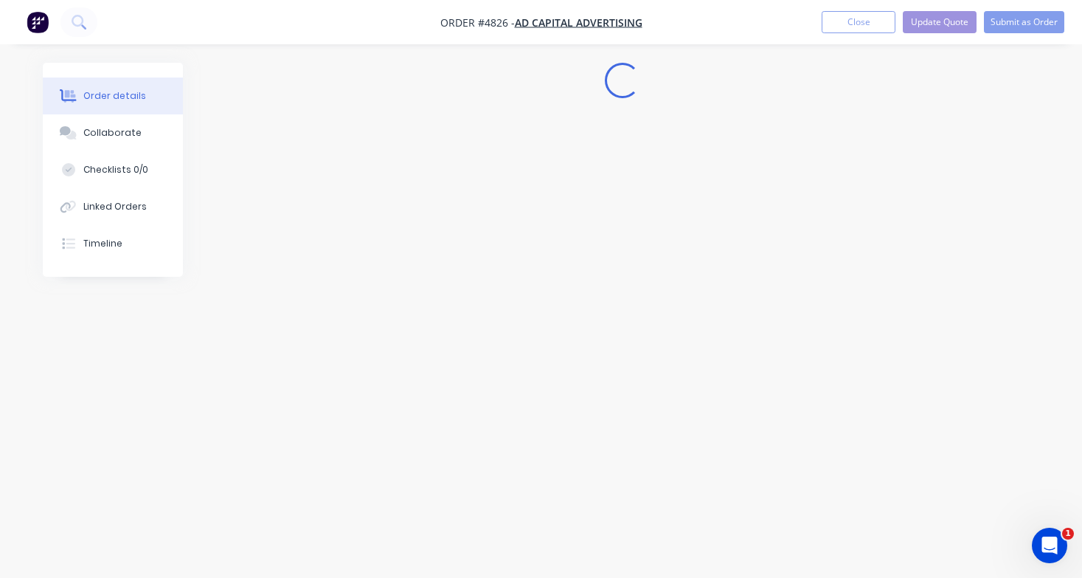
scroll to position [0, 0]
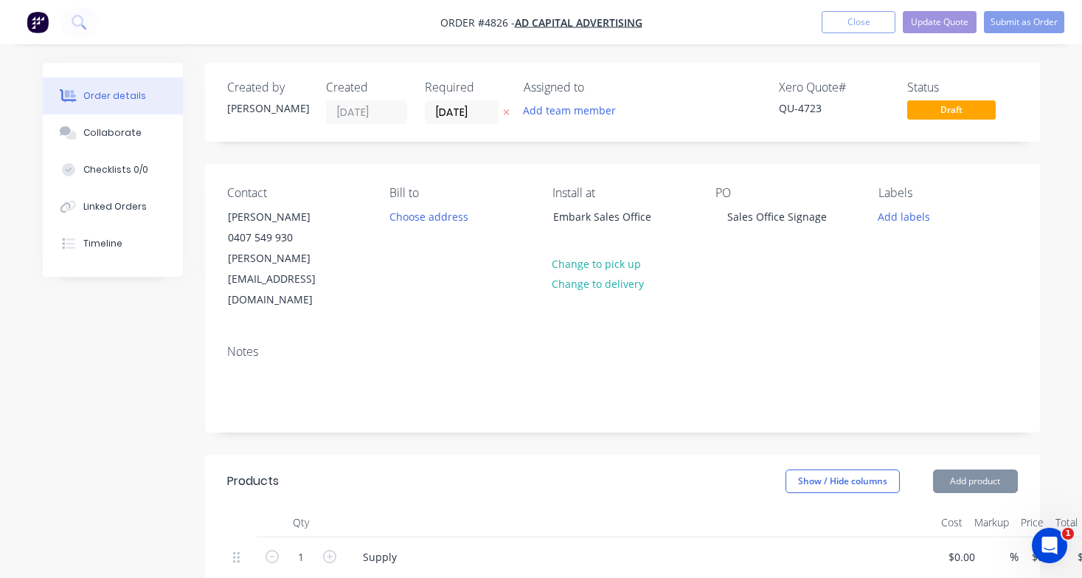
type input "$5,844.00"
type input "$3,760.00"
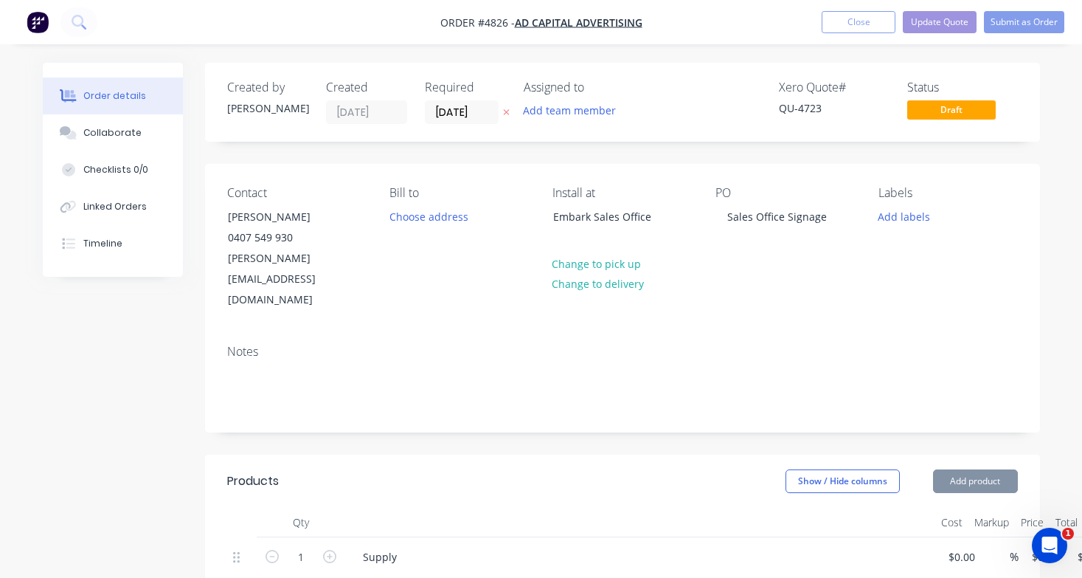
type input "$3,760.00"
type input "$1,290.00"
type input "$1,690.00"
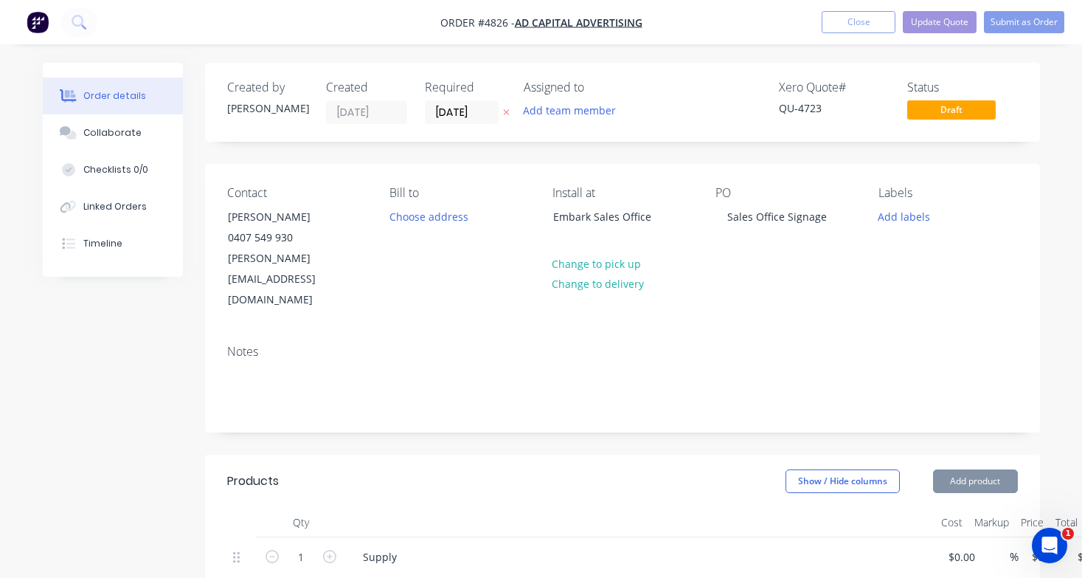
type input "$1,690.00"
type input "$1,490.00"
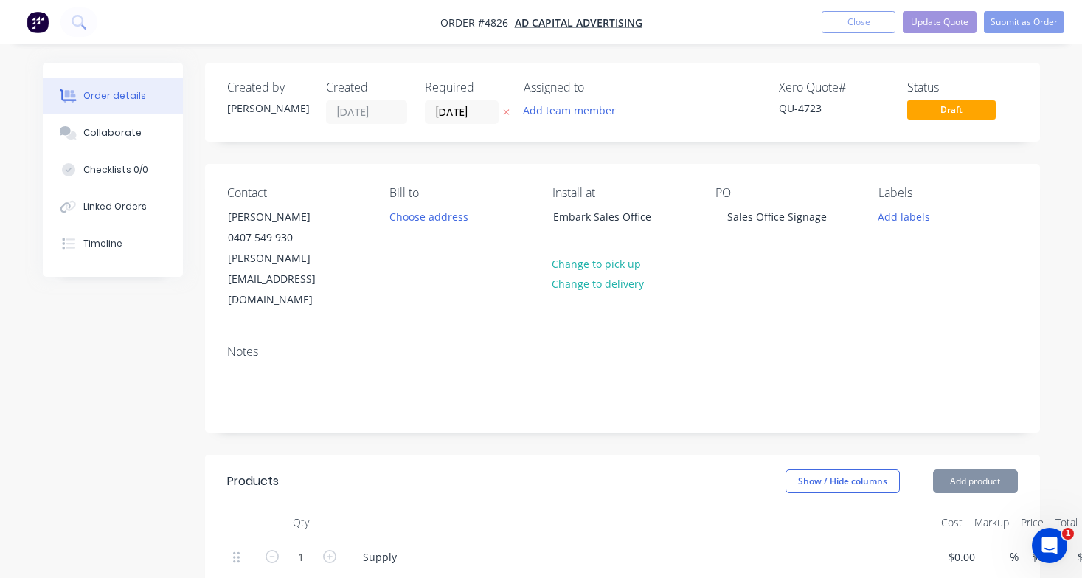
type input "$573.00"
type input "$826.00"
type input "$160.00"
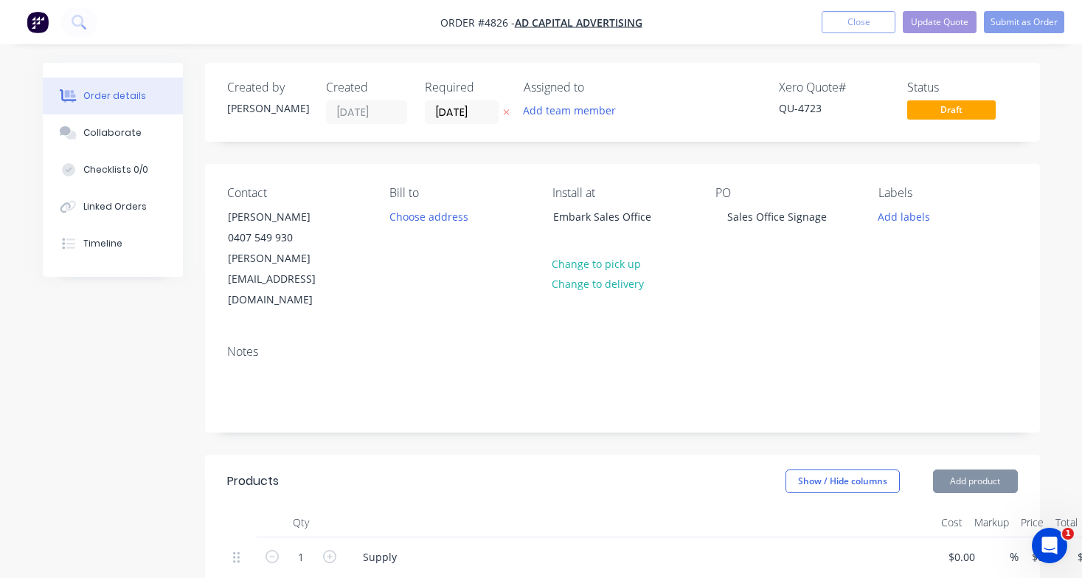
type input "$160.00"
type input "$183.00"
type input "$230.00"
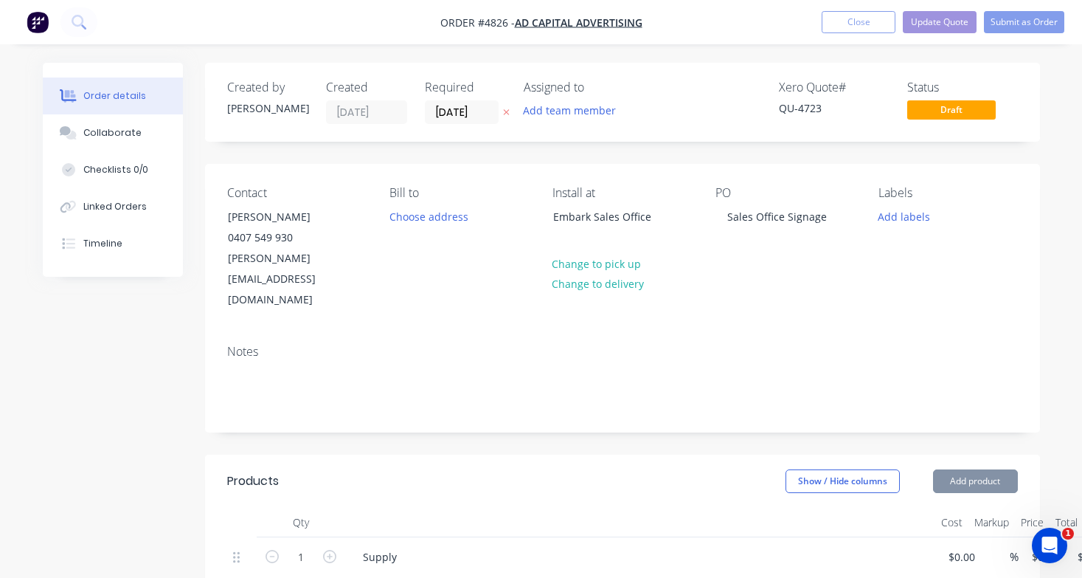
type input "$230.00"
type input "$1,095.00"
type input "$150.00"
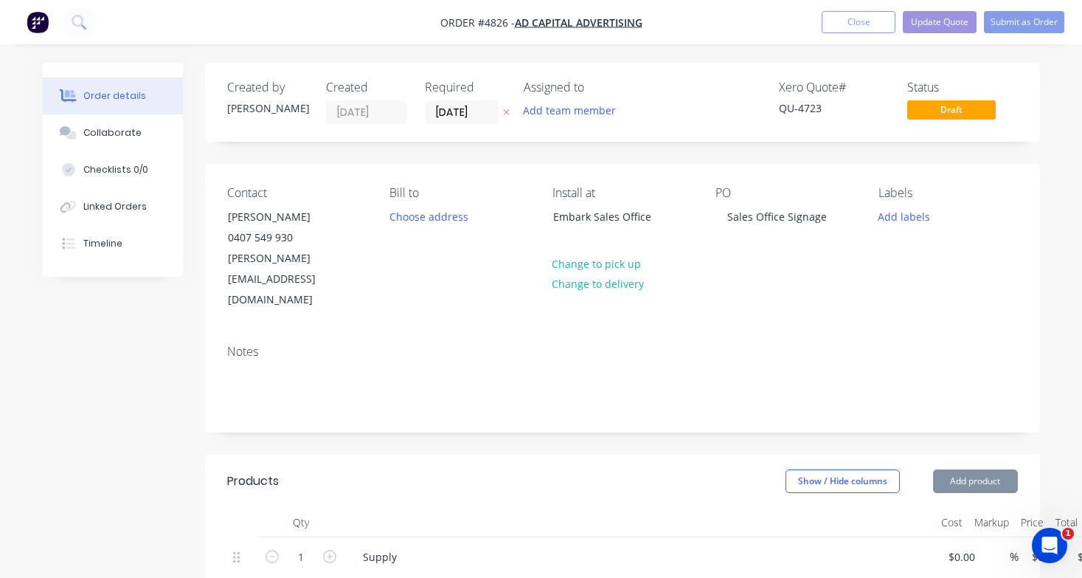
type input "$150.00"
type input "$6,395.00"
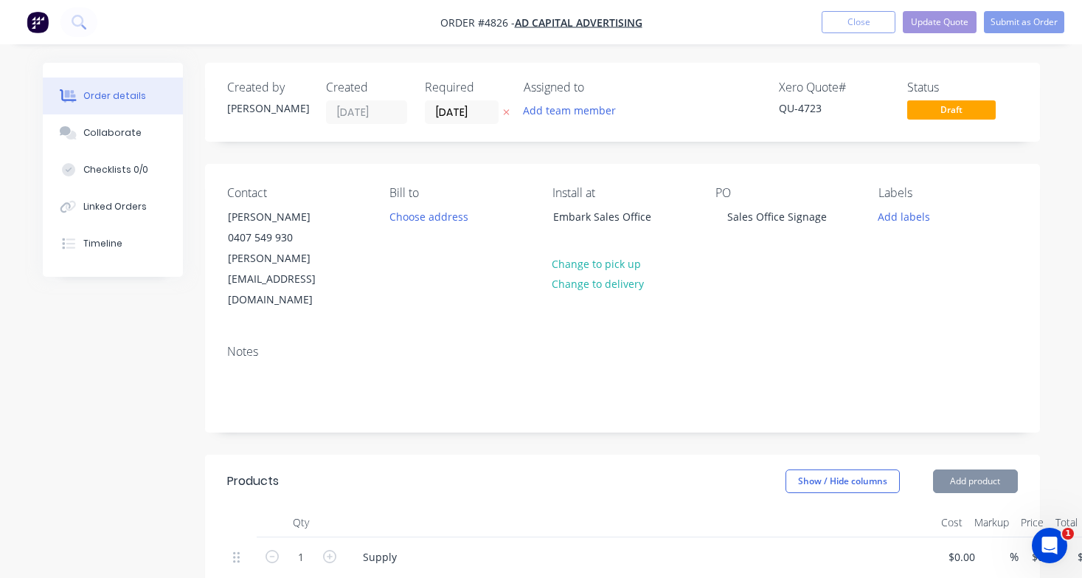
type input "$1,450.00"
type input "$195.00"
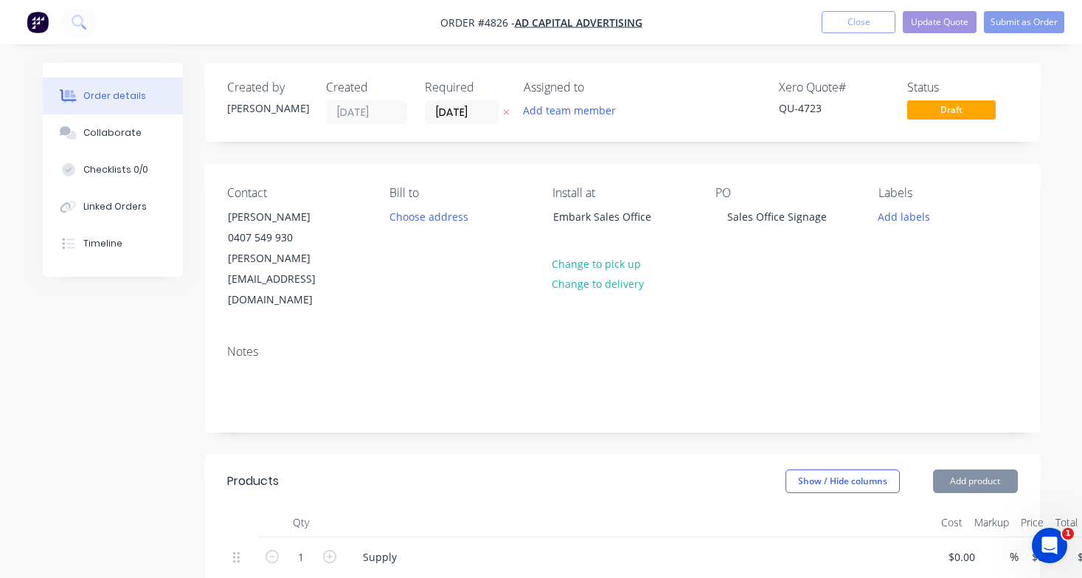
type input "$1,560.00"
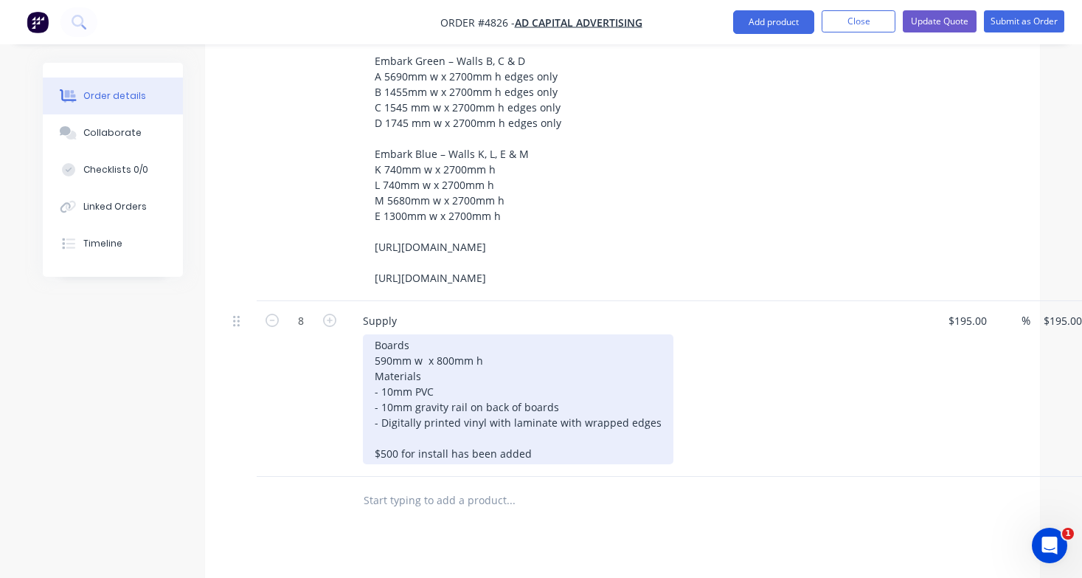
scroll to position [2890, 0]
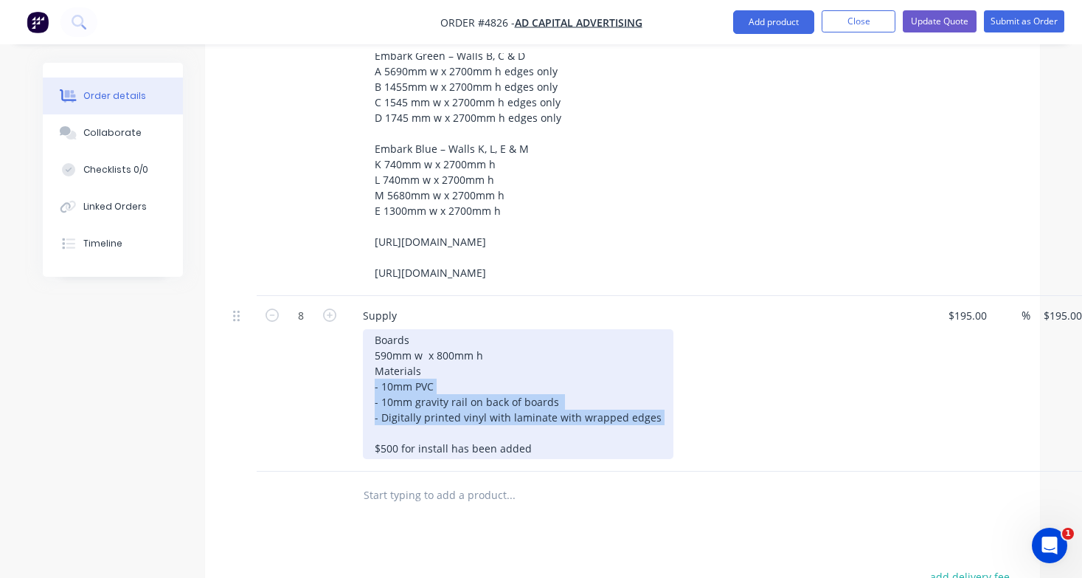
drag, startPoint x: 370, startPoint y: 377, endPoint x: 628, endPoint y: 417, distance: 262.0
click at [628, 417] on div "Boards 590mm w x 800mm h Materials - 10mm PVC - 10mm gravity rail on back of bo…" at bounding box center [518, 394] width 311 height 130
copy div "- 10mm PVC - 10mm gravity rail on back of boards - Digitally printed vinyl with…"
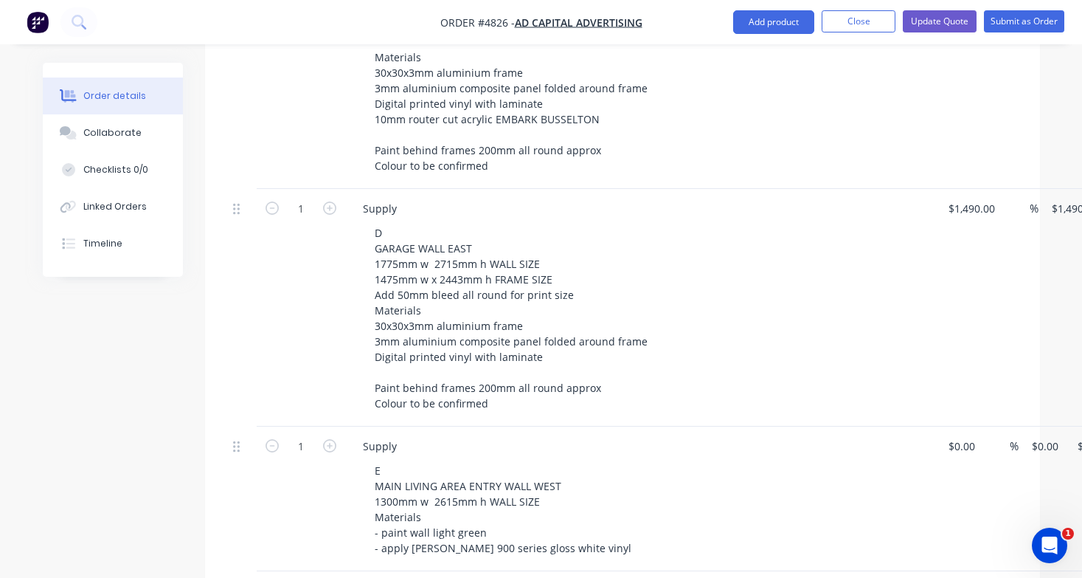
scroll to position [1280, 0]
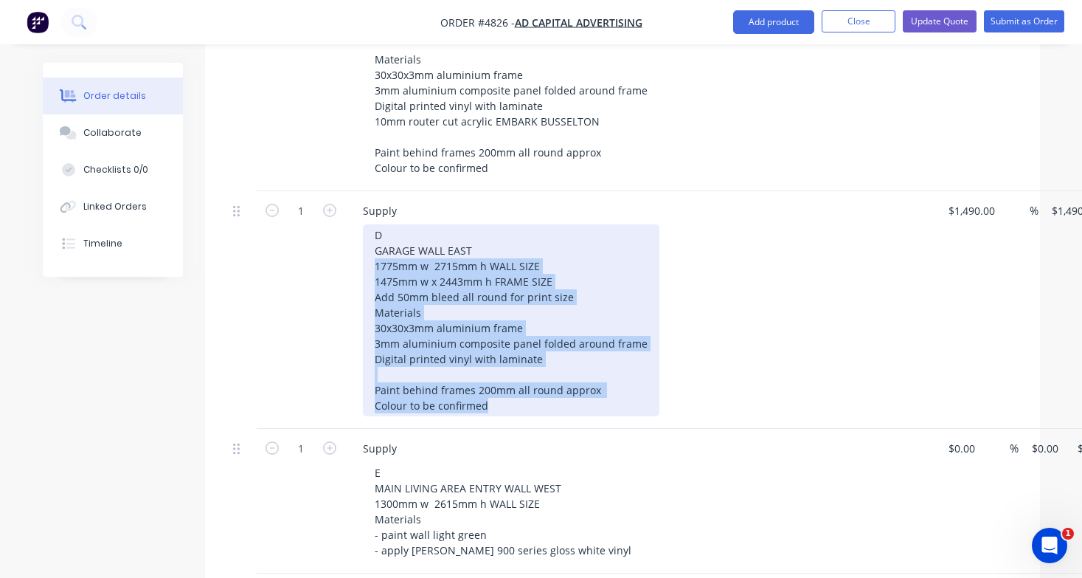
drag, startPoint x: 371, startPoint y: 223, endPoint x: 632, endPoint y: 362, distance: 296.0
click at [632, 362] on div "D GARAGE WALL EAST 1775mm w 2715mm h WALL SIZE 1475mm w x 2443mm h FRAME SIZE A…" at bounding box center [511, 320] width 296 height 192
paste div
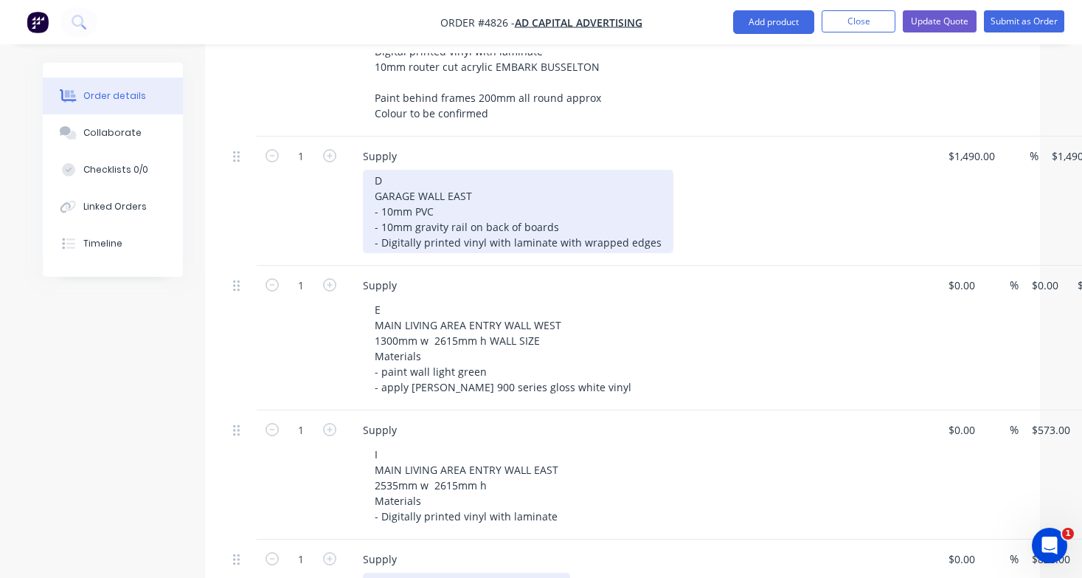
scroll to position [1297, 0]
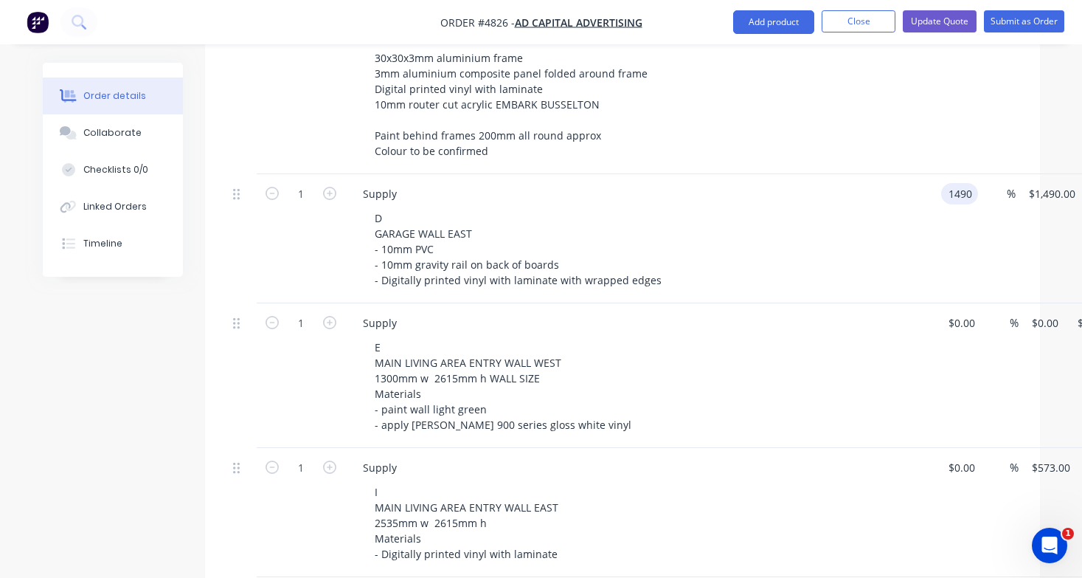
click at [951, 183] on input "1490" at bounding box center [962, 193] width 31 height 21
type input "$195.00"
click at [830, 207] on div "D GARAGE WALL EAST - 10mm PVC - 10mm gravity rail on back of boards - Digitally…" at bounding box center [646, 248] width 566 height 83
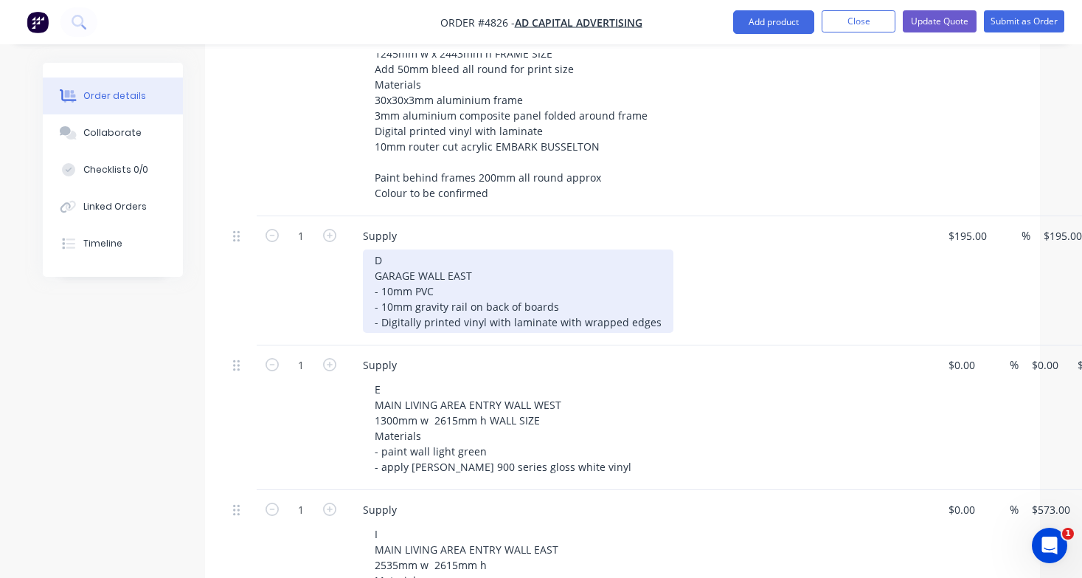
scroll to position [1256, 0]
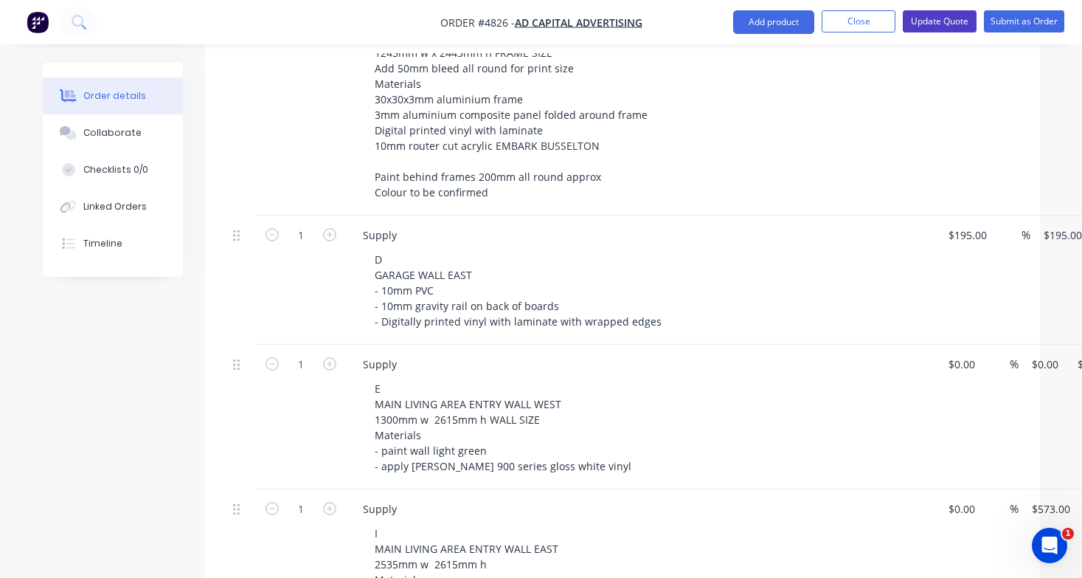
click at [951, 24] on button "Update Quote" at bounding box center [940, 21] width 74 height 22
type input "$5,844.00"
type input "$3,760.00"
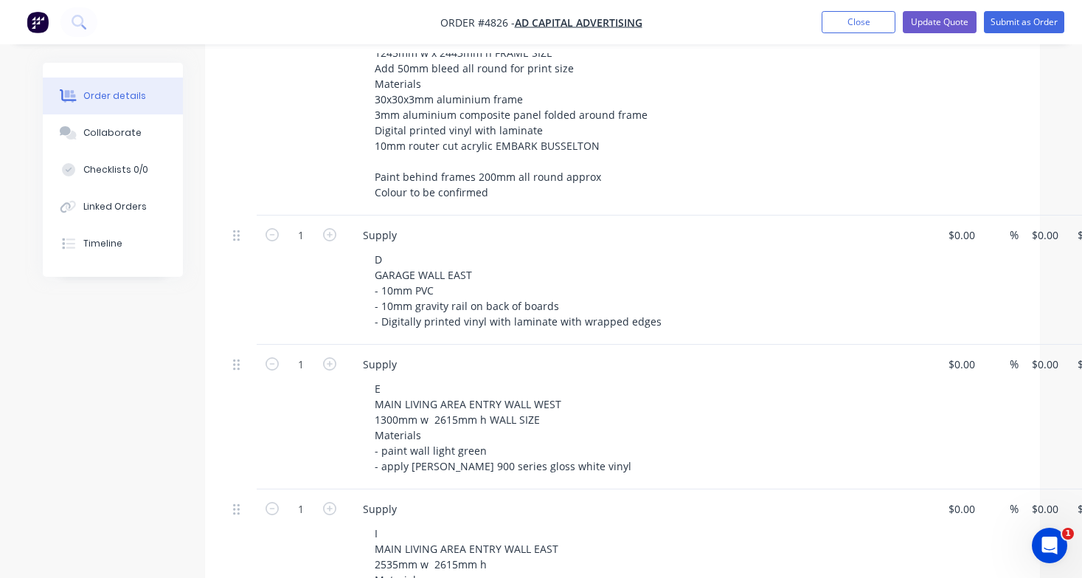
type input "$3,760.00"
type input "$1,290.00"
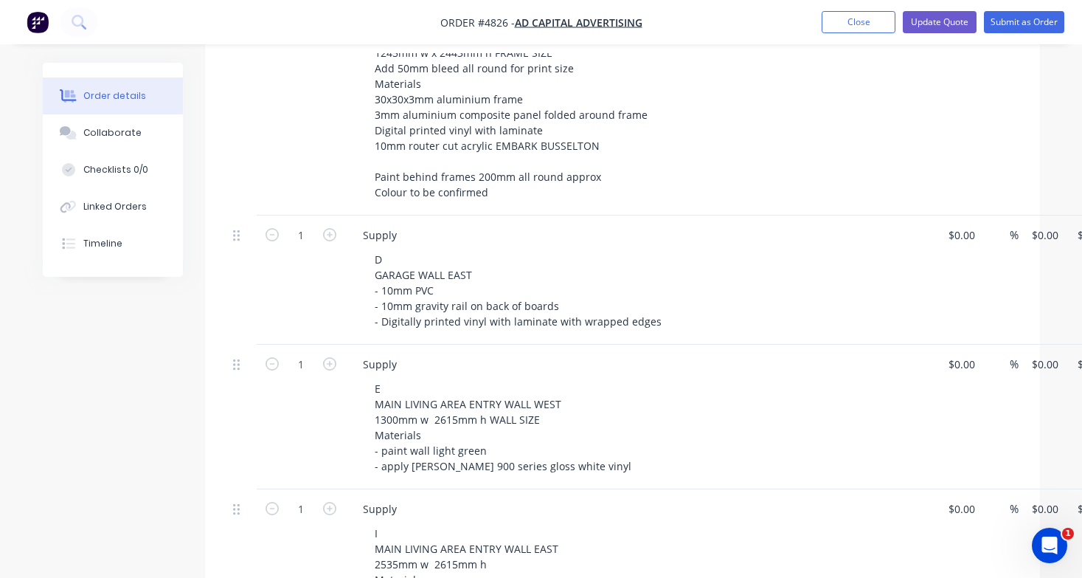
type input "$1,690.00"
type input "$195.00"
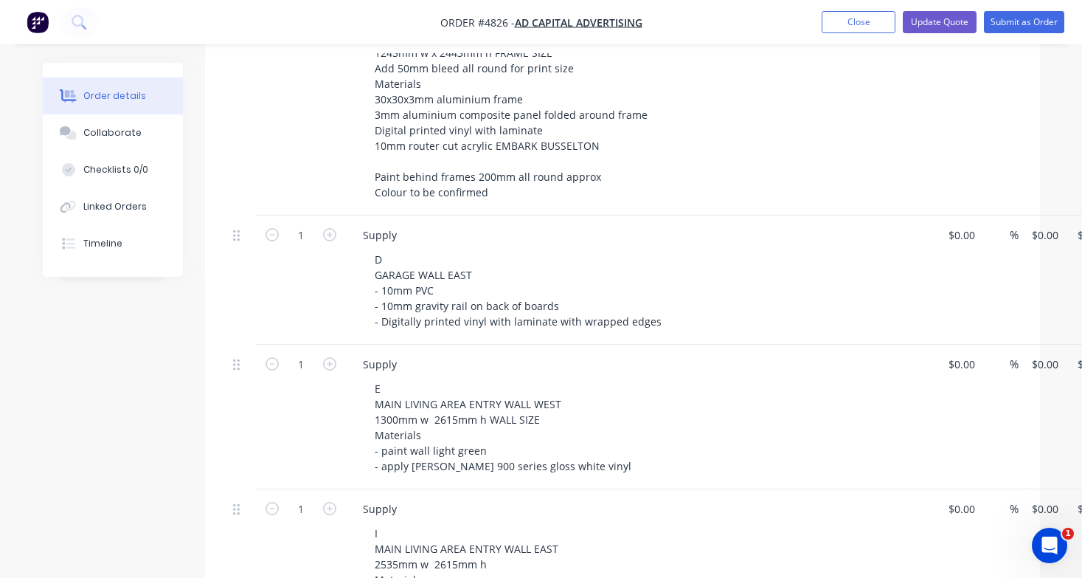
type input "$195.00"
type input "$573.00"
type input "$826.00"
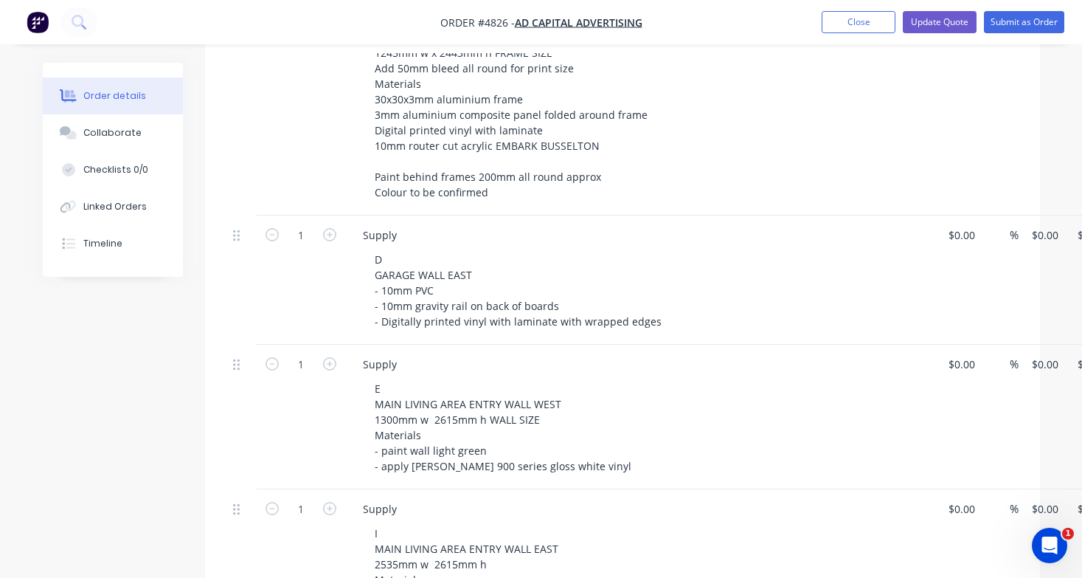
type input "$160.00"
type input "$183.00"
type input "$230.00"
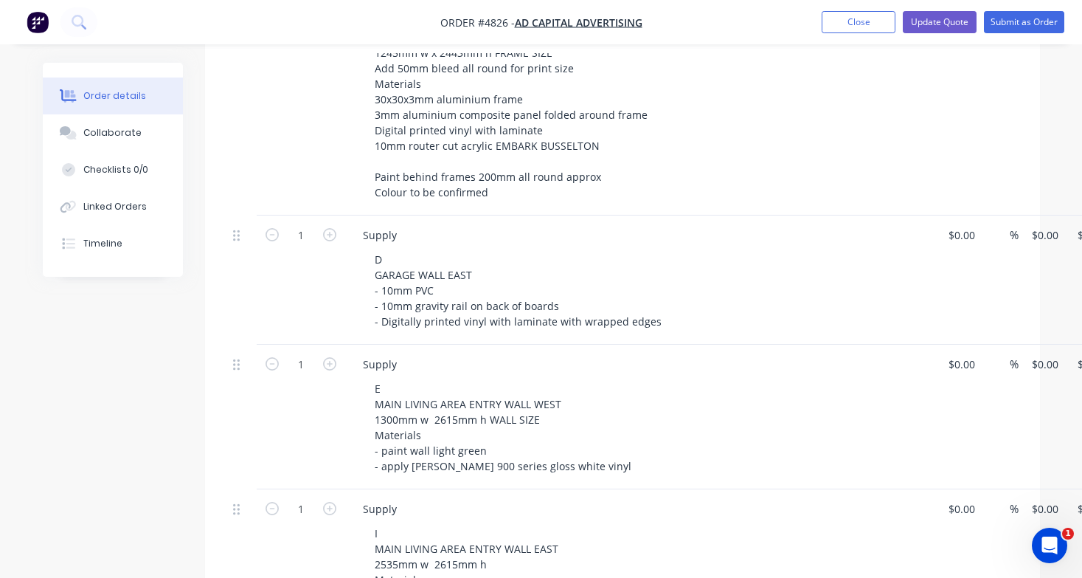
type input "$230.00"
type input "$1,095.00"
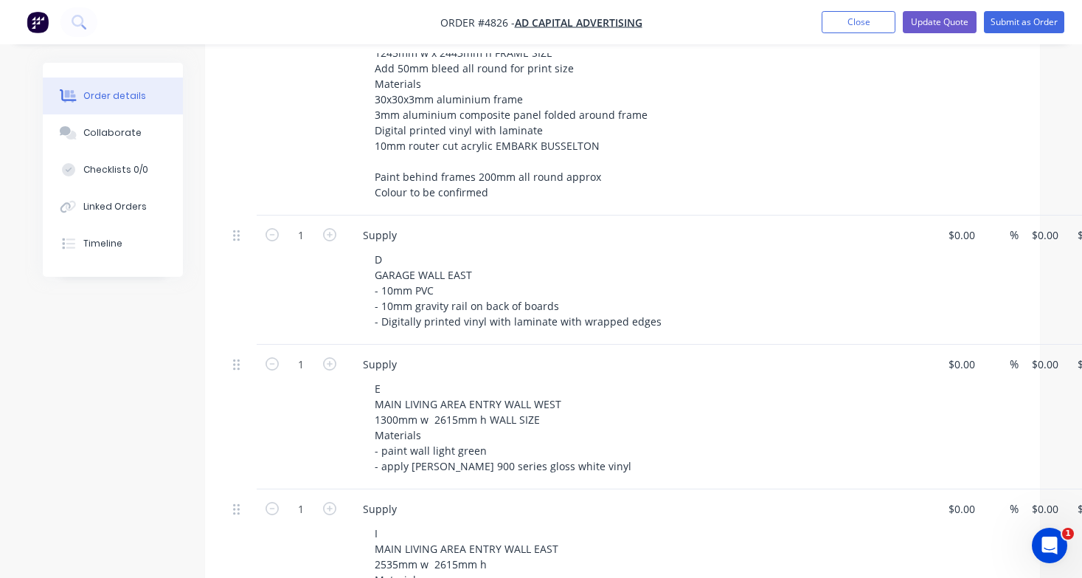
type input "$150.00"
type input "$6,395.00"
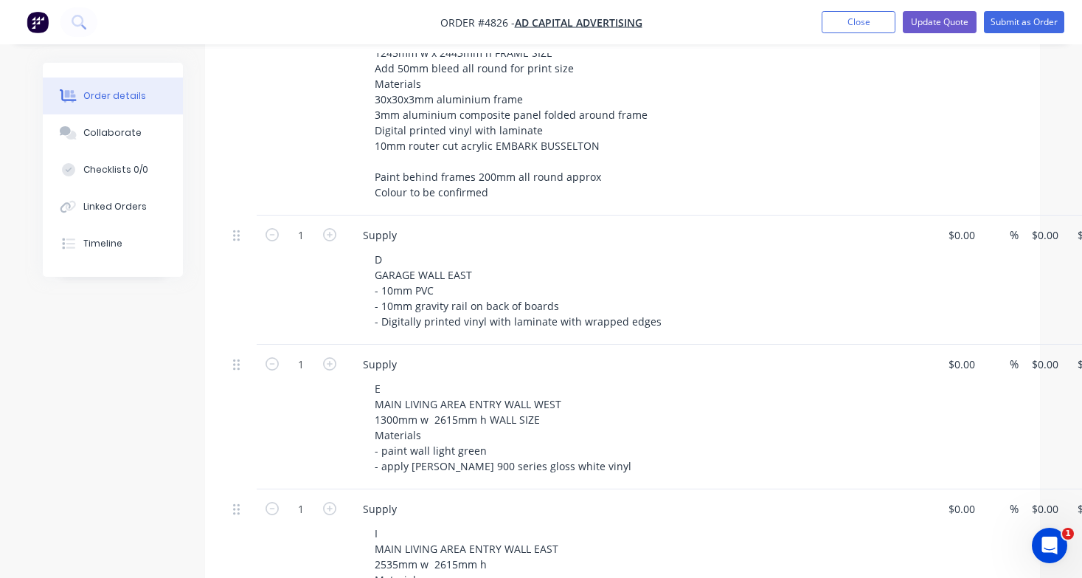
type input "$6,395.00"
type input "$1,450.00"
type input "$195.00"
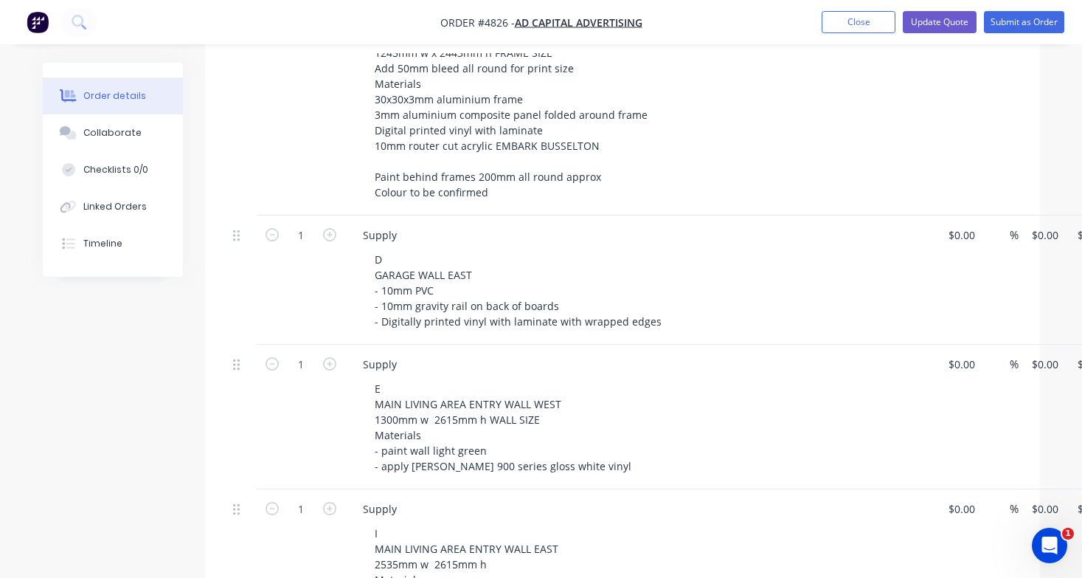
type input "$195.00"
type input "$1,560.00"
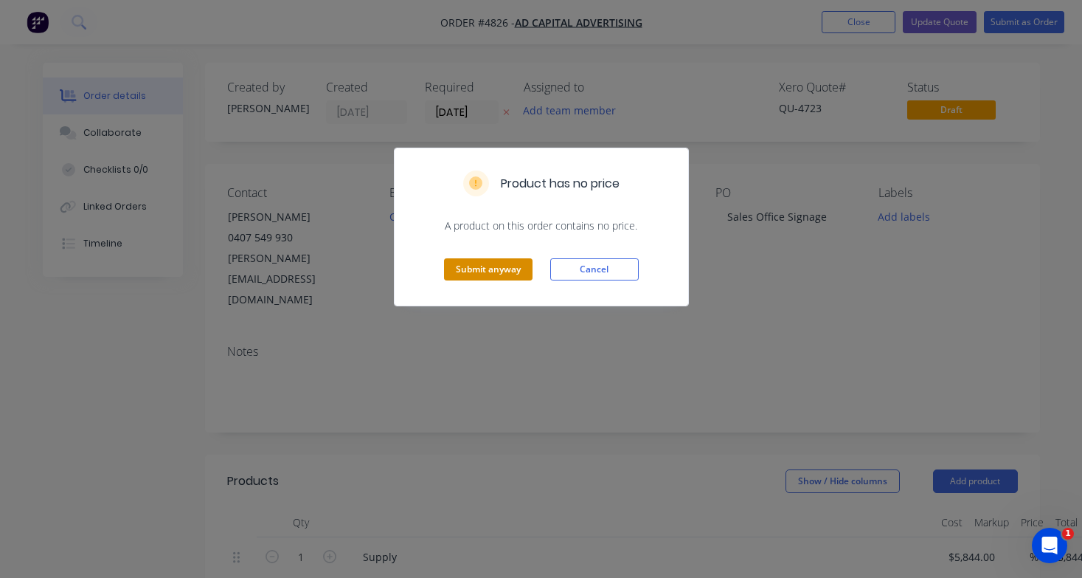
click at [516, 265] on button "Submit anyway" at bounding box center [488, 269] width 89 height 22
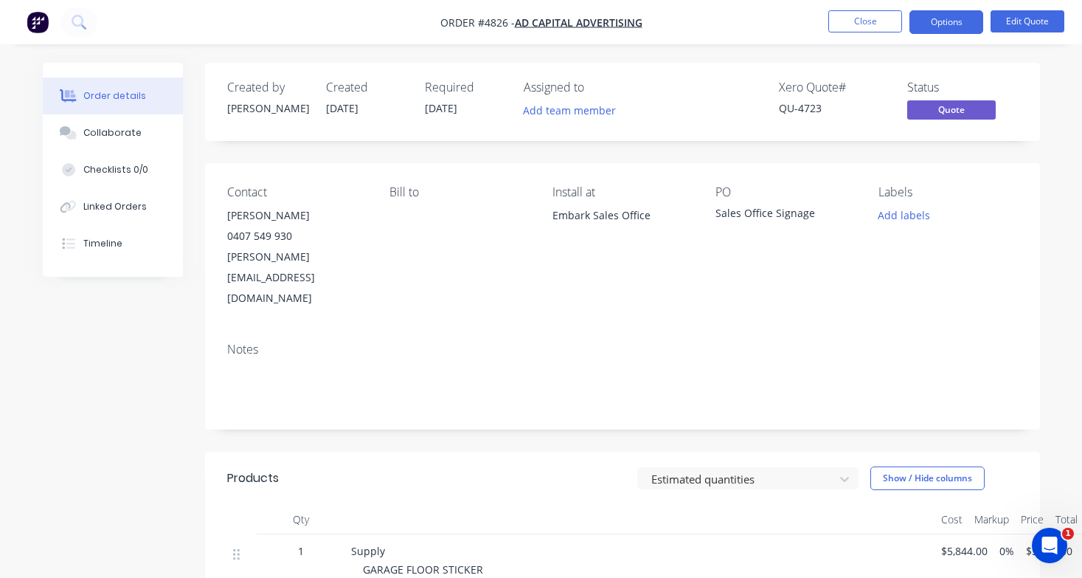
click at [882, 34] on nav "Order #4826 - Ad Capital Advertising Close Options Edit Quote" at bounding box center [541, 22] width 1082 height 44
click at [873, 22] on button "Close" at bounding box center [865, 21] width 74 height 22
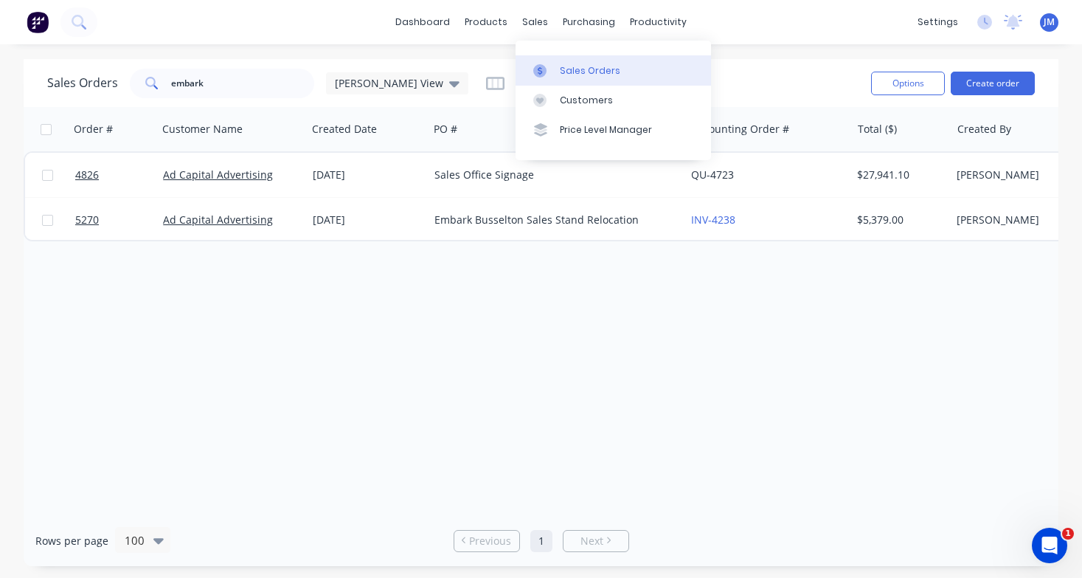
click at [561, 64] on div "Sales Orders" at bounding box center [590, 70] width 60 height 13
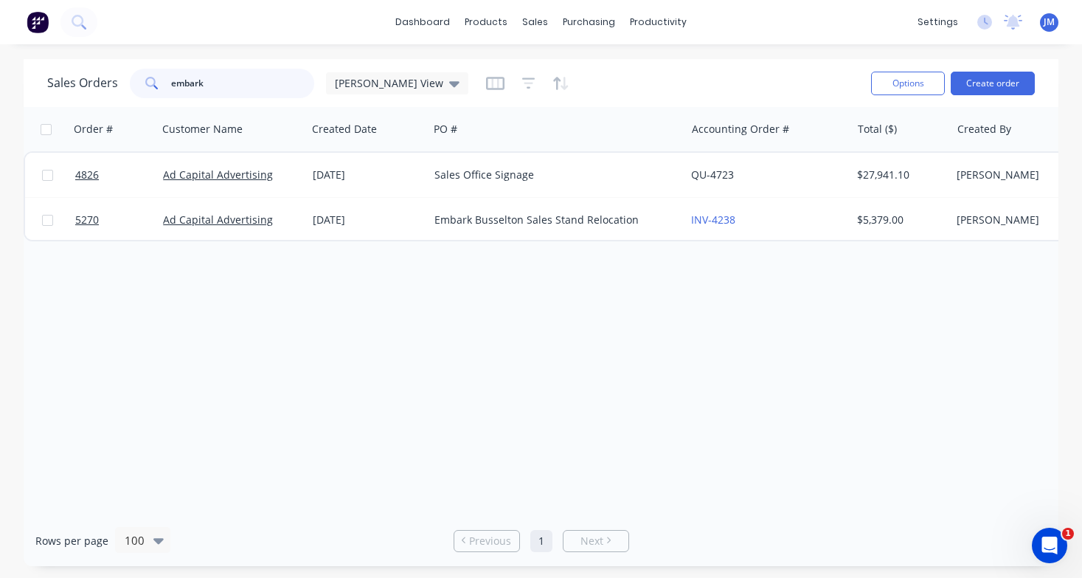
click at [254, 86] on input "embark" at bounding box center [243, 84] width 144 height 30
click at [1005, 83] on button "Create order" at bounding box center [993, 84] width 84 height 24
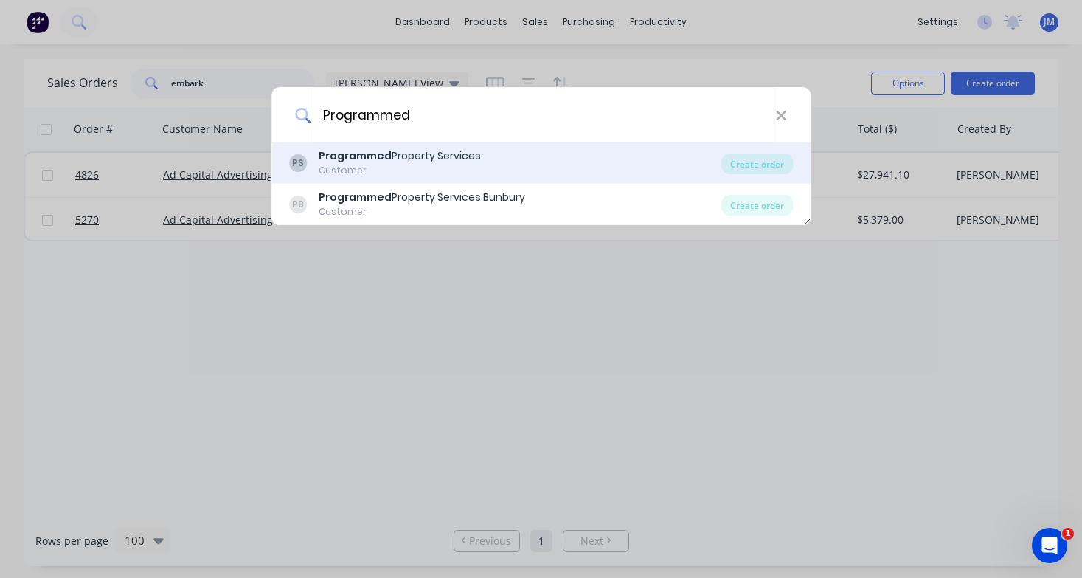
type input "Programmed"
click at [453, 167] on div "Customer" at bounding box center [400, 170] width 162 height 13
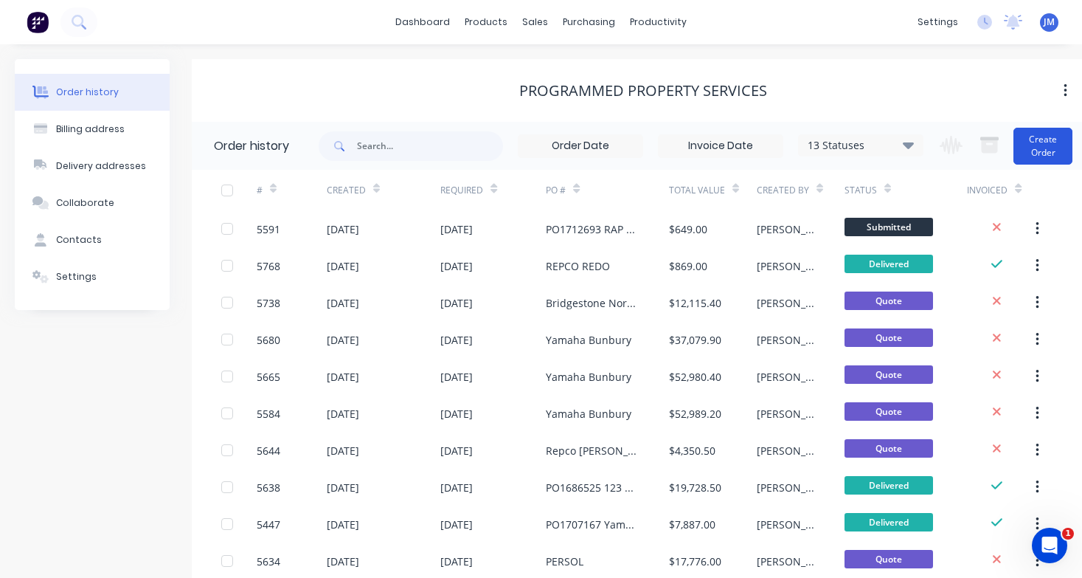
click at [1032, 148] on button "Create Order" at bounding box center [1042, 146] width 59 height 37
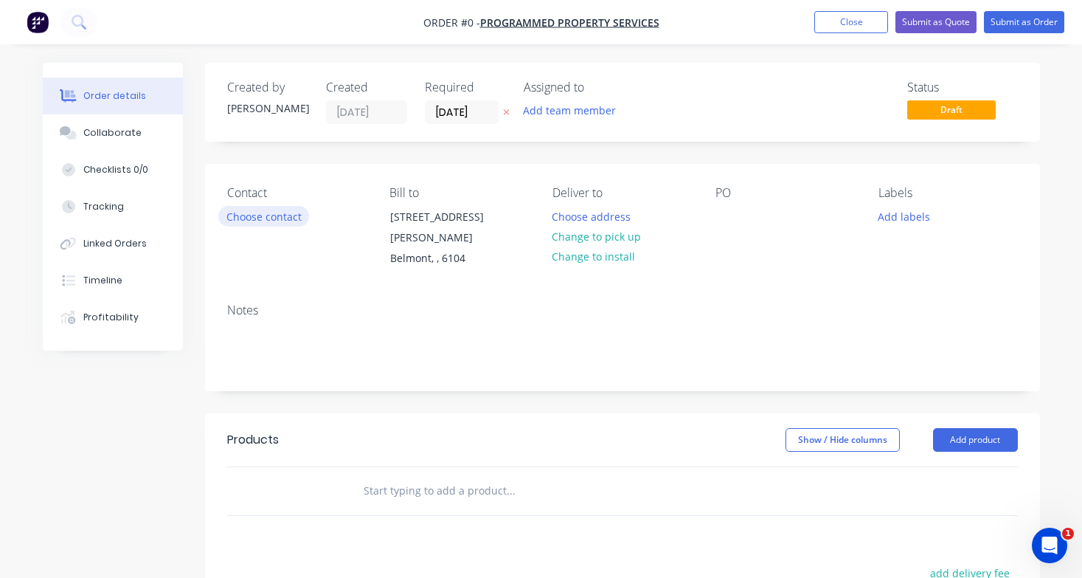
click at [282, 215] on button "Choose contact" at bounding box center [263, 216] width 91 height 20
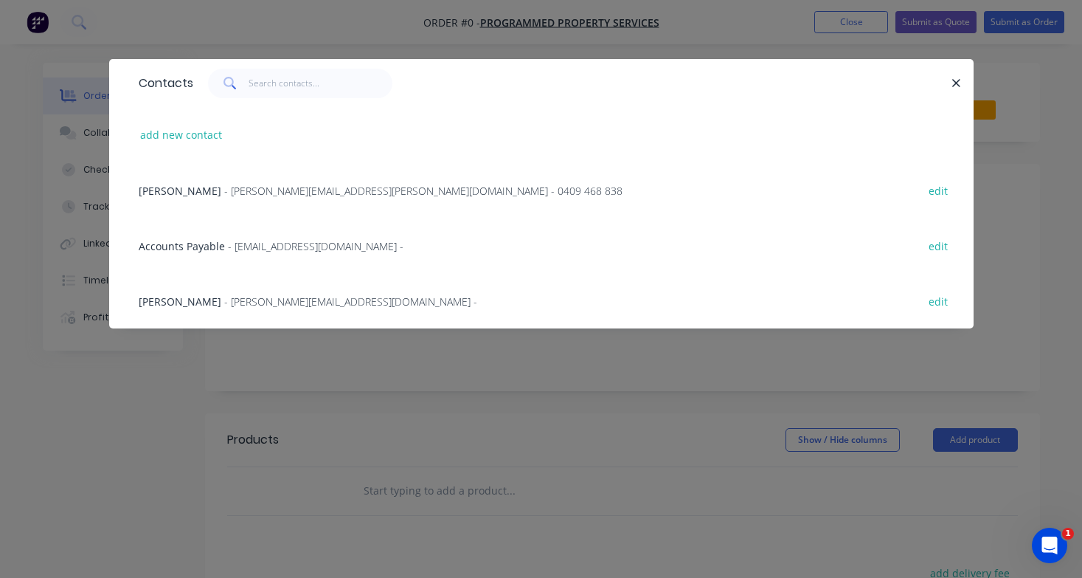
click at [224, 189] on span "- [PERSON_NAME][EMAIL_ADDRESS][PERSON_NAME][DOMAIN_NAME] - 0409 468 838" at bounding box center [423, 191] width 398 height 14
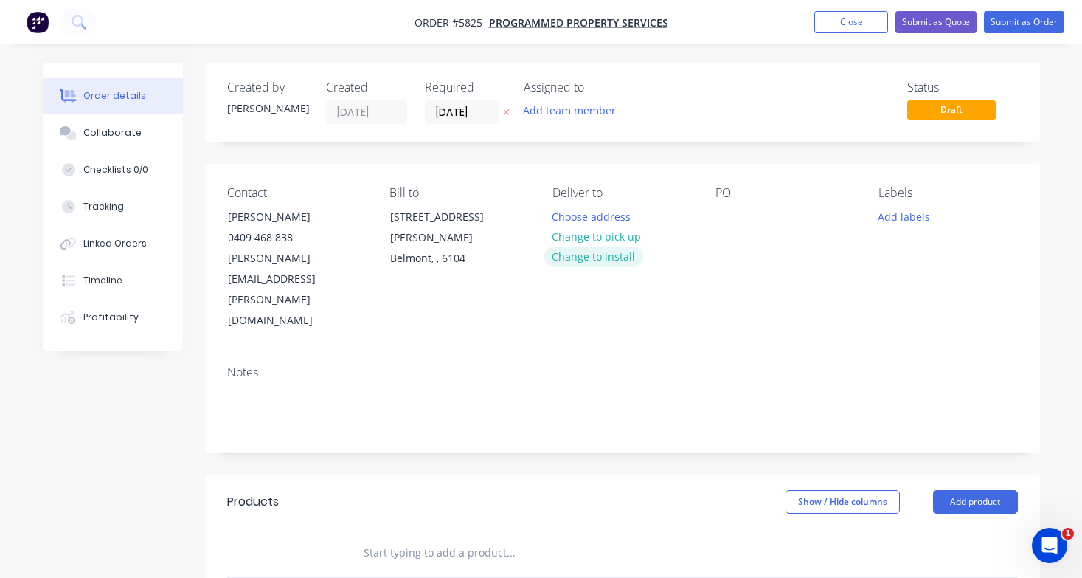
click at [615, 257] on button "Change to install" at bounding box center [593, 256] width 99 height 20
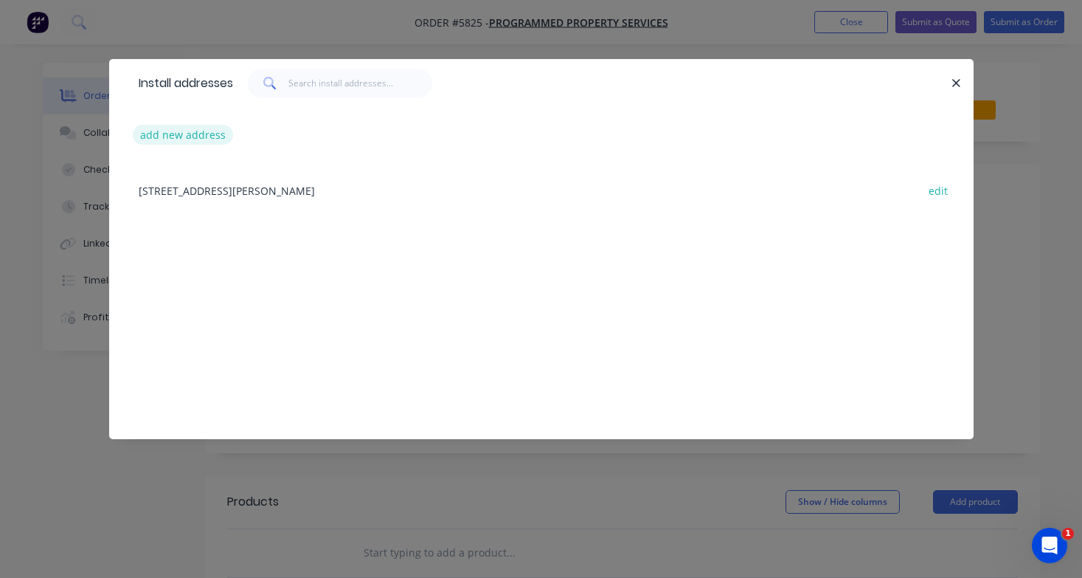
click at [163, 136] on button "add new address" at bounding box center [183, 135] width 101 height 20
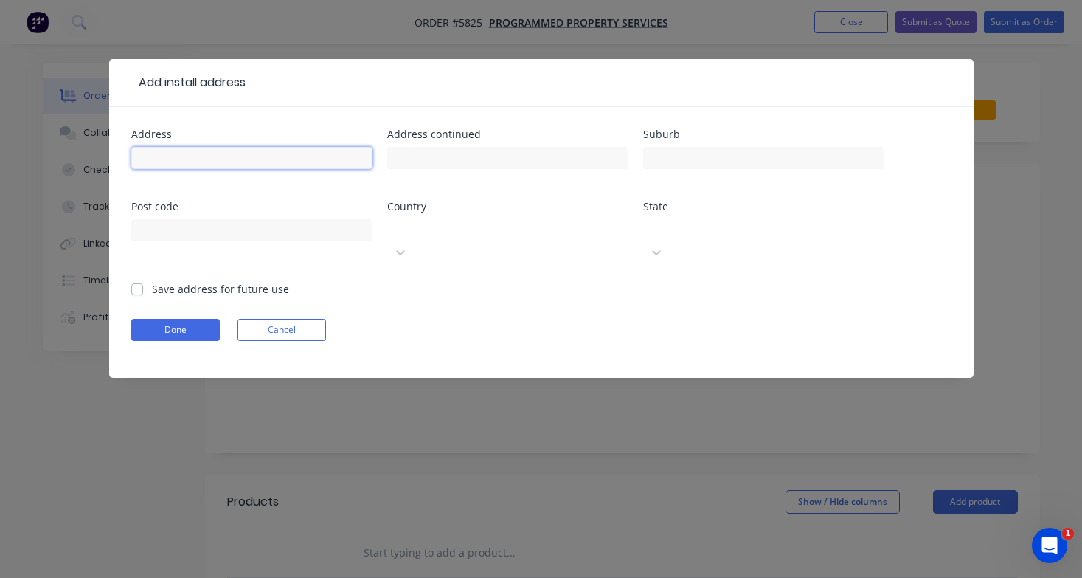
paste input "[STREET_ADDRESS][PERSON_NAME]"
type input "[STREET_ADDRESS][PERSON_NAME]"
click at [194, 319] on button "Done" at bounding box center [175, 330] width 89 height 22
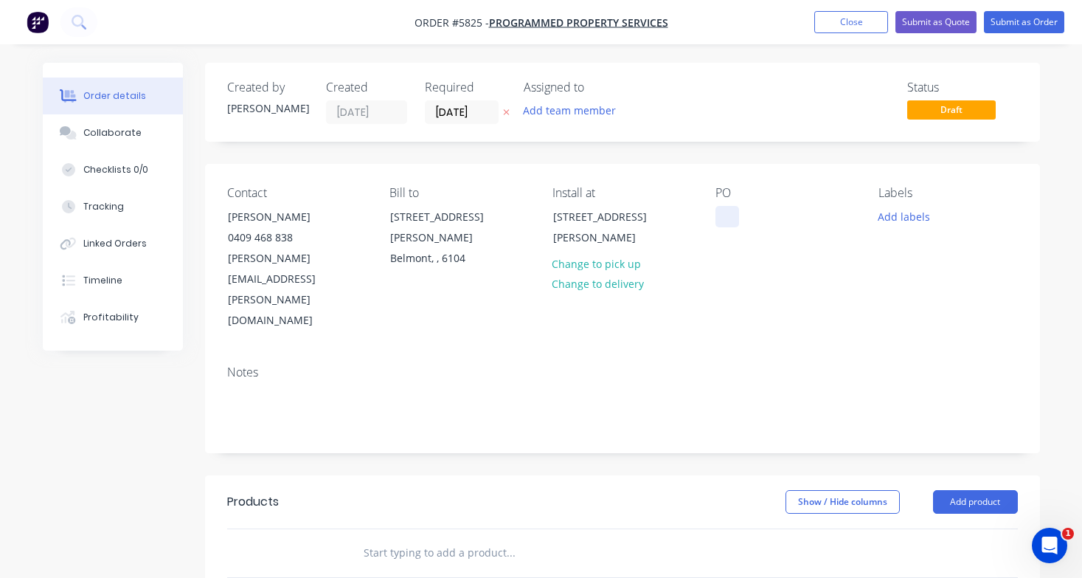
click at [728, 219] on div at bounding box center [727, 216] width 24 height 21
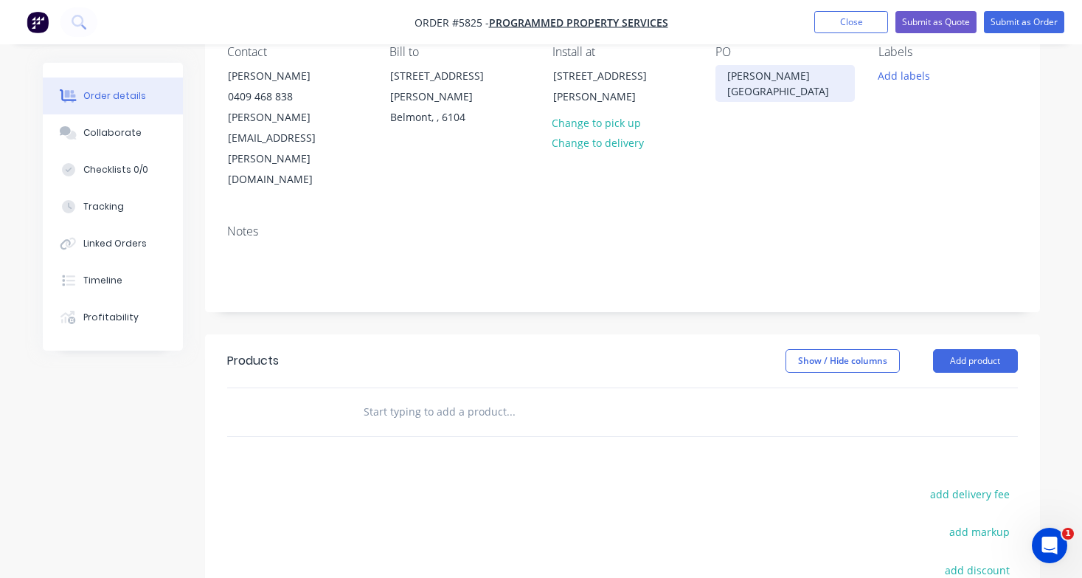
scroll to position [179, 0]
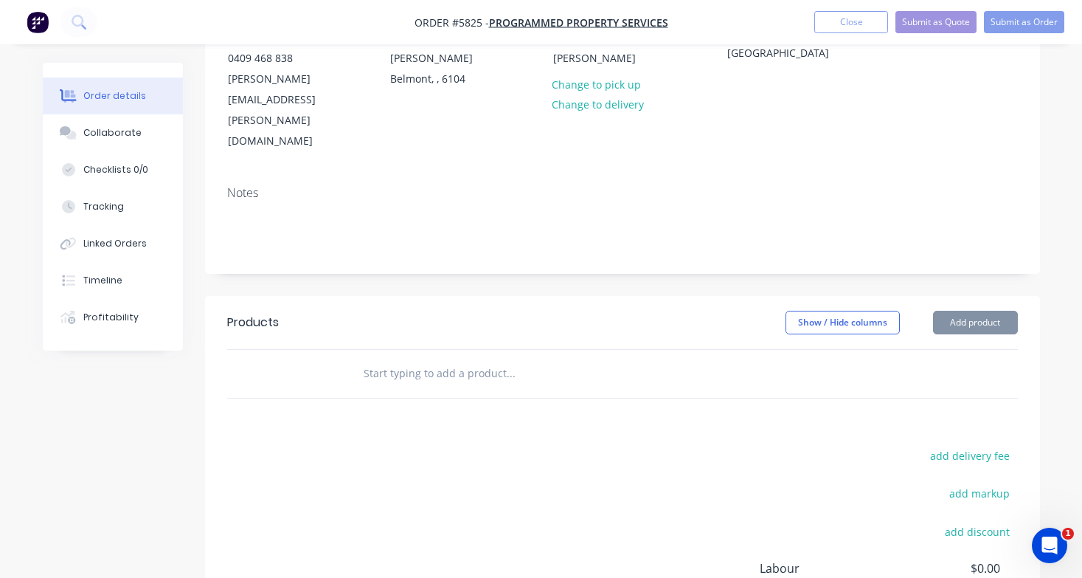
click at [470, 358] on input "text" at bounding box center [510, 373] width 295 height 30
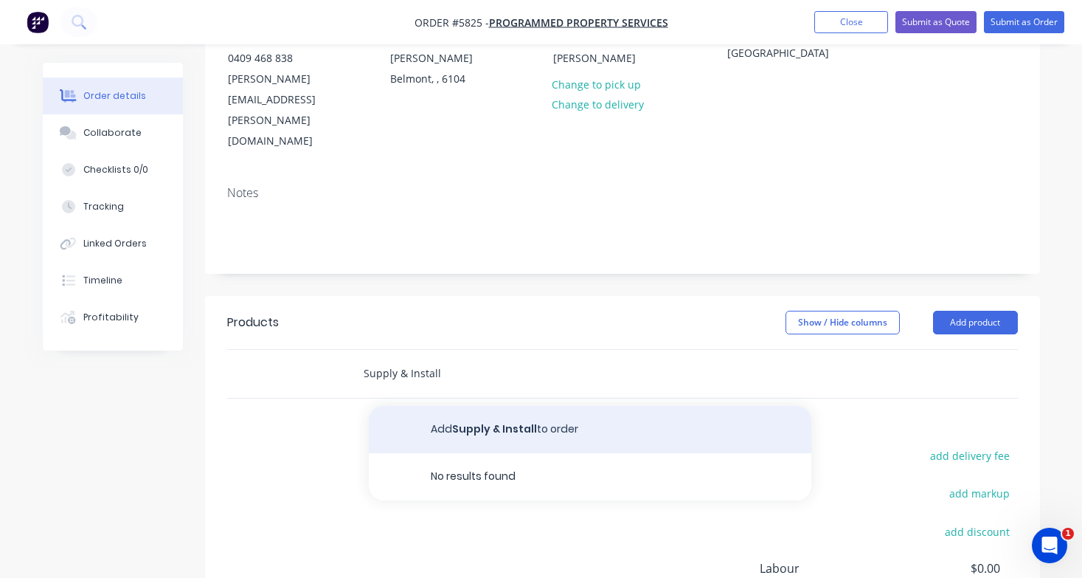
type input "Supply & Install"
click at [490, 406] on button "Add Supply & Install to order" at bounding box center [590, 429] width 443 height 47
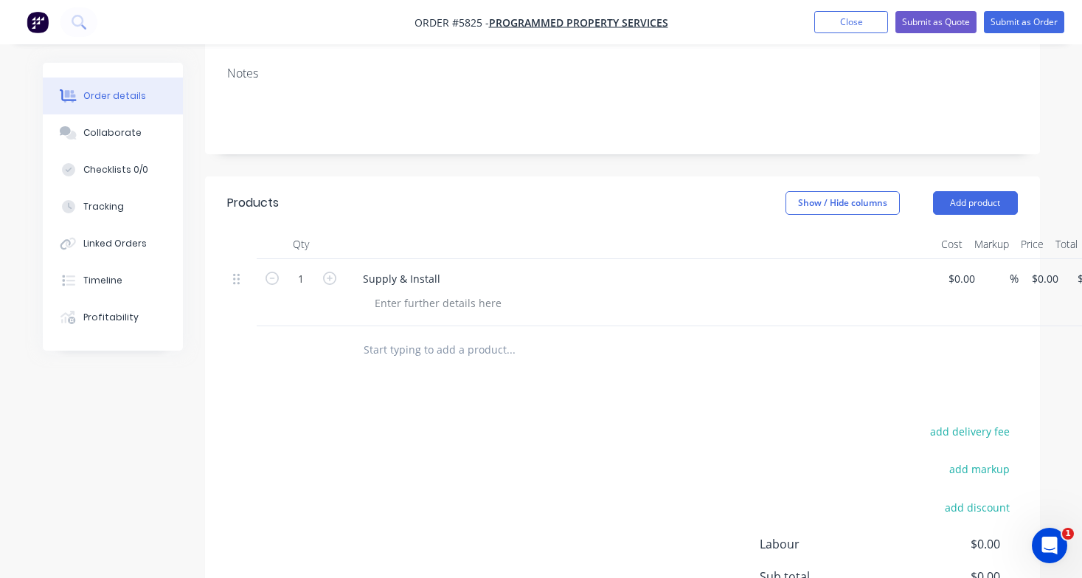
scroll to position [312, 0]
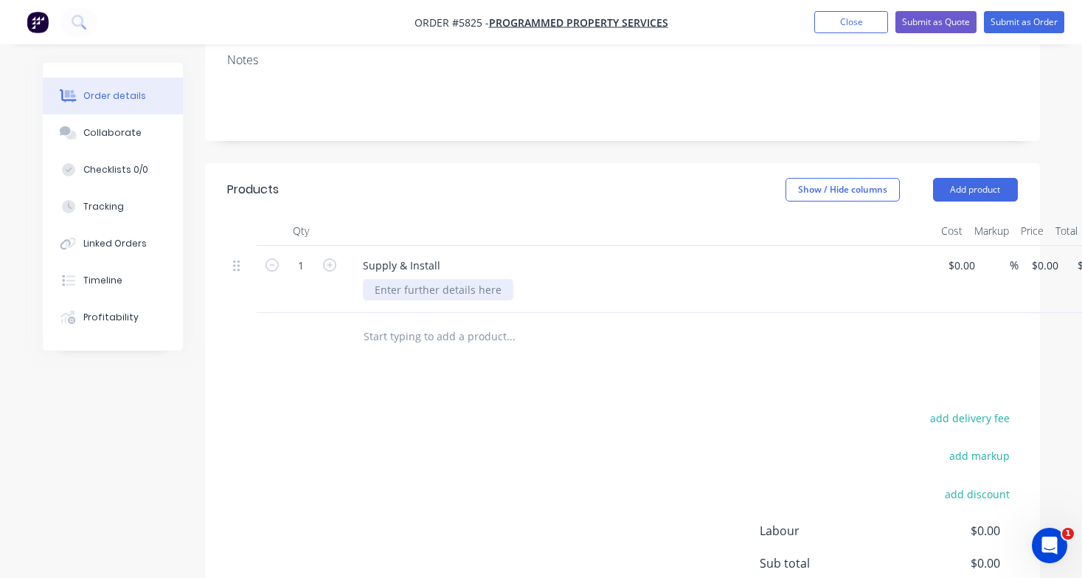
click at [412, 279] on div at bounding box center [438, 289] width 150 height 21
paste div
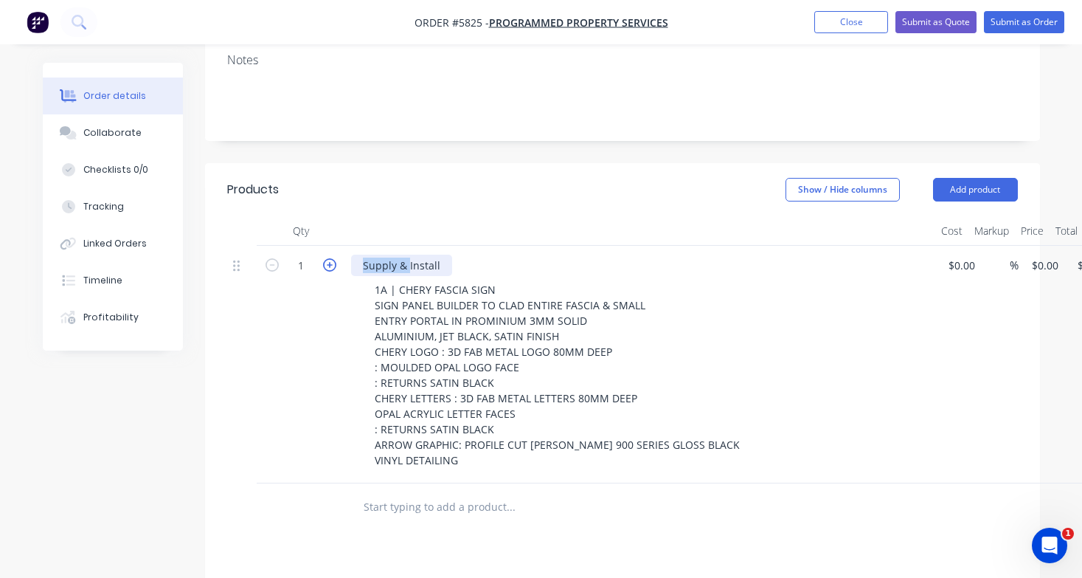
drag, startPoint x: 407, startPoint y: 200, endPoint x: 333, endPoint y: 200, distance: 74.5
click at [333, 246] on div "1 Supply & Install 1A | CHERY FASCIA SIGN SIGN PANEL BUILDER TO CLAD ENTIRE FAS…" at bounding box center [622, 364] width 791 height 237
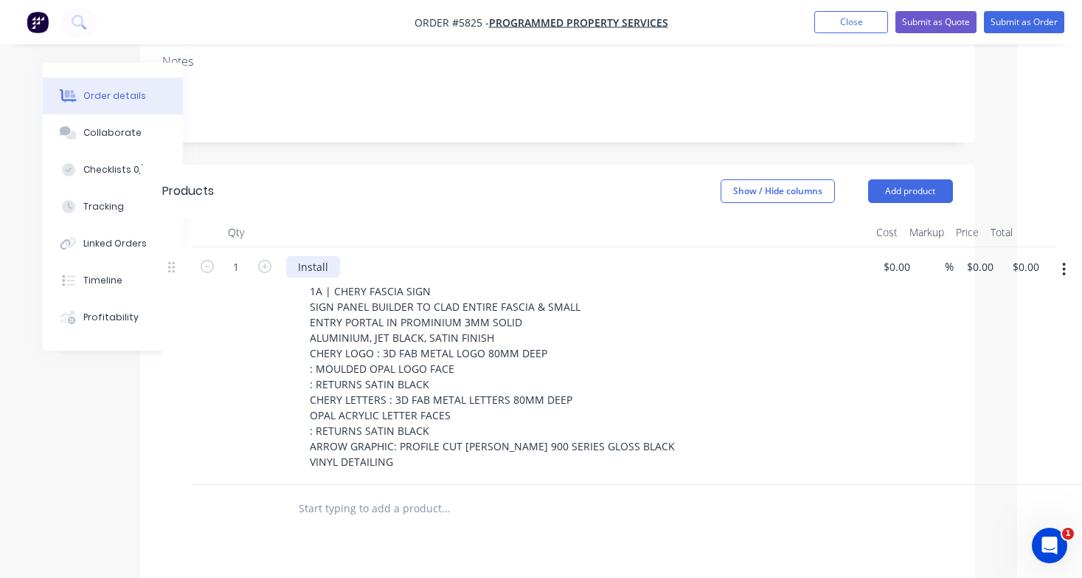
scroll to position [311, 65]
click at [1066, 261] on icon "button" at bounding box center [1064, 269] width 4 height 16
click at [1041, 327] on div "Duplicate" at bounding box center [1012, 337] width 114 height 21
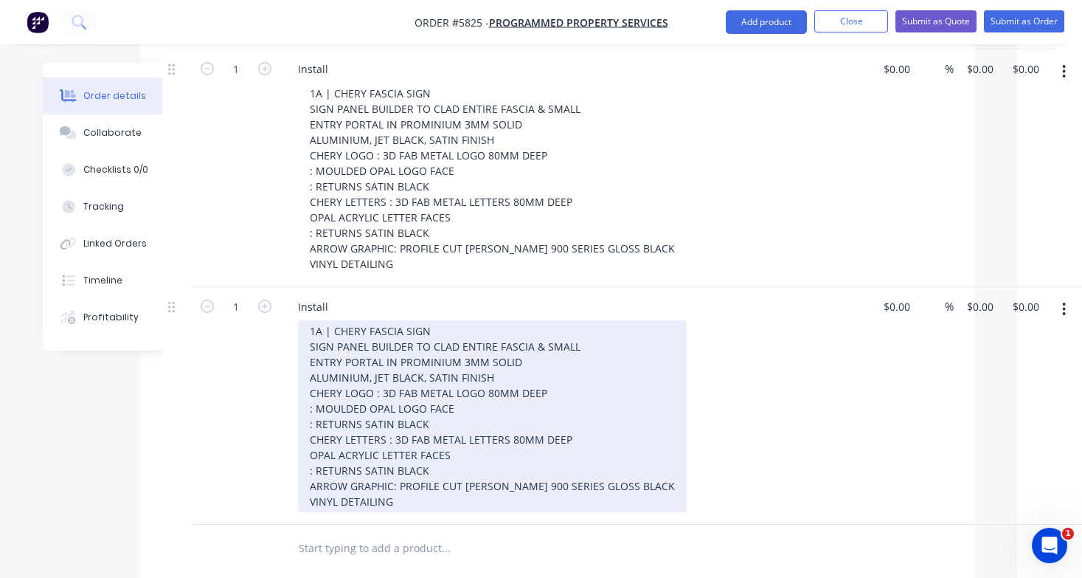
scroll to position [511, 65]
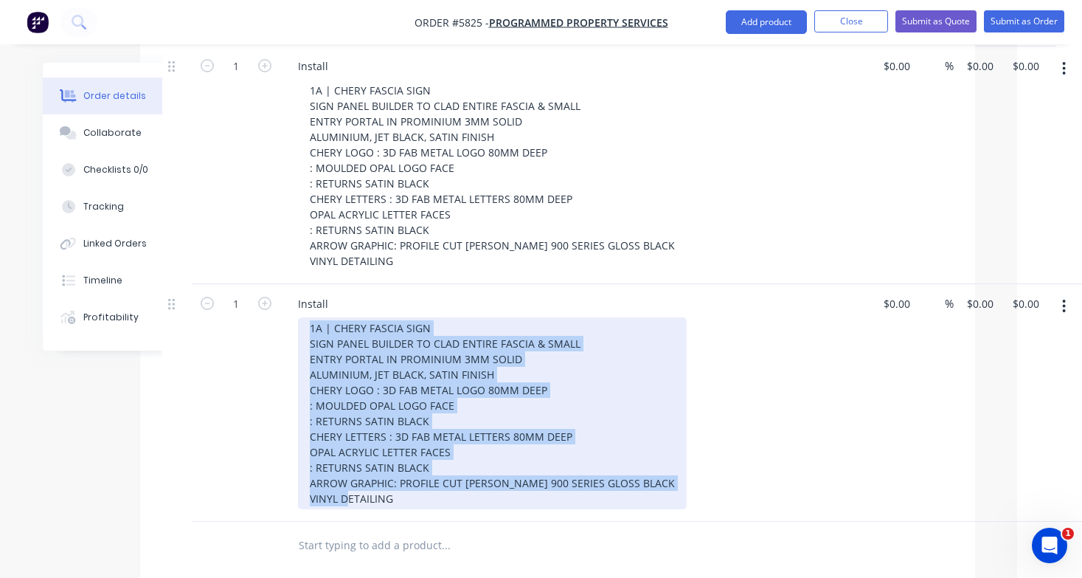
drag, startPoint x: 309, startPoint y: 263, endPoint x: 547, endPoint y: 496, distance: 333.3
click at [547, 496] on div "Qty Cost Markup Price Total 1 Install 1A | CHERY FASCIA SIGN SIGN PANEL BUILDER…" at bounding box center [557, 293] width 835 height 552
paste div
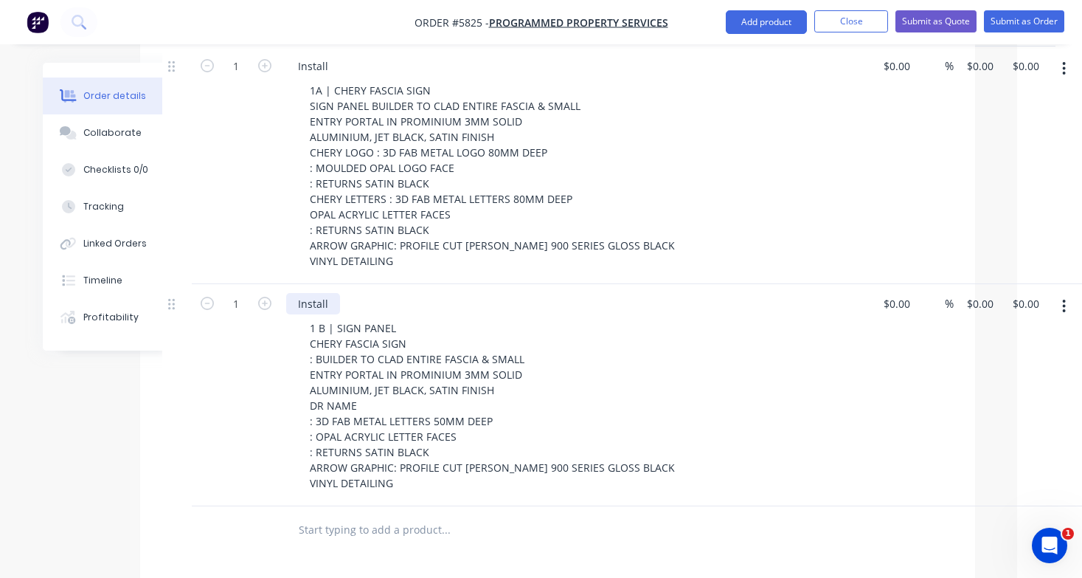
click at [291, 293] on div "Install" at bounding box center [313, 303] width 54 height 21
click at [898, 293] on input at bounding box center [890, 303] width 17 height 21
type input "$7,225.00"
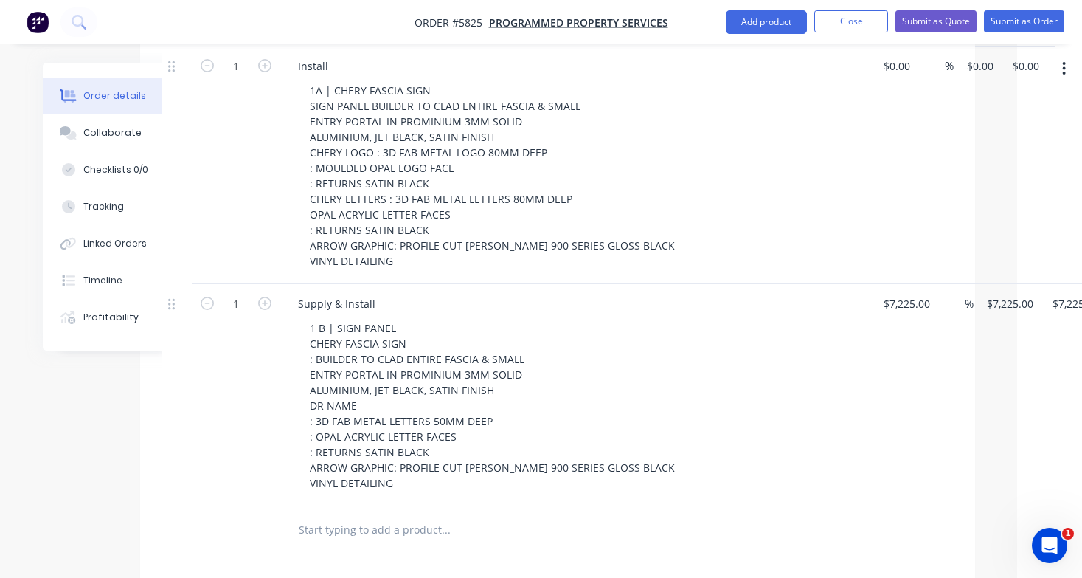
click at [791, 333] on div "1 B | SIGN PANEL CHERY FASCIA SIGN : BUILDER TO CLAD ENTIRE FASCIA & SMALL ENTR…" at bounding box center [581, 405] width 566 height 176
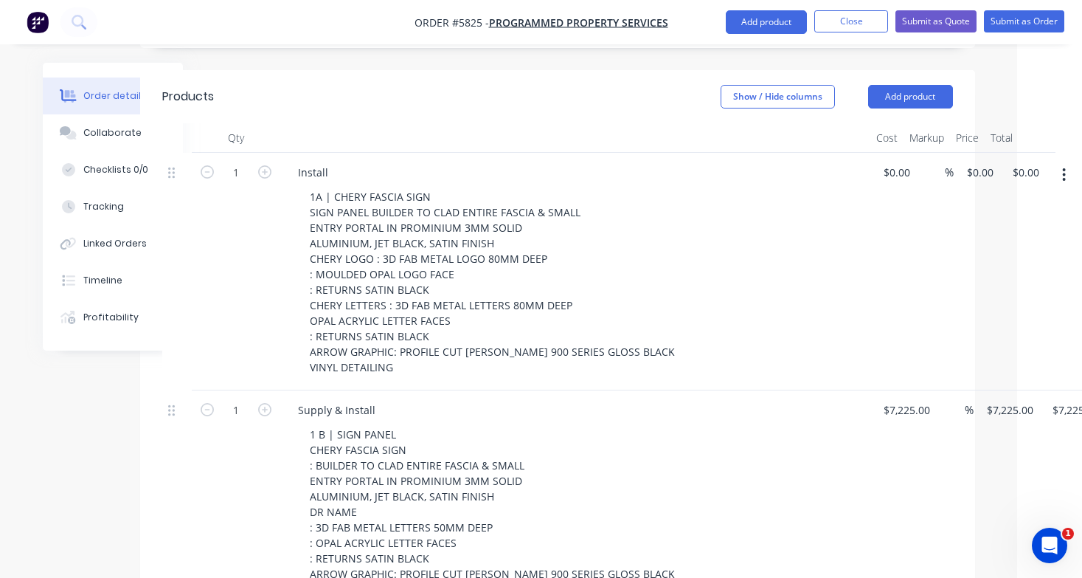
scroll to position [395, 65]
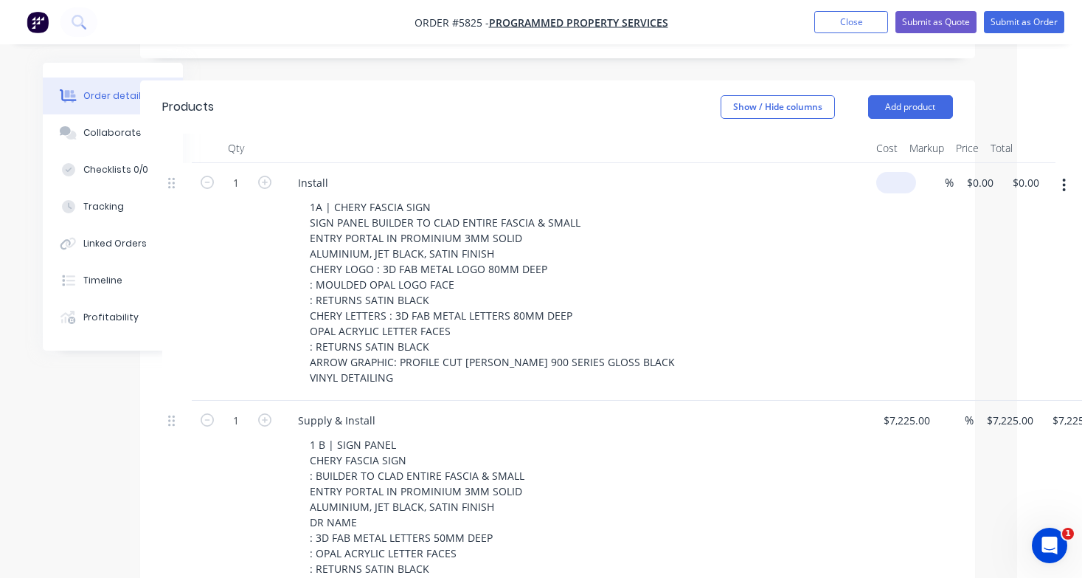
click at [903, 163] on div "1 Install 1A | CHERY FASCIA SIGN SIGN PANEL BUILDER TO CLAD ENTIRE FASCIA & SMA…" at bounding box center [557, 281] width 791 height 237
type input "$1,500.00"
click at [821, 196] on div "1A | CHERY FASCIA SIGN SIGN PANEL BUILDER TO CLAD ENTIRE FASCIA & SMALL ENTRY P…" at bounding box center [581, 292] width 566 height 192
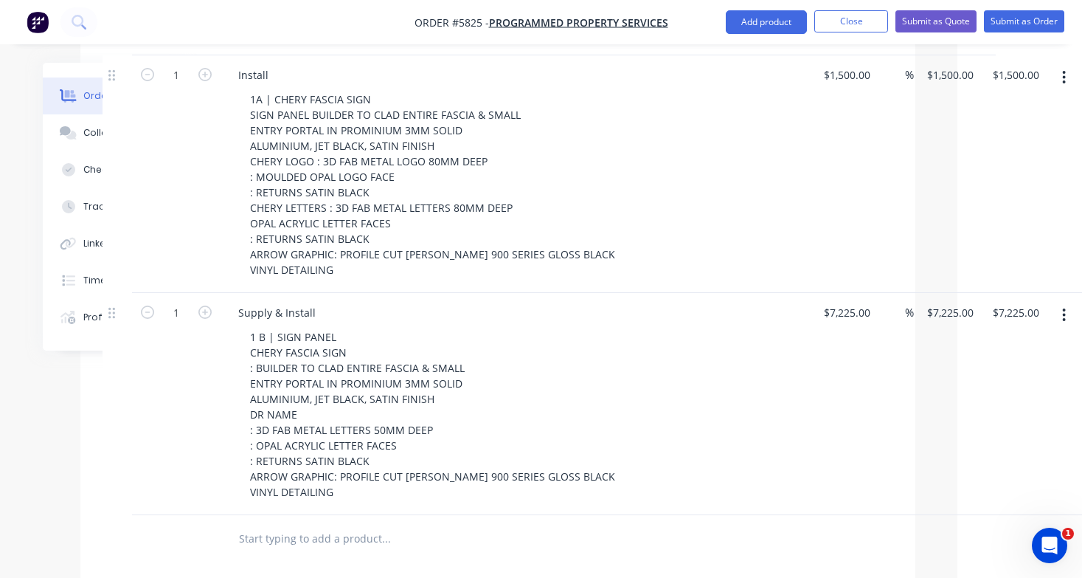
scroll to position [502, 125]
click at [1062, 307] on icon "button" at bounding box center [1064, 315] width 4 height 16
click at [1039, 372] on div "Duplicate" at bounding box center [1012, 382] width 114 height 21
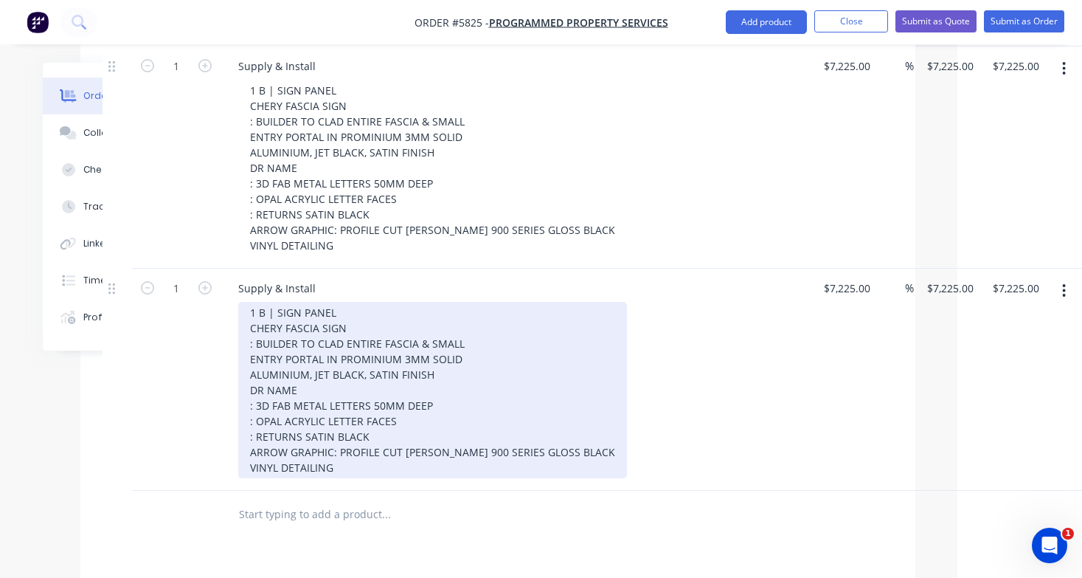
scroll to position [762, 125]
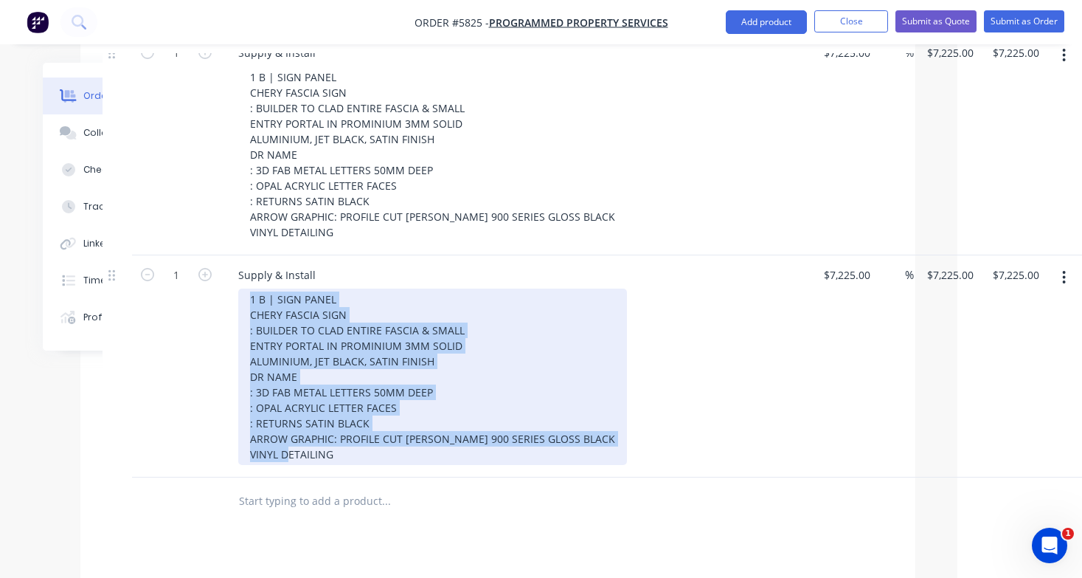
drag, startPoint x: 285, startPoint y: 243, endPoint x: 472, endPoint y: 429, distance: 262.9
click at [472, 429] on div "Qty Cost Markup Price Total 1 Install 1A | CHERY FASCIA SIGN SIGN PANEL BUILDER…" at bounding box center [497, 145] width 835 height 759
paste div
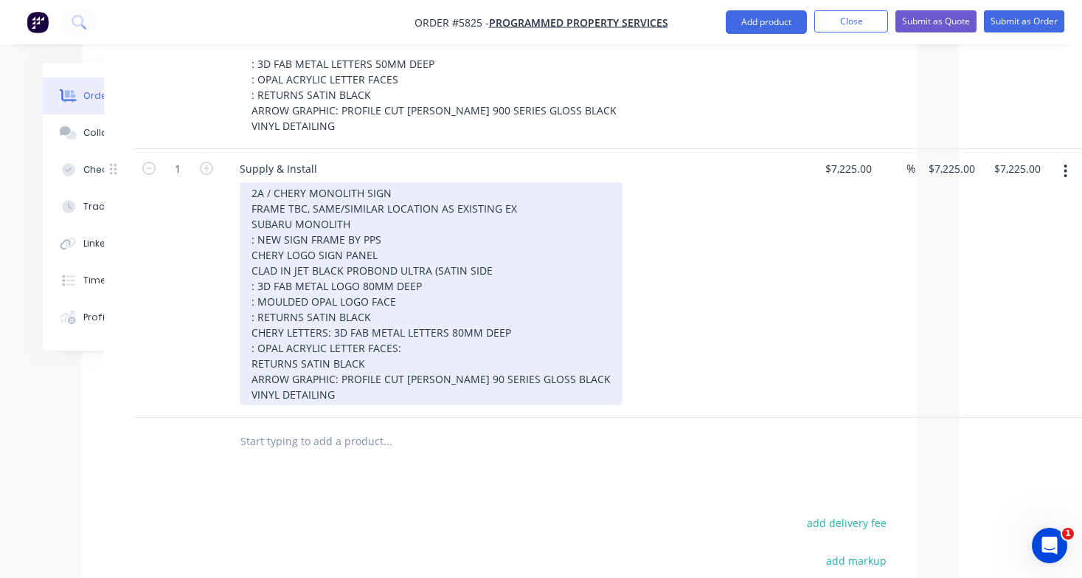
scroll to position [863, 123]
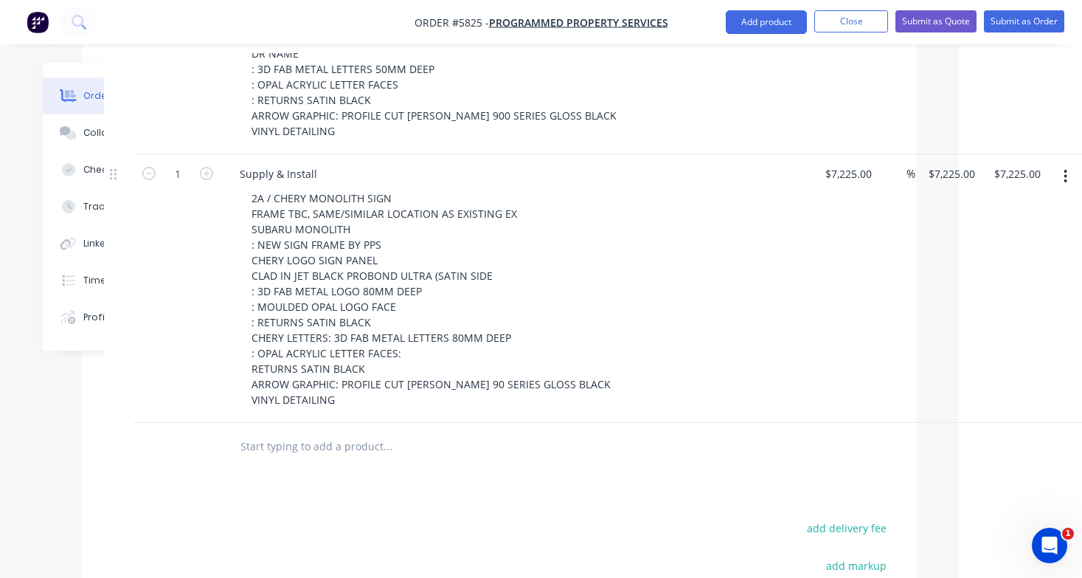
click at [350, 431] on input "text" at bounding box center [387, 446] width 295 height 30
click at [849, 163] on input "7225" at bounding box center [839, 173] width 31 height 21
type input "$22,000.00"
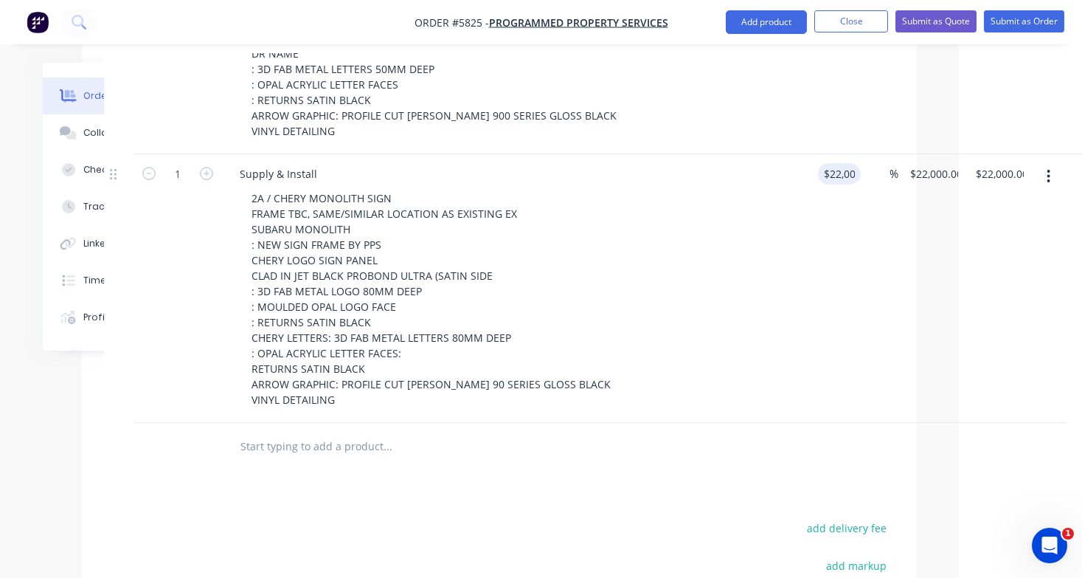
click at [766, 193] on div "2A / CHERY MONOLITH SIGN FRAME TBC, SAME/SIMILAR LOCATION AS EXISTING EX SUBARU…" at bounding box center [523, 298] width 566 height 223
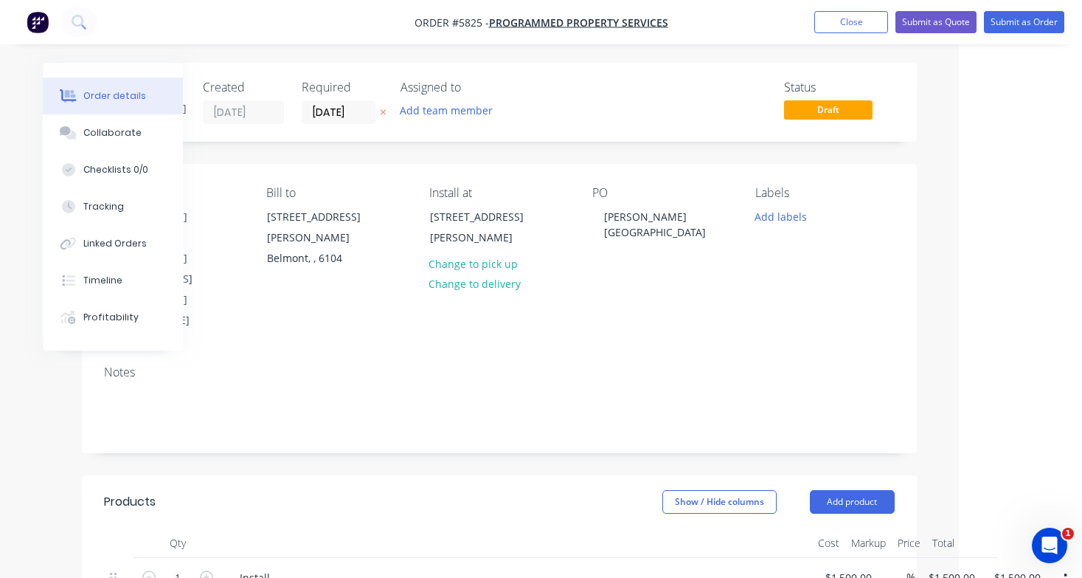
scroll to position [0, 123]
click at [953, 24] on button "Submit as Quote" at bounding box center [935, 22] width 81 height 22
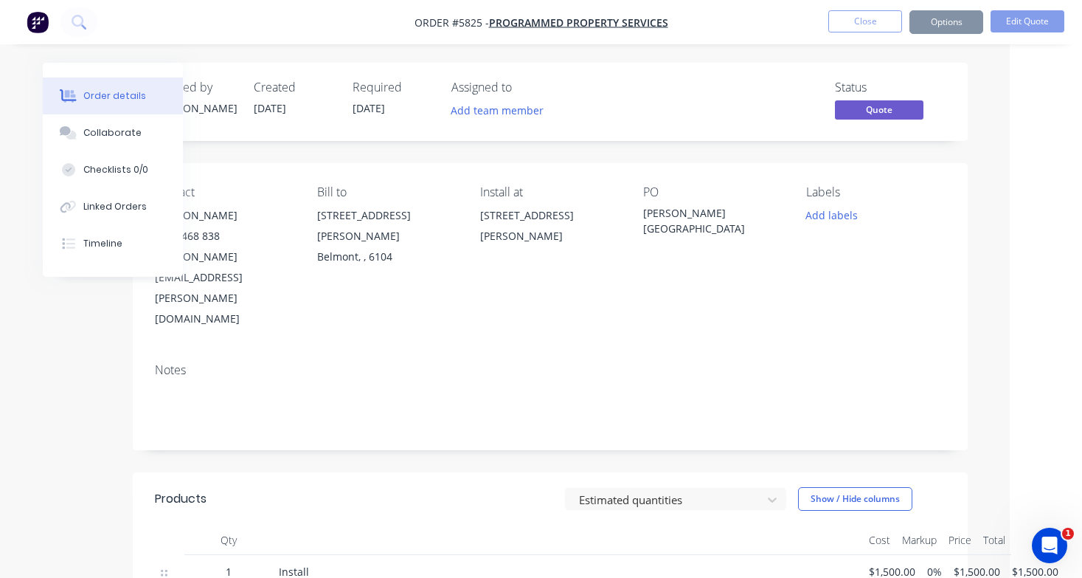
scroll to position [0, 0]
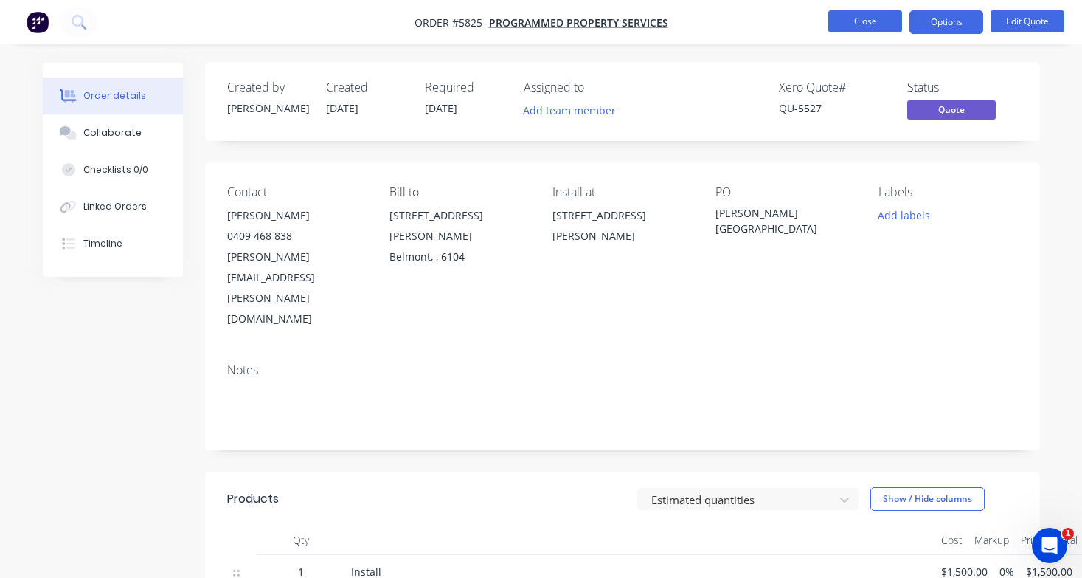
click at [871, 24] on button "Close" at bounding box center [865, 21] width 74 height 22
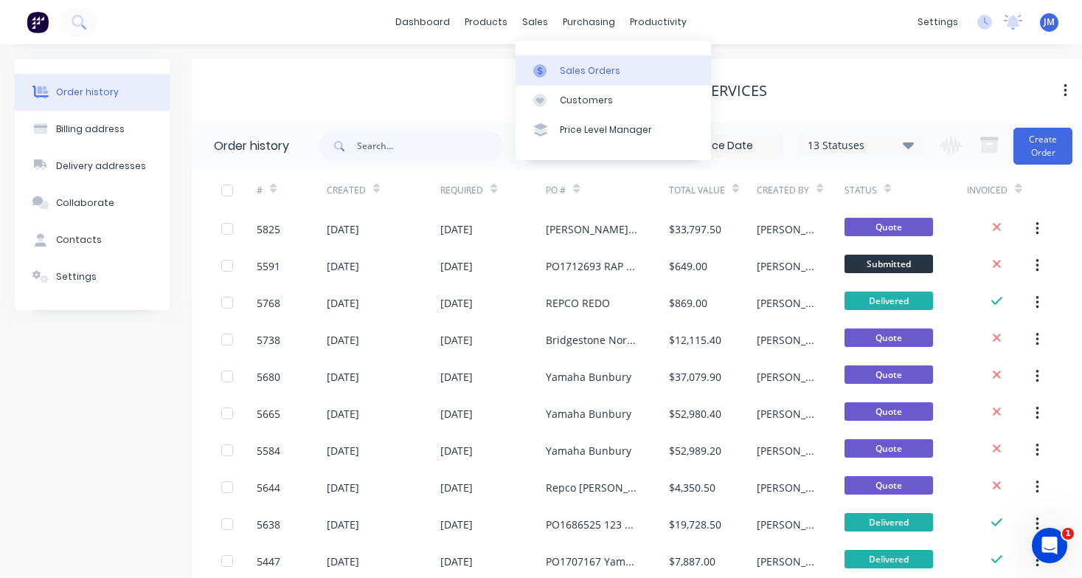
click at [568, 65] on div "Sales Orders" at bounding box center [590, 70] width 60 height 13
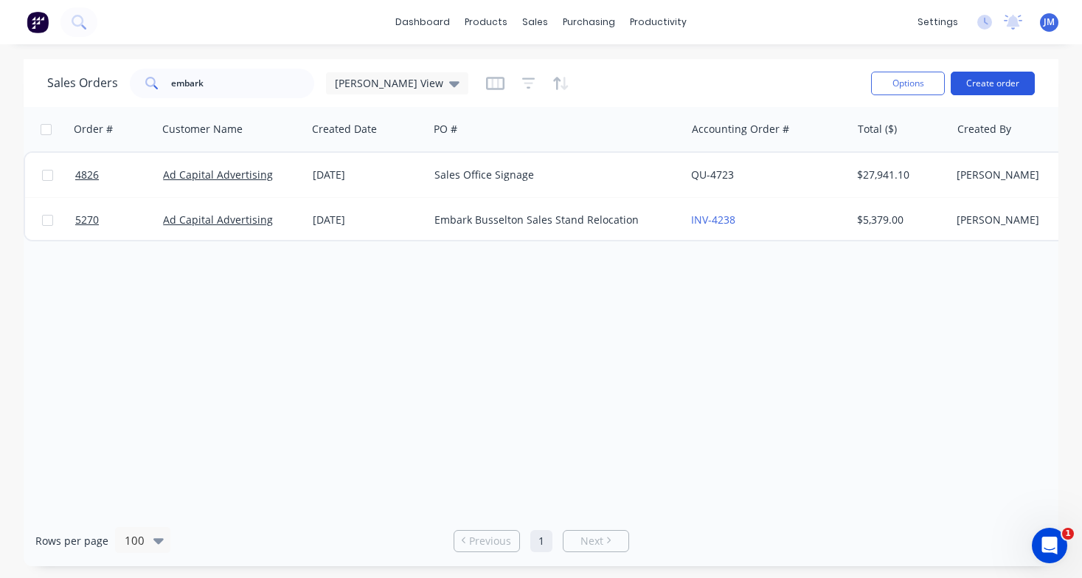
click at [1007, 84] on button "Create order" at bounding box center [993, 84] width 84 height 24
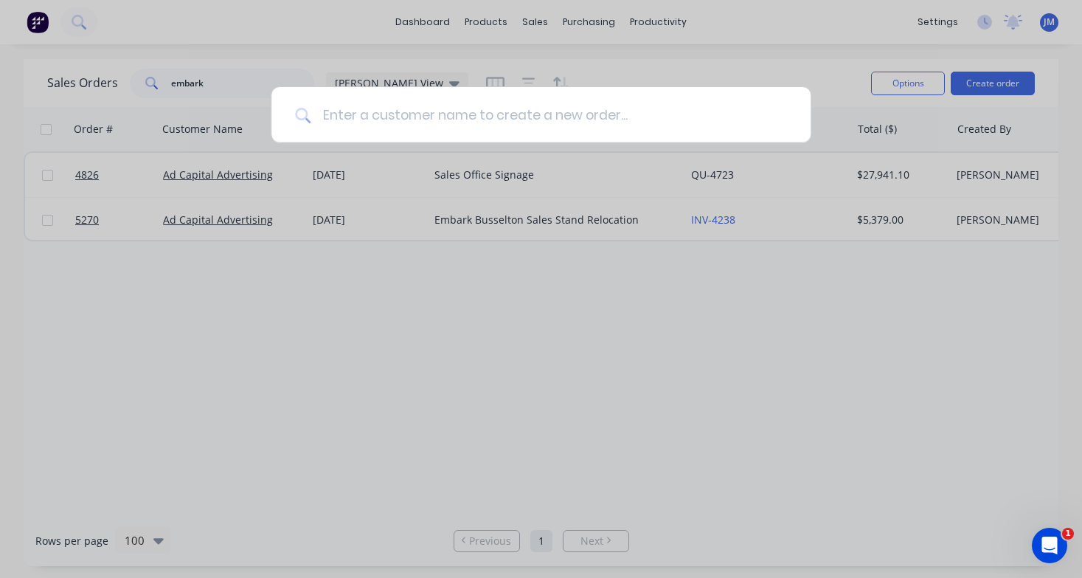
click at [488, 127] on input at bounding box center [549, 114] width 476 height 55
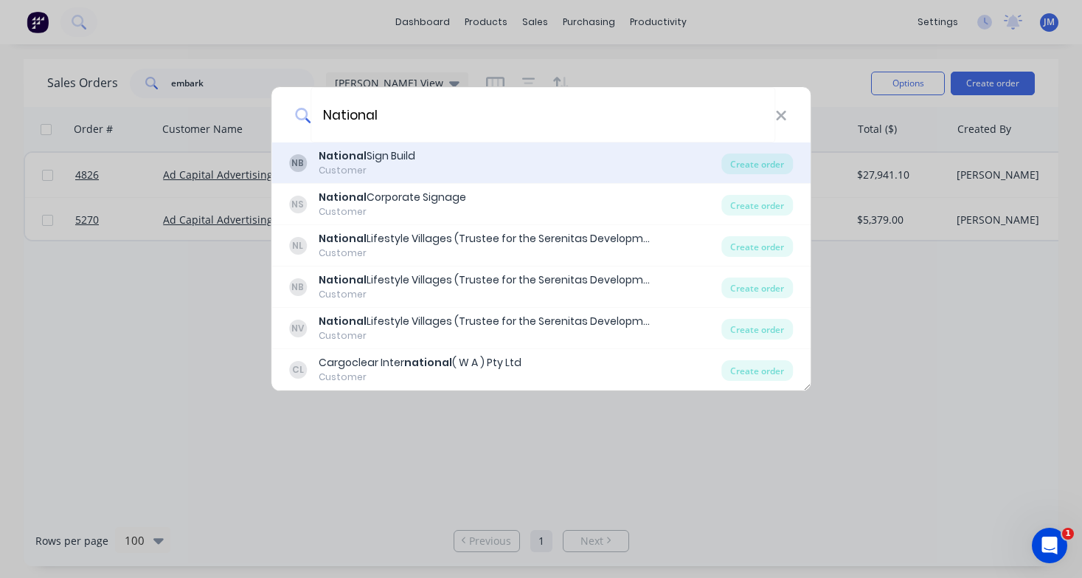
type input "National"
click at [409, 156] on div "National Sign Build" at bounding box center [367, 155] width 97 height 15
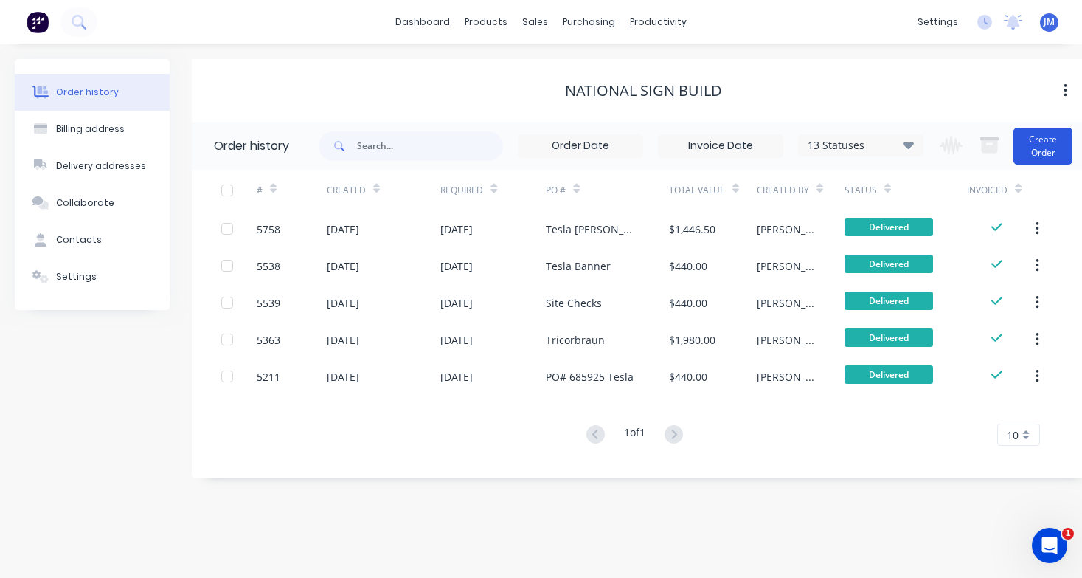
click at [1035, 142] on button "Create Order" at bounding box center [1042, 146] width 59 height 37
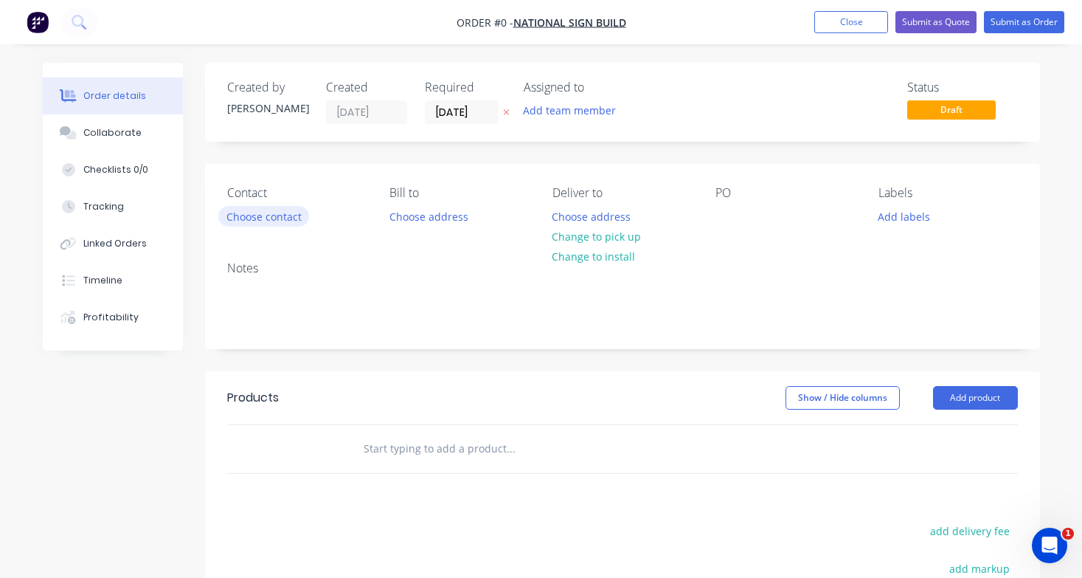
click at [295, 216] on button "Choose contact" at bounding box center [263, 216] width 91 height 20
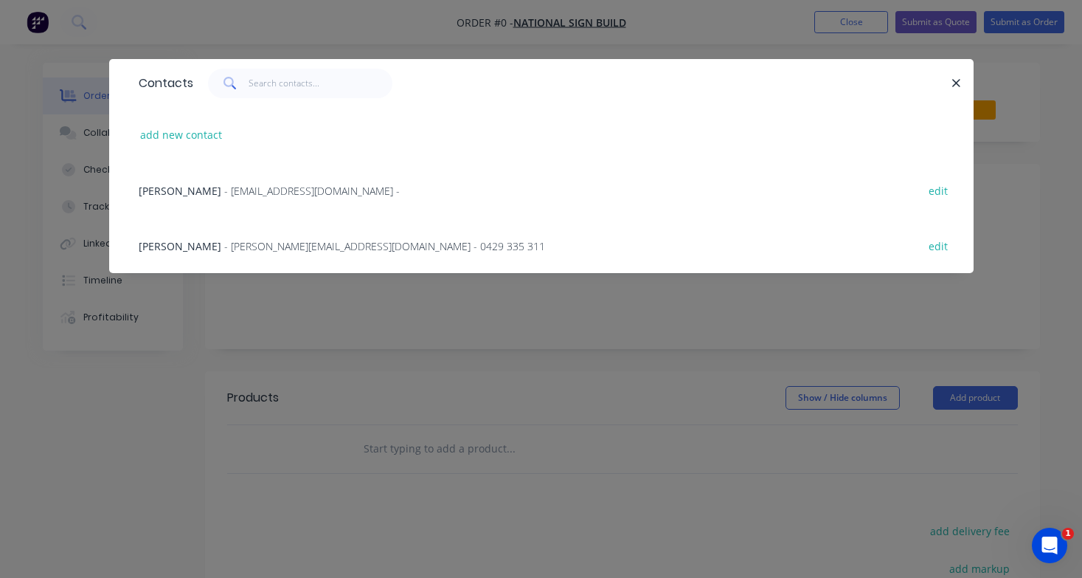
click at [271, 241] on span "- [PERSON_NAME][EMAIL_ADDRESS][DOMAIN_NAME] - 0429 335 311" at bounding box center [384, 246] width 321 height 14
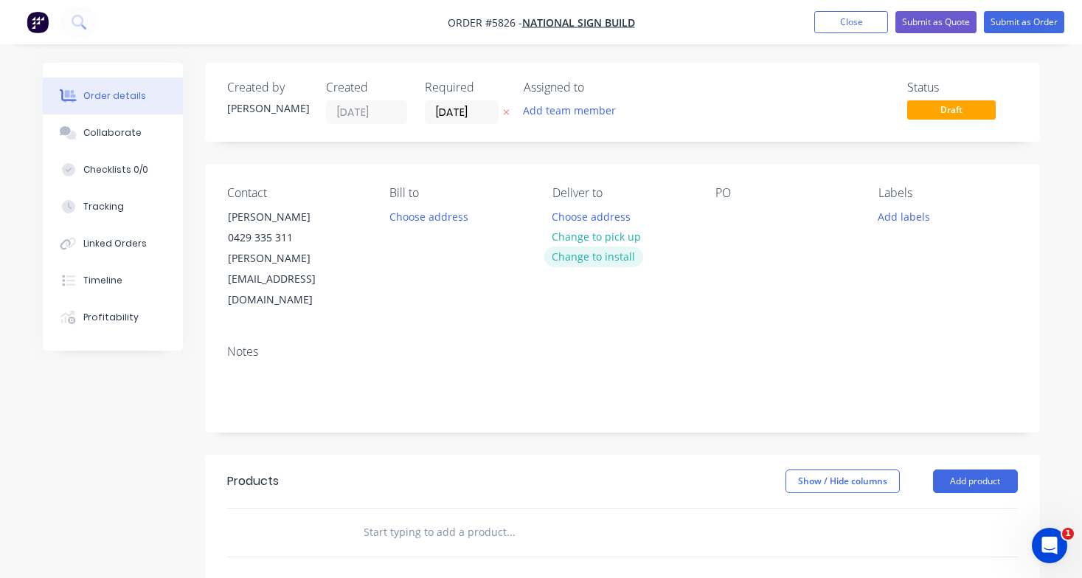
click at [593, 258] on button "Change to install" at bounding box center [593, 256] width 99 height 20
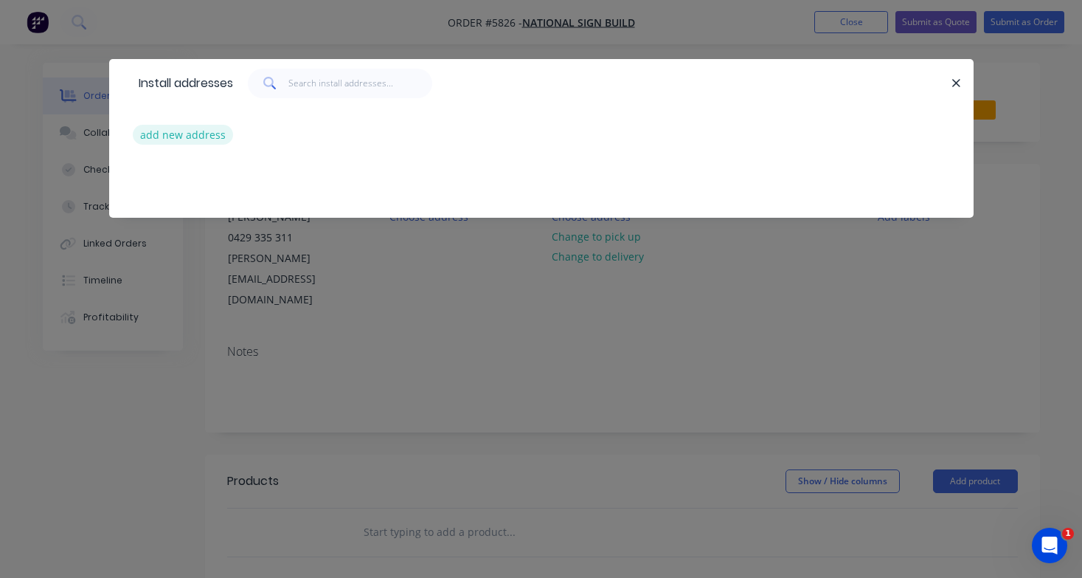
click at [198, 132] on button "add new address" at bounding box center [183, 135] width 101 height 20
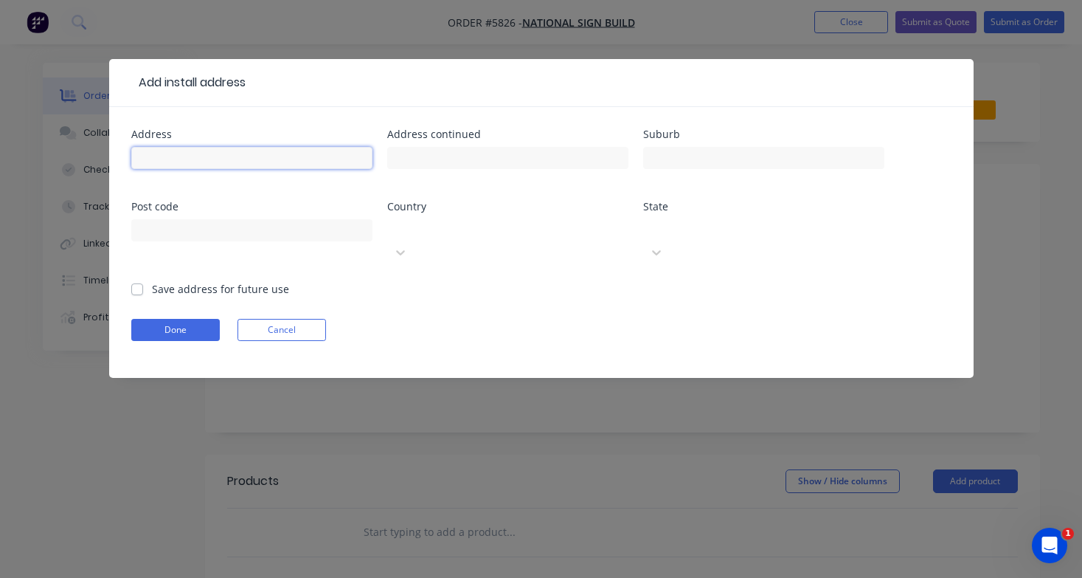
paste input "[STREET_ADDRESS][PERSON_NAME][PERSON_NAME]"
type input "[STREET_ADDRESS][PERSON_NAME][PERSON_NAME]"
click at [195, 319] on button "Done" at bounding box center [175, 330] width 89 height 22
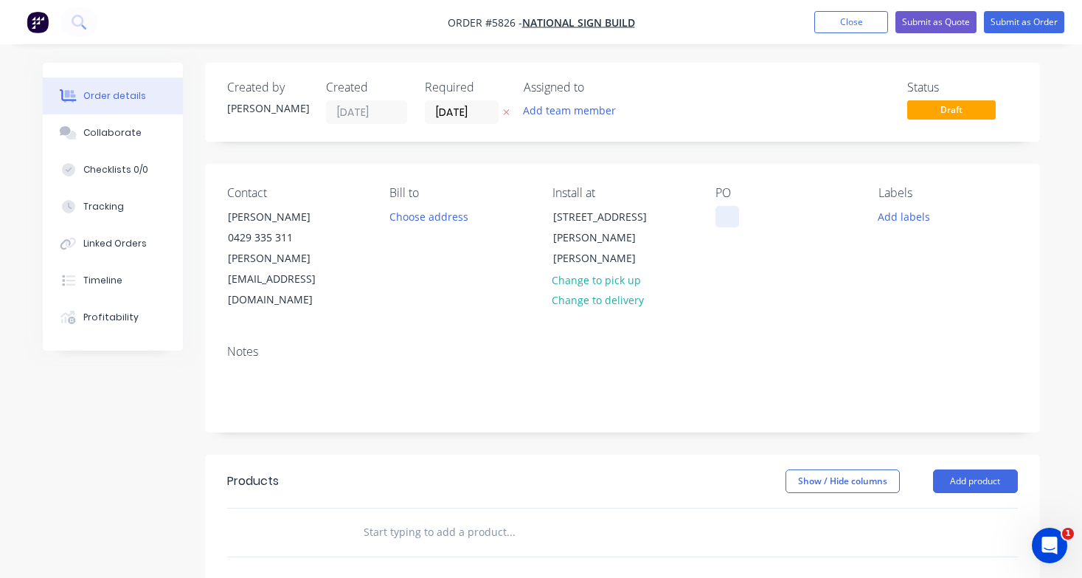
click at [716, 211] on div at bounding box center [727, 216] width 24 height 21
click at [410, 517] on input "text" at bounding box center [510, 532] width 295 height 30
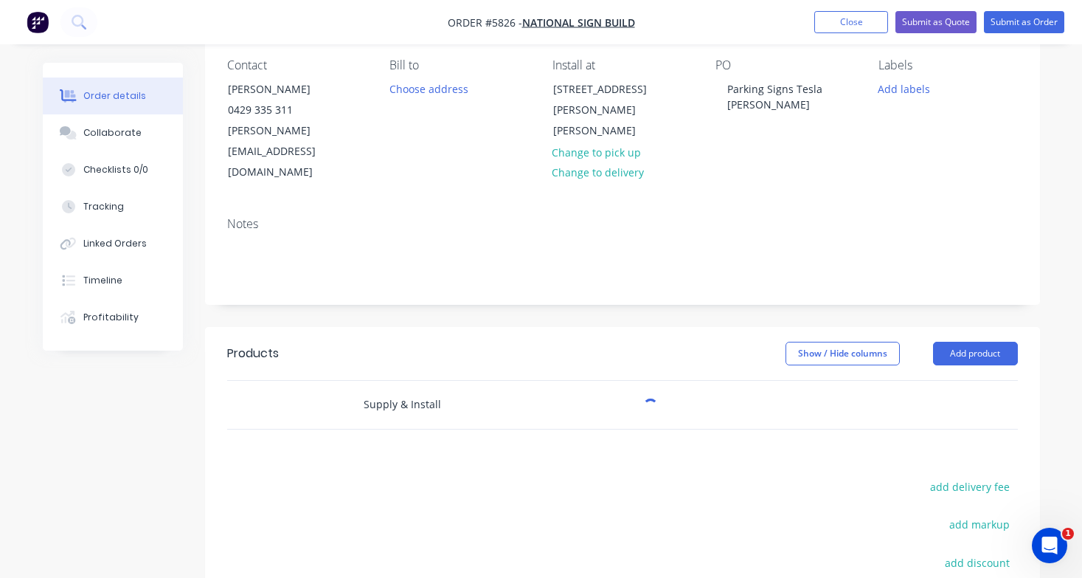
scroll to position [145, 0]
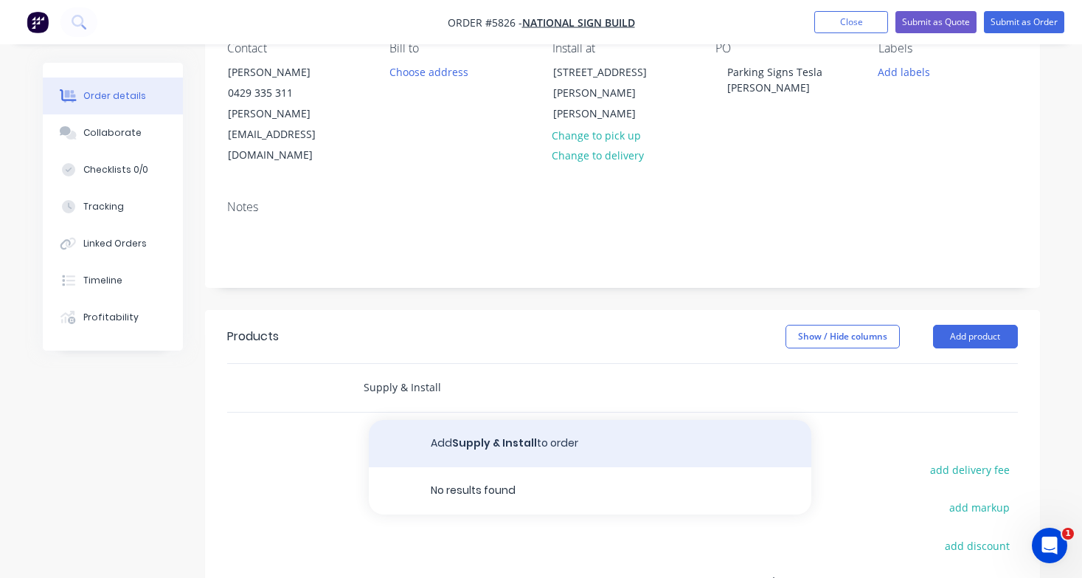
type input "Supply & Install"
click at [475, 420] on button "Add Supply & Install to order" at bounding box center [590, 443] width 443 height 47
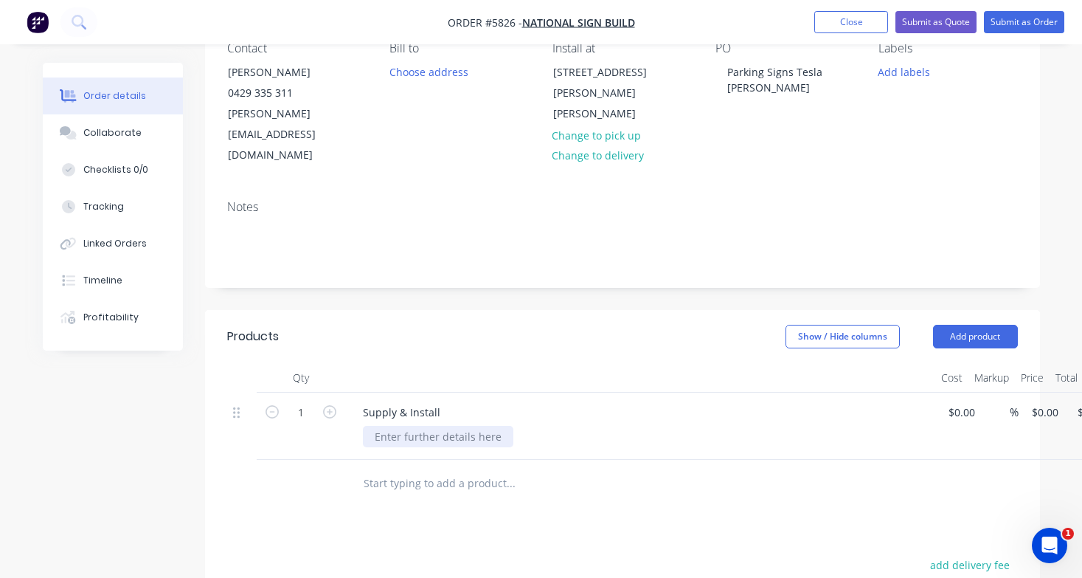
click at [393, 426] on div at bounding box center [438, 436] width 150 height 21
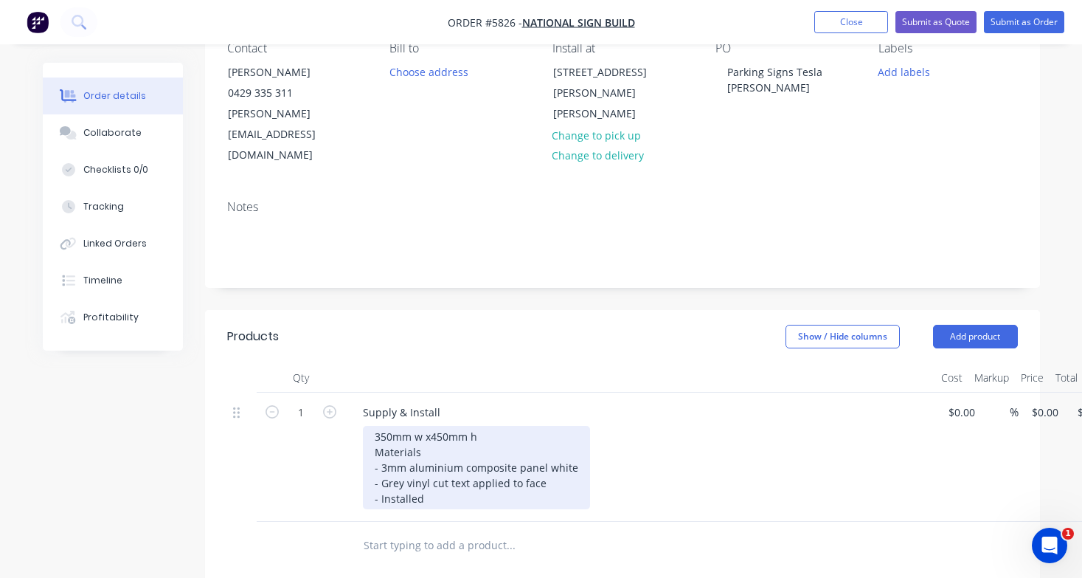
click at [372, 426] on div "350mm w x450mm h Materials - 3mm aluminium composite panel white - Grey vinyl c…" at bounding box center [476, 467] width 227 height 83
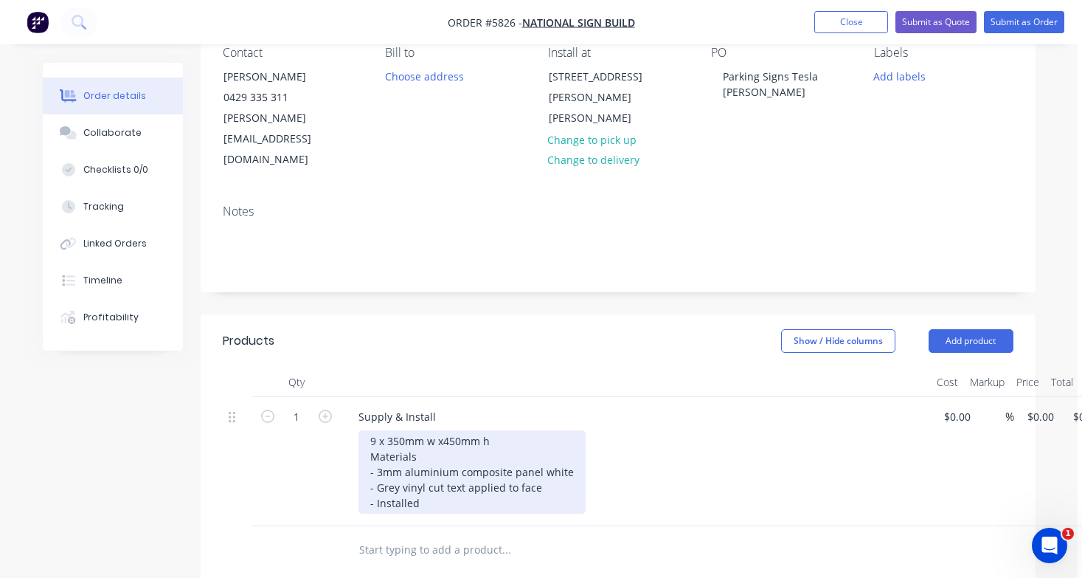
click at [467, 466] on div "9 x 350mm w x450mm h Materials - 3mm aluminium composite panel white - Grey vin…" at bounding box center [471, 471] width 227 height 83
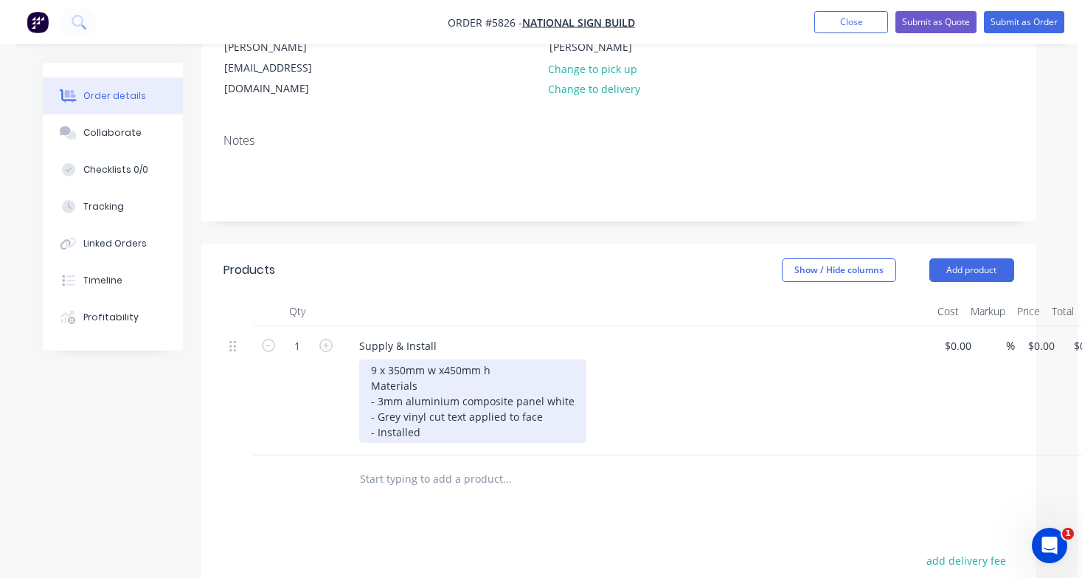
scroll to position [213, 1]
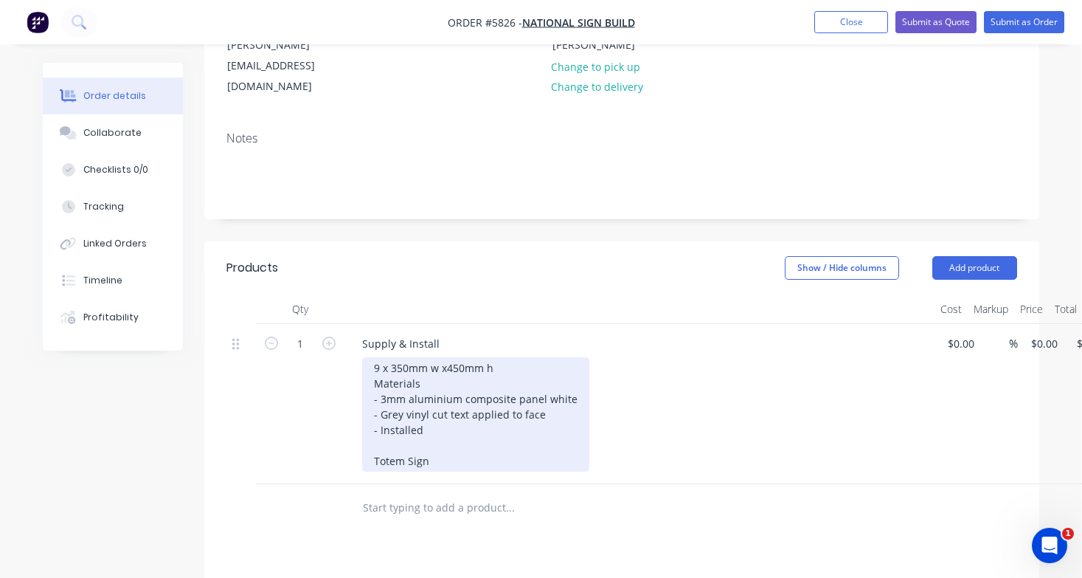
click at [372, 357] on div "9 x 350mm w x450mm h Materials - 3mm aluminium composite panel white - Grey vin…" at bounding box center [475, 414] width 227 height 114
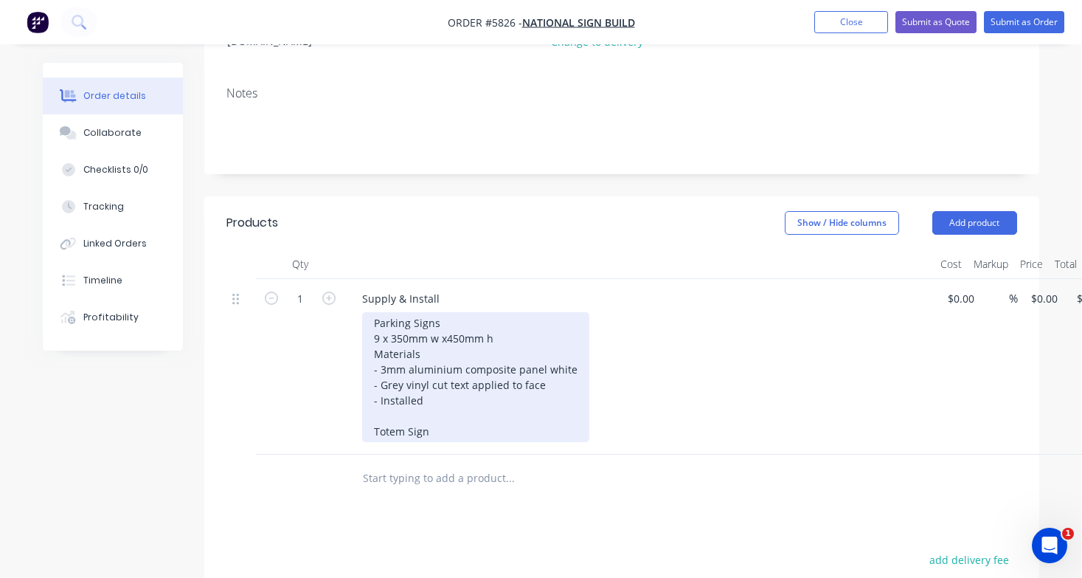
scroll to position [260, 1]
click at [437, 389] on div "Parking Signs 9 x 350mm w x450mm h Materials - 3mm aluminium composite panel wh…" at bounding box center [475, 375] width 227 height 130
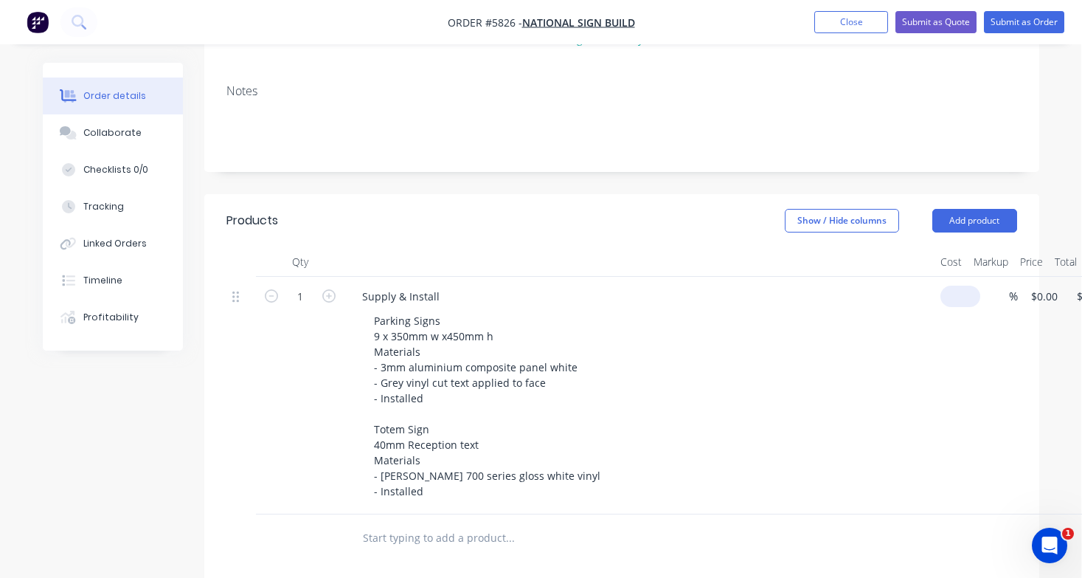
click at [968, 277] on div "1 Supply & Install Parking Signs 9 x 350mm w x450mm h Materials - 3mm aluminium…" at bounding box center [621, 395] width 791 height 237
click at [967, 277] on div "1 Supply & Install Parking Signs 9 x 350mm w x450mm h Materials - 3mm aluminium…" at bounding box center [621, 395] width 791 height 237
click at [958, 285] on input "0" at bounding box center [963, 295] width 34 height 21
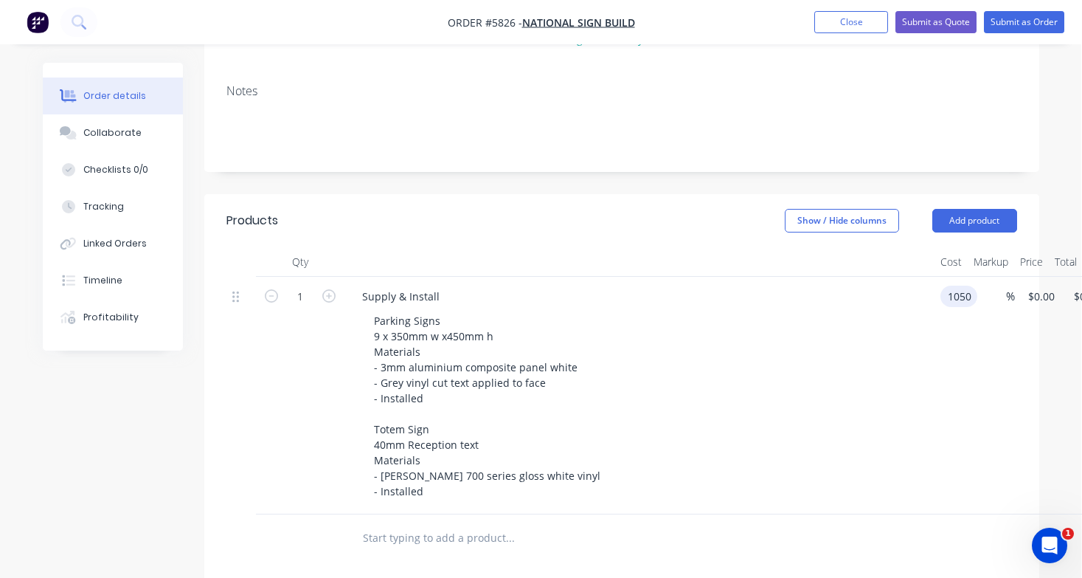
type input "$1,050.00"
click at [712, 339] on div "Parking Signs 9 x 350mm w x450mm h Materials - 3mm aluminium composite panel wh…" at bounding box center [645, 406] width 566 height 192
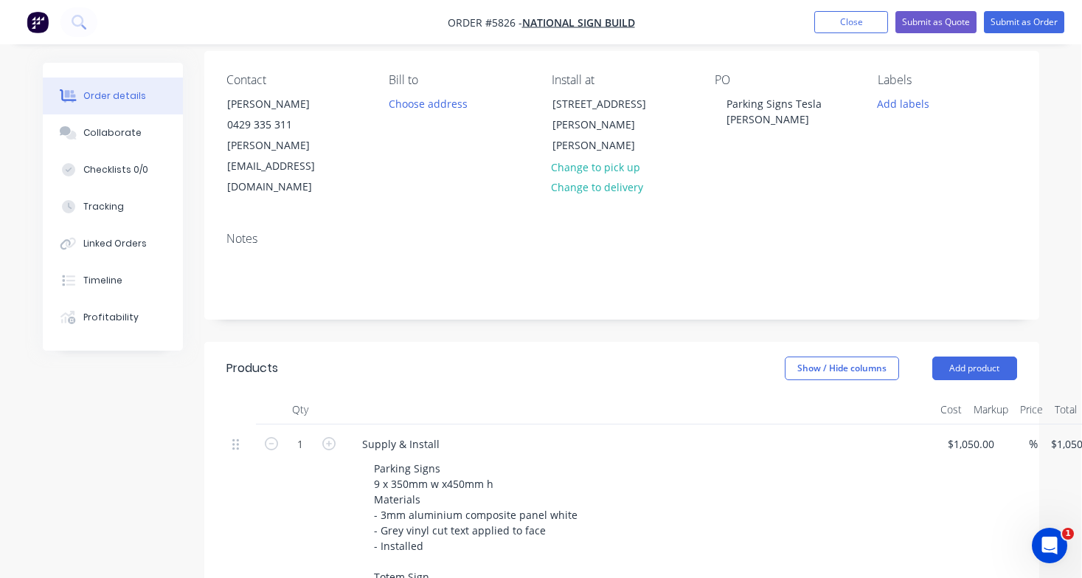
scroll to position [100, 1]
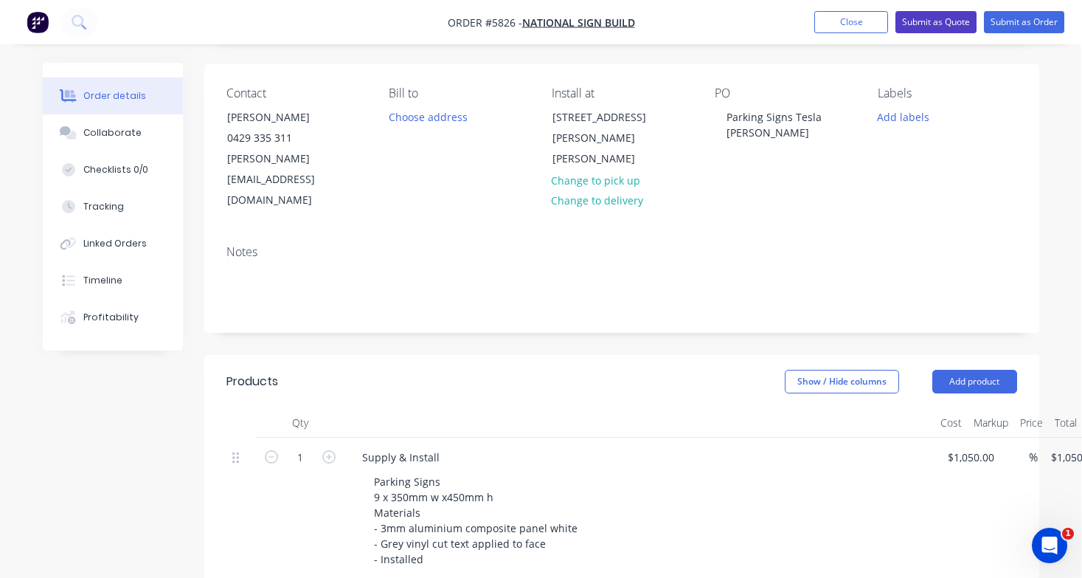
click at [939, 27] on button "Submit as Quote" at bounding box center [935, 22] width 81 height 22
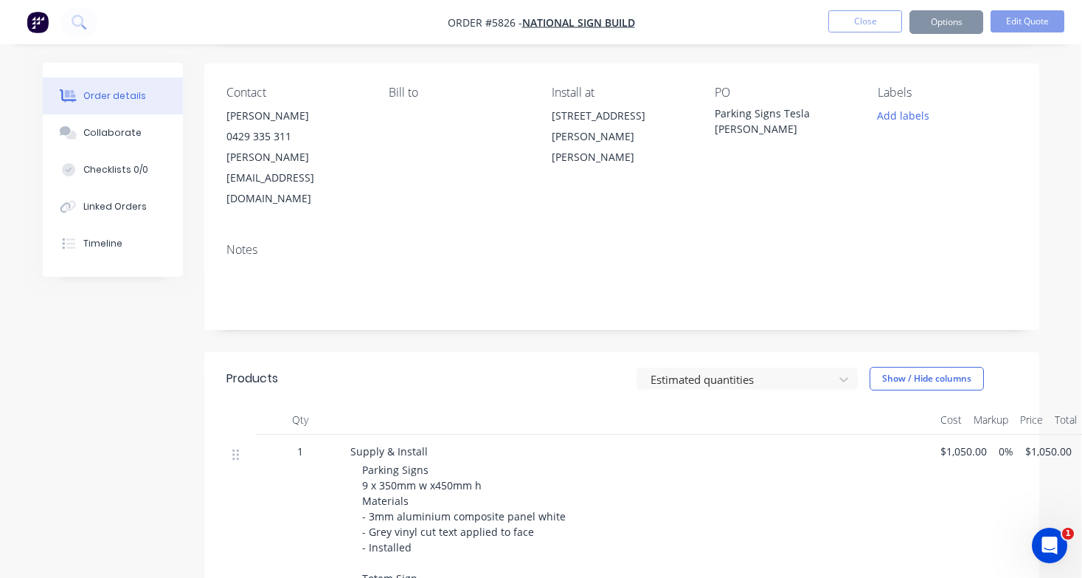
scroll to position [0, 0]
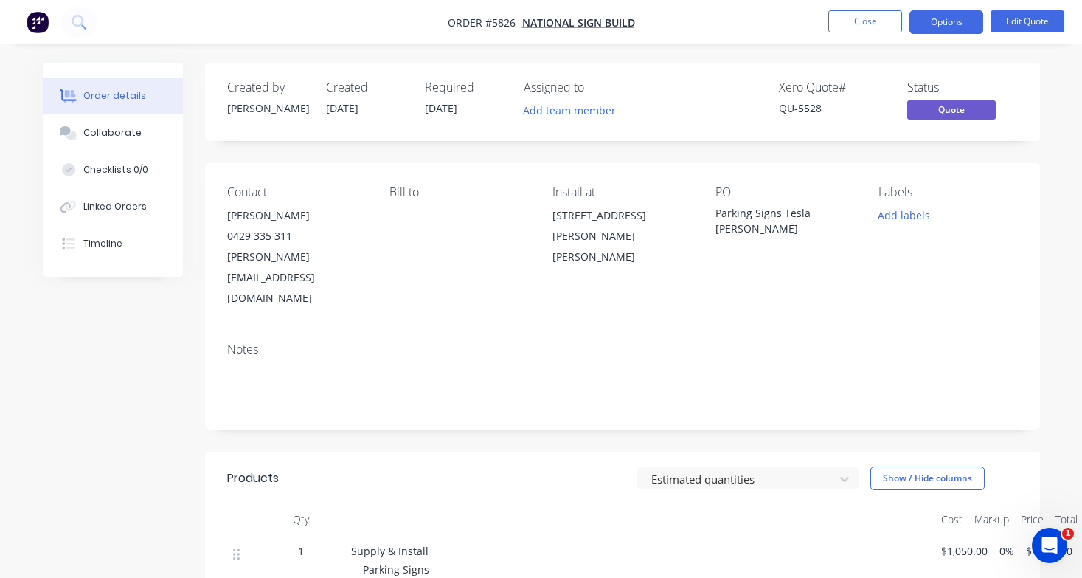
click at [939, 27] on button "Options" at bounding box center [946, 22] width 74 height 24
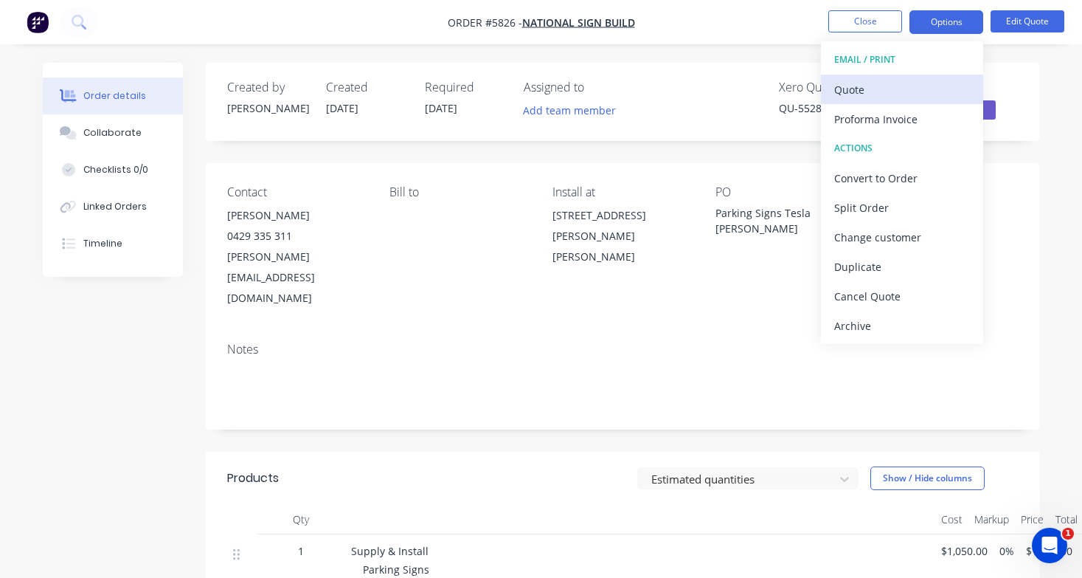
click at [917, 80] on div "Quote" at bounding box center [902, 89] width 136 height 21
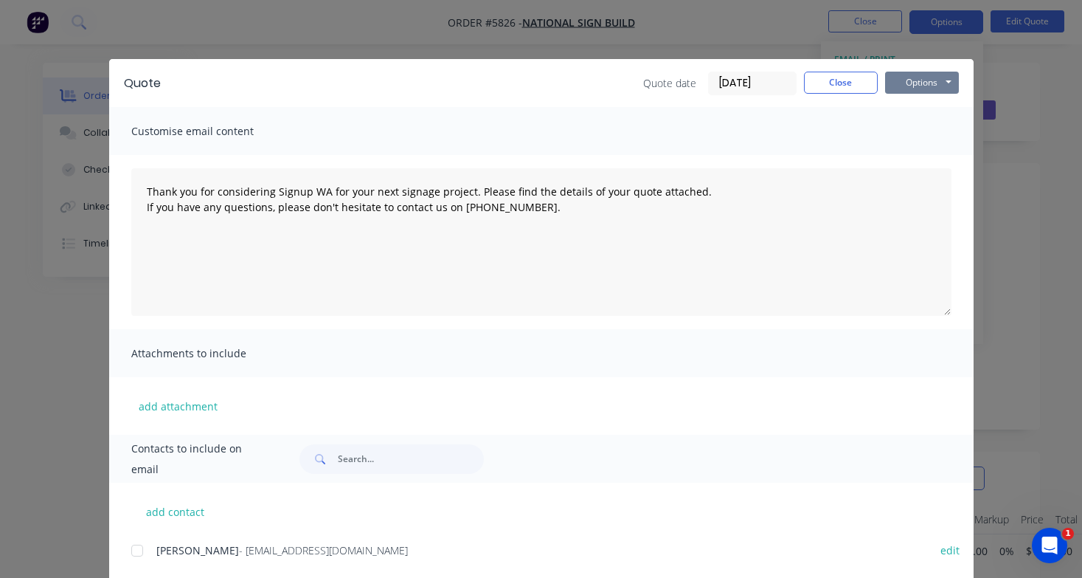
click at [943, 81] on button "Options" at bounding box center [922, 83] width 74 height 22
click at [929, 130] on button "Print" at bounding box center [932, 133] width 94 height 24
click at [842, 78] on button "Close" at bounding box center [841, 83] width 74 height 22
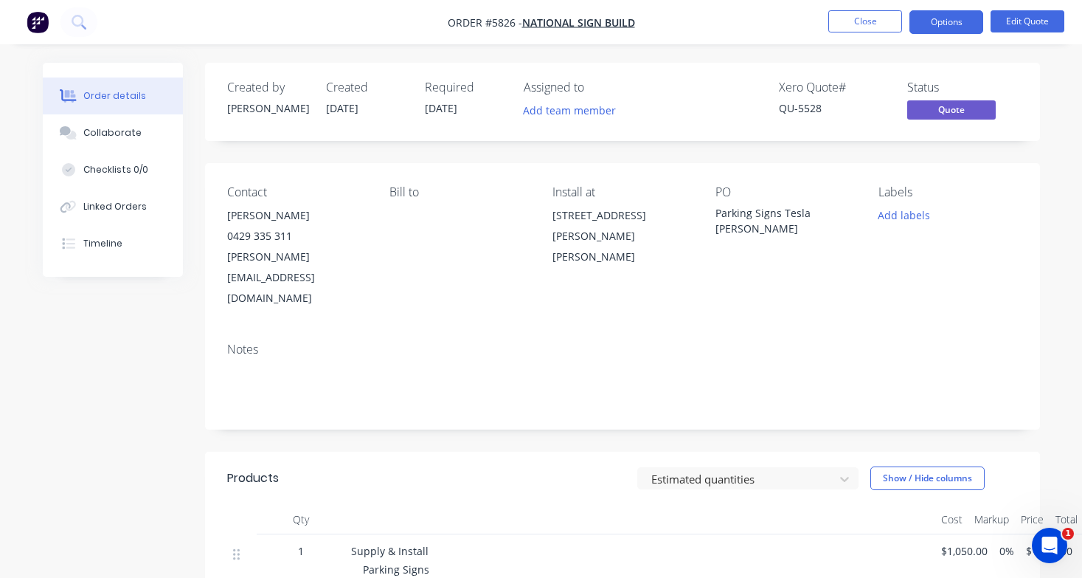
click at [868, 35] on nav "Order #5826 - National Sign Build Close Options Edit Quote" at bounding box center [541, 22] width 1082 height 44
click at [849, 18] on button "Close" at bounding box center [865, 21] width 74 height 22
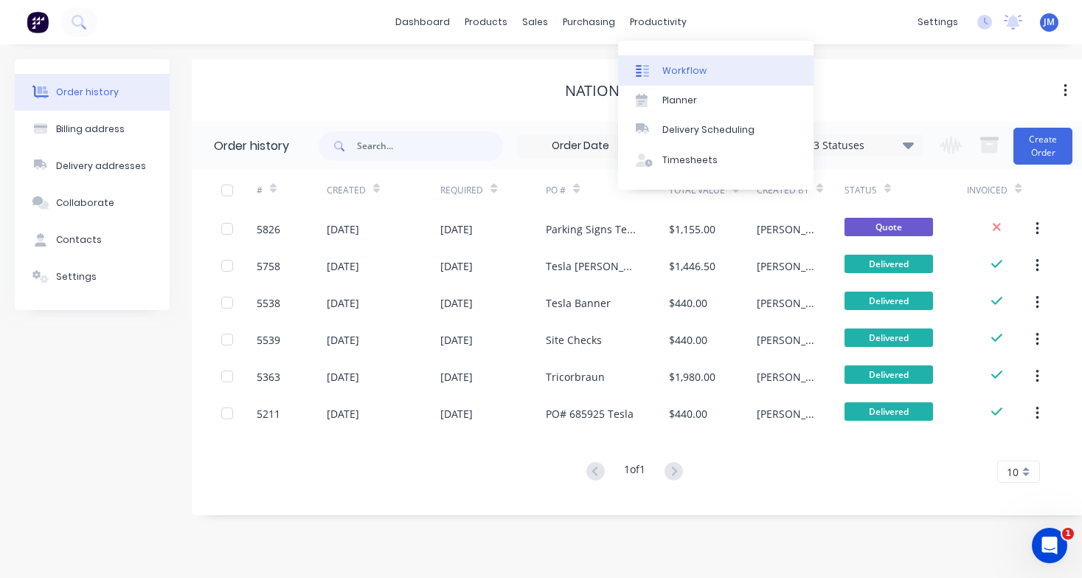
click at [694, 66] on div "Workflow" at bounding box center [684, 70] width 44 height 13
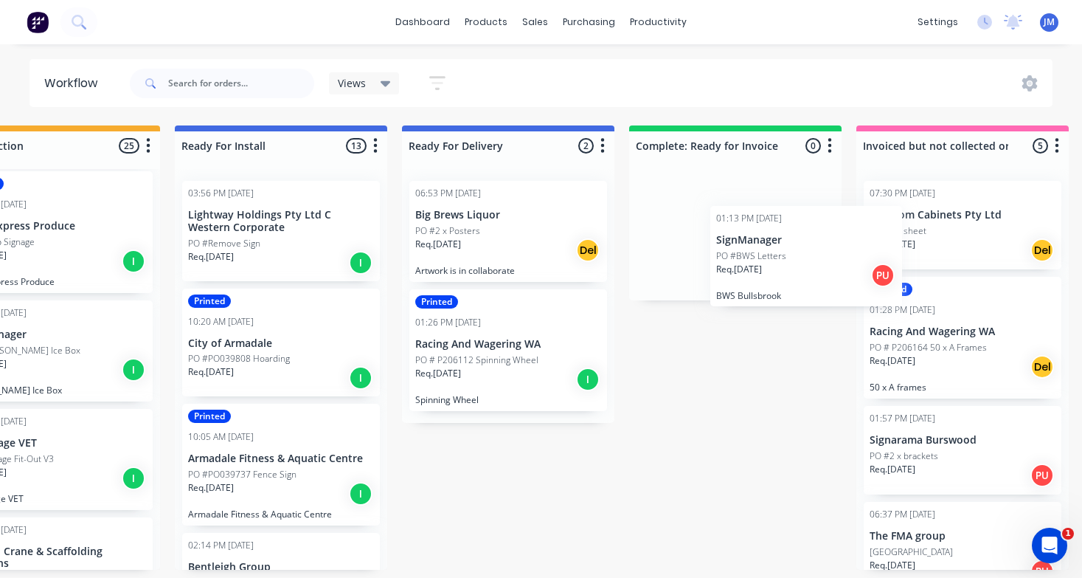
scroll to position [0, 312]
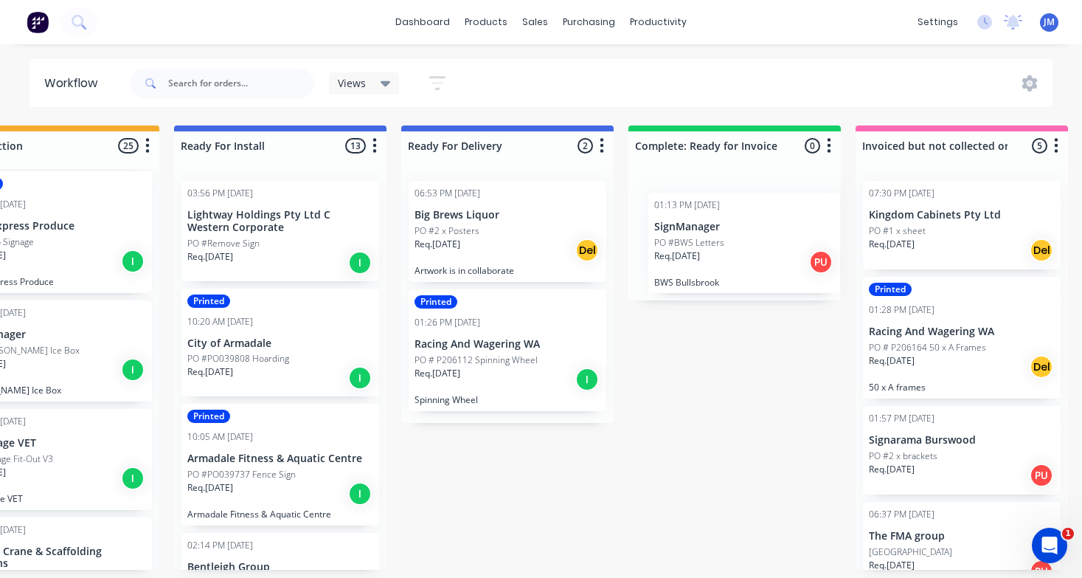
drag, startPoint x: 341, startPoint y: 318, endPoint x: 726, endPoint y: 257, distance: 389.8
click at [726, 257] on div "Submitted 16 Status colour #273444 hex #273444 Save Cancel Summaries Total orde…" at bounding box center [586, 347] width 1818 height 444
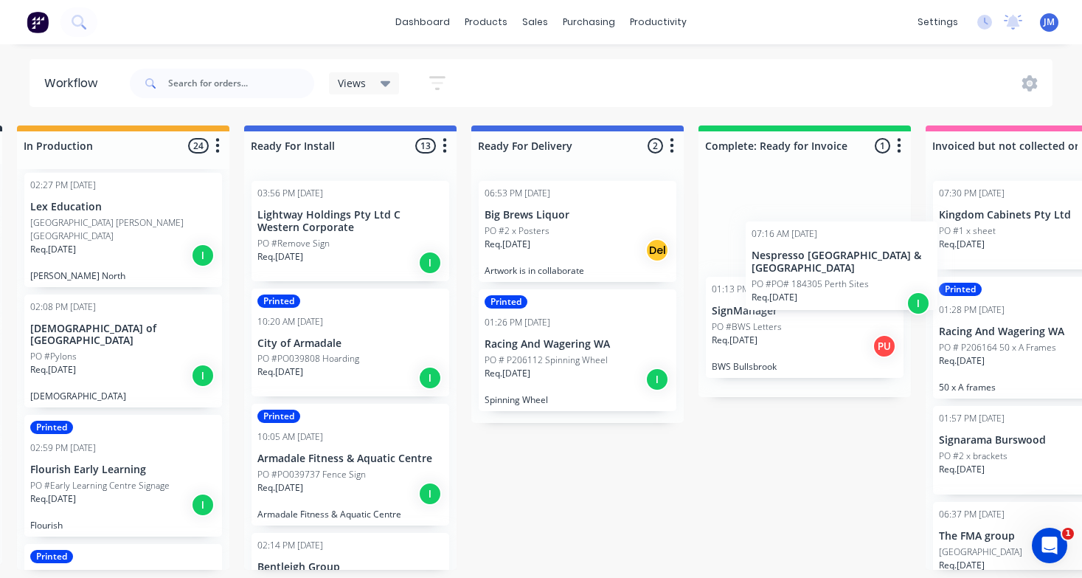
scroll to position [0, 254]
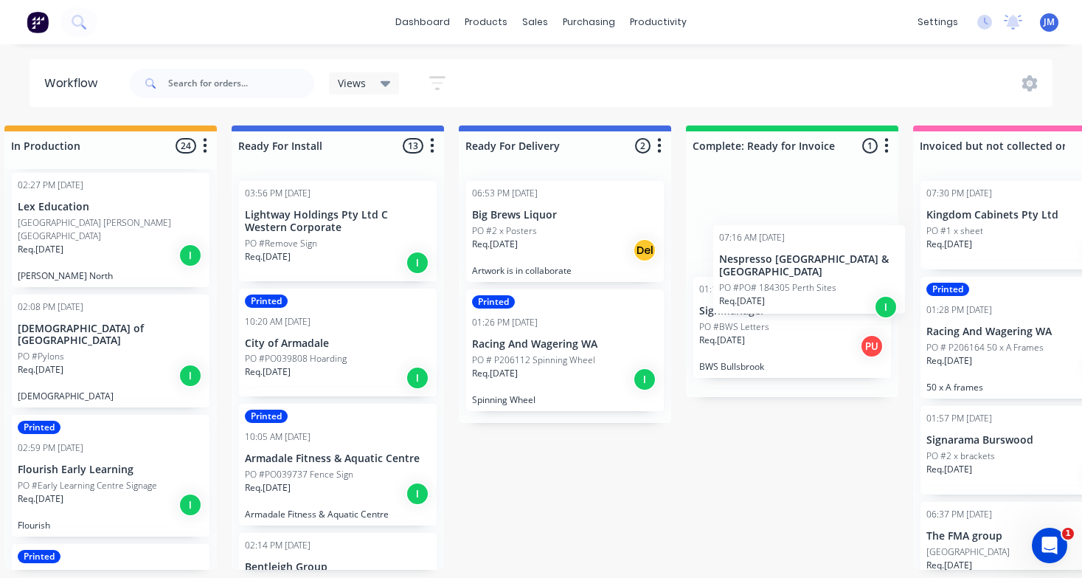
drag, startPoint x: 113, startPoint y: 378, endPoint x: 791, endPoint y: 277, distance: 685.3
click at [791, 277] on div "Submitted 16 Status colour #273444 hex #273444 Save Cancel Summaries Total orde…" at bounding box center [643, 347] width 1818 height 444
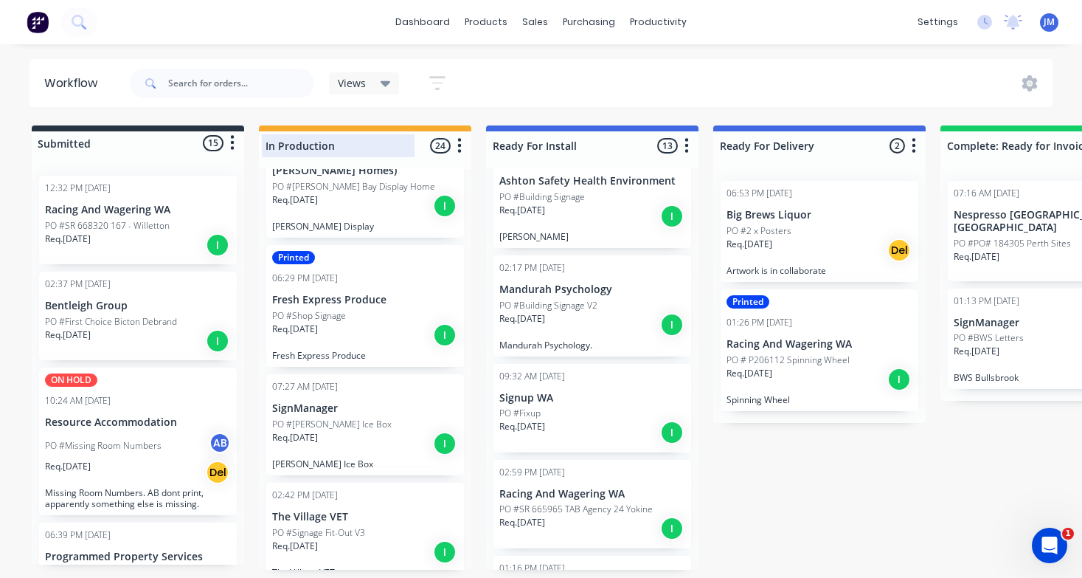
scroll to position [1523, 0]
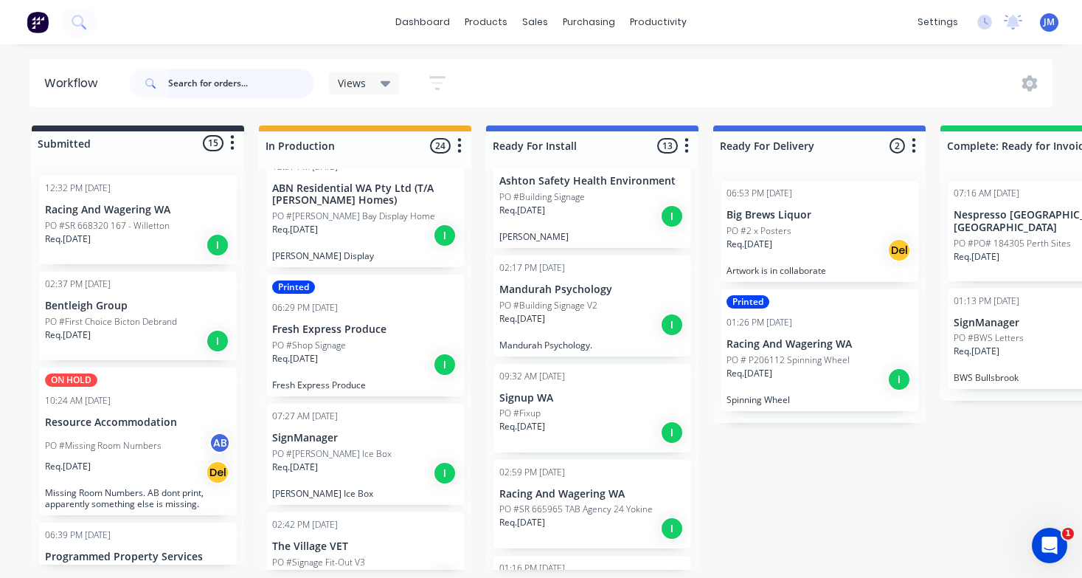
click at [220, 74] on input "text" at bounding box center [241, 84] width 146 height 30
type input "[PERSON_NAME]"
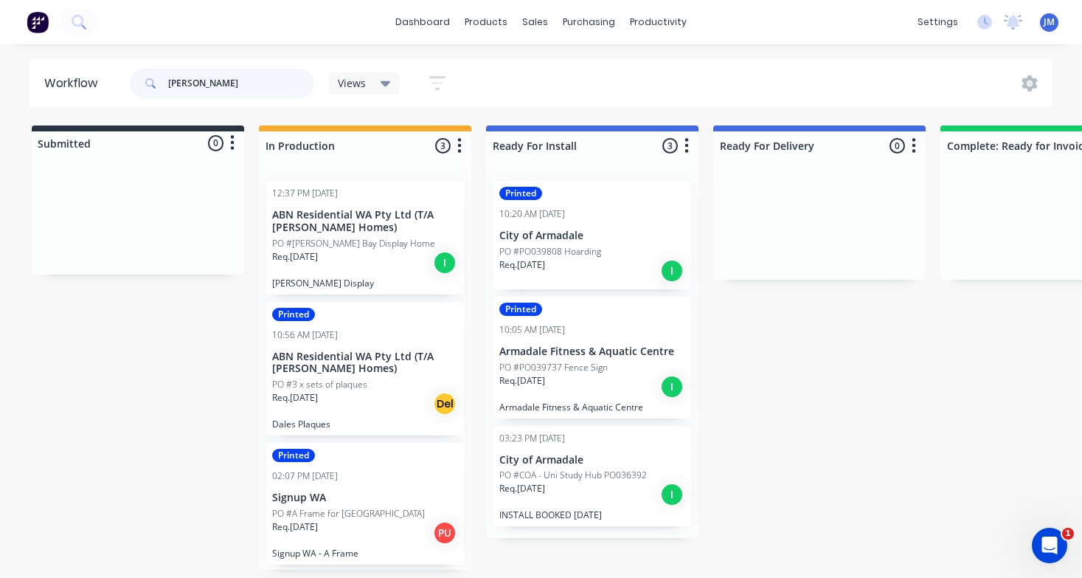
scroll to position [0, 0]
click at [237, 74] on input "[PERSON_NAME]" at bounding box center [241, 84] width 146 height 30
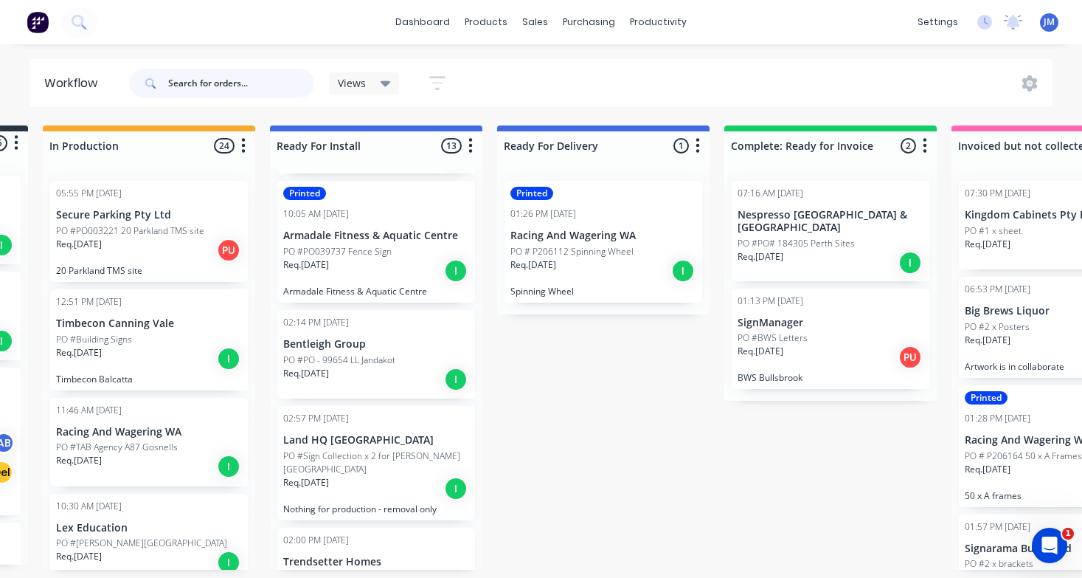
scroll to position [236, 0]
